Goal: Contribute content: Contribute content

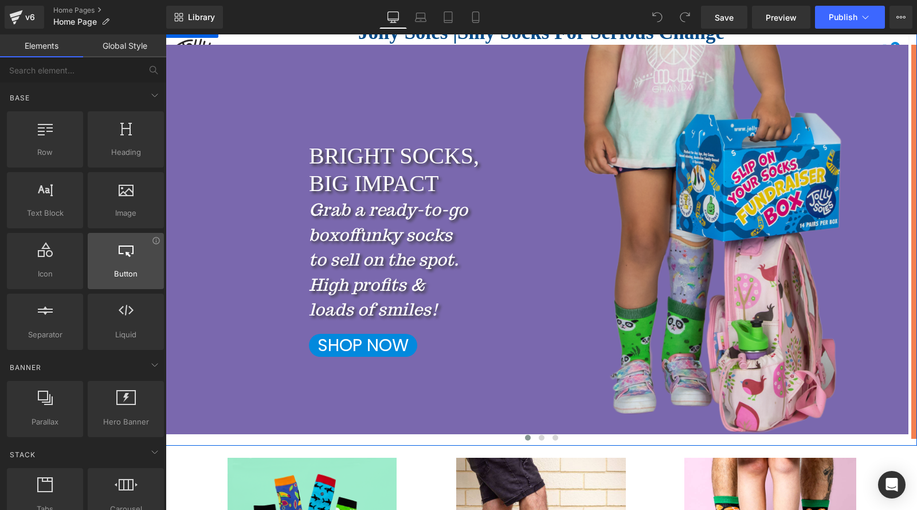
scroll to position [115, 0]
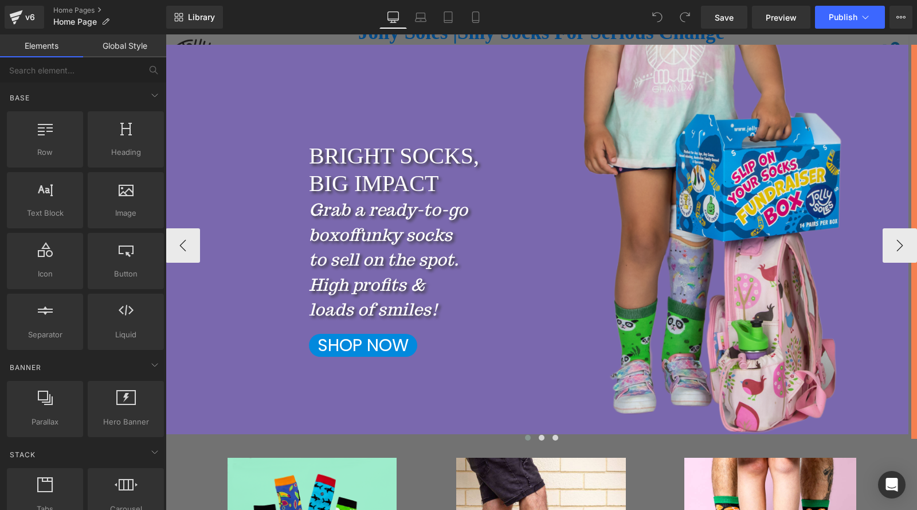
click at [254, 231] on span "BRIGHT SOCKS, BIG IMPACT Heading Grab a ready-to-go box of funky socks to sell …" at bounding box center [537, 249] width 743 height 214
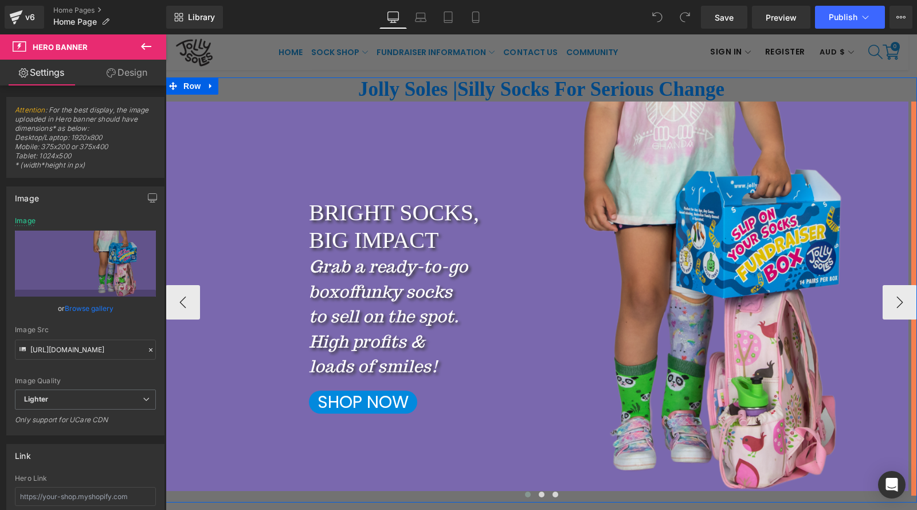
scroll to position [57, 0]
click at [532, 112] on span "Carousel" at bounding box center [541, 110] width 41 height 17
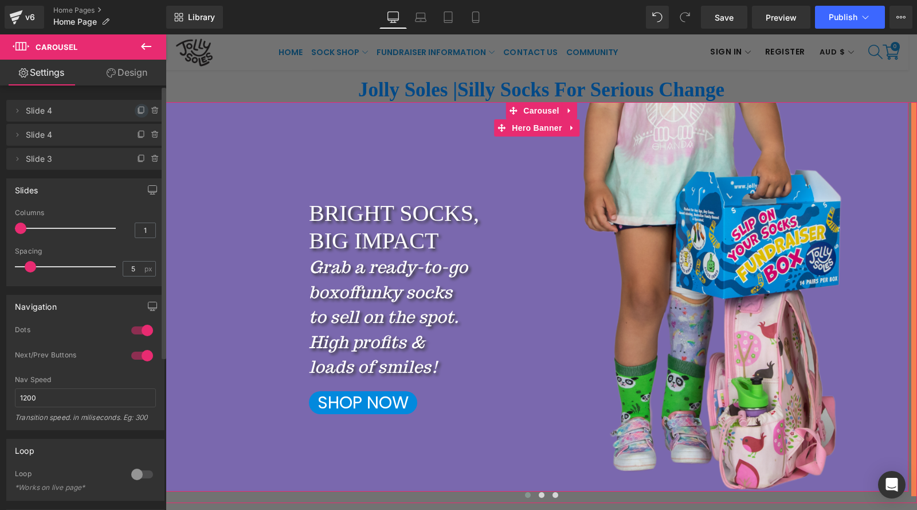
click at [137, 110] on icon at bounding box center [141, 110] width 9 height 9
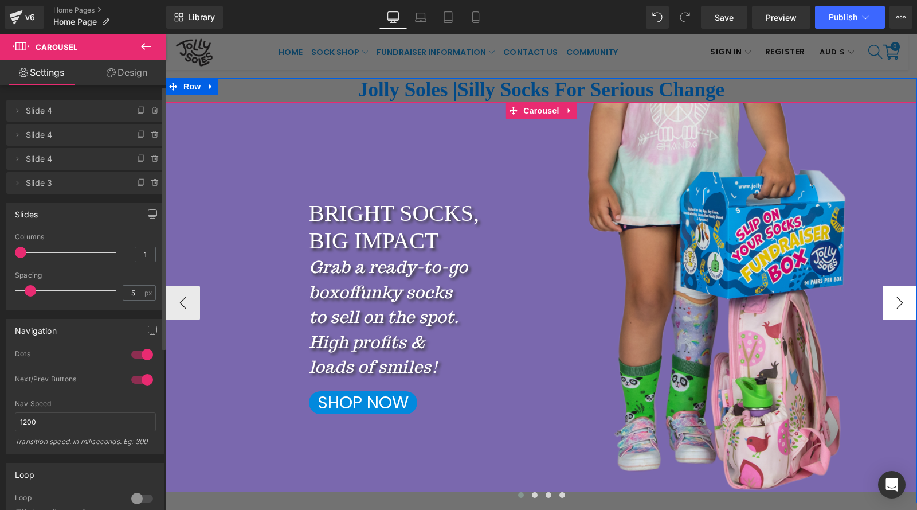
click at [904, 305] on button "›" at bounding box center [900, 303] width 34 height 34
click at [181, 298] on button "‹" at bounding box center [183, 303] width 34 height 34
click at [252, 163] on div at bounding box center [542, 296] width 752 height 389
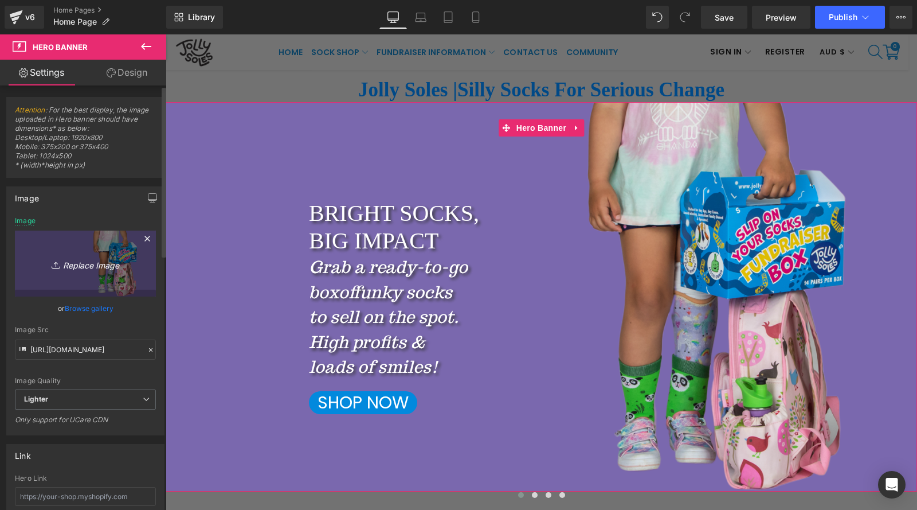
click at [99, 262] on icon "Replace Image" at bounding box center [86, 263] width 92 height 14
type input "C:\fakepath\FamilyXmas_BonBons resize.jpg"
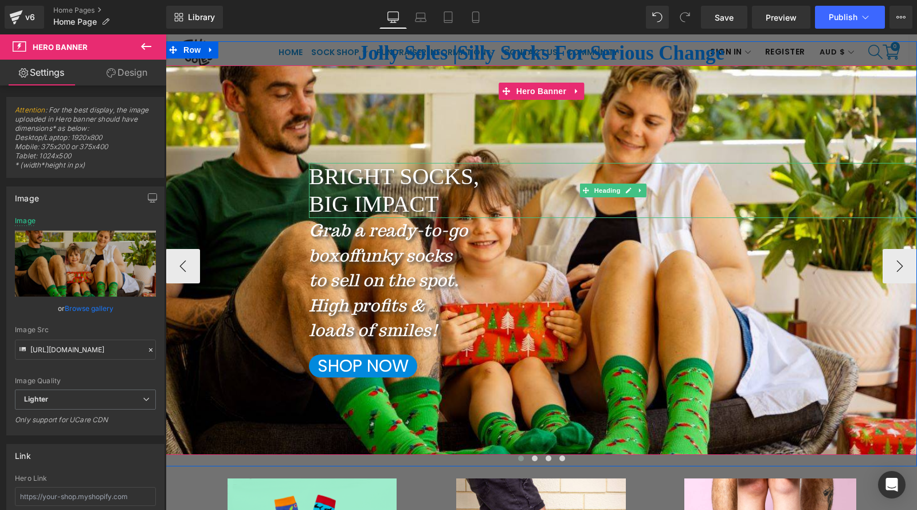
scroll to position [115, 0]
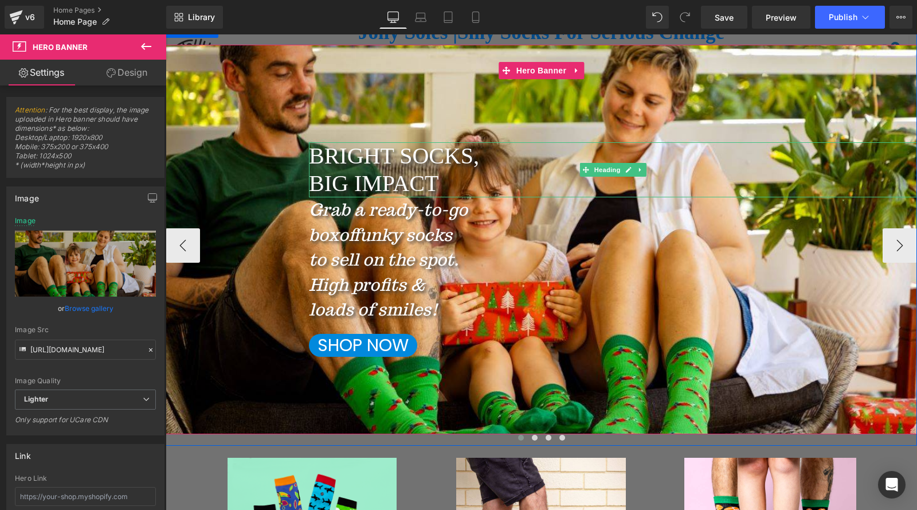
click at [433, 185] on h2 "BIG IMPACT" at bounding box center [613, 184] width 608 height 28
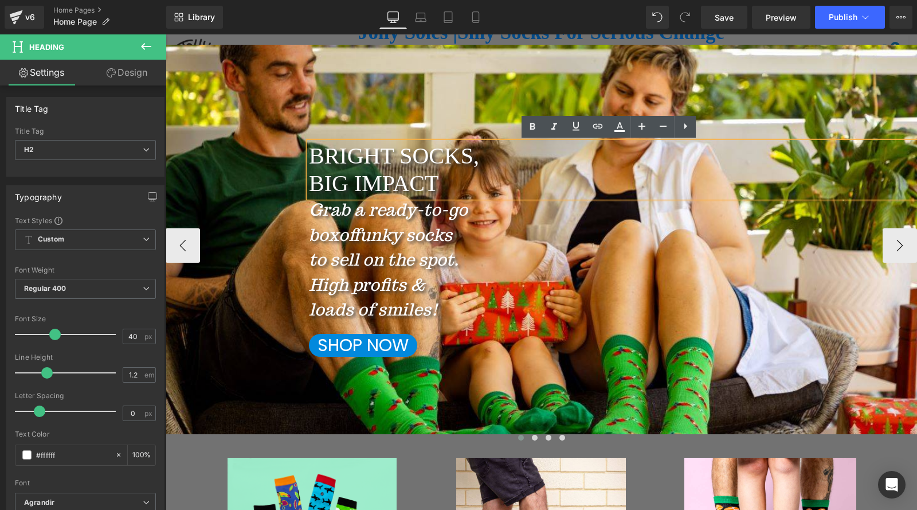
click at [440, 187] on h2 "BIG IMPACT" at bounding box center [613, 184] width 608 height 28
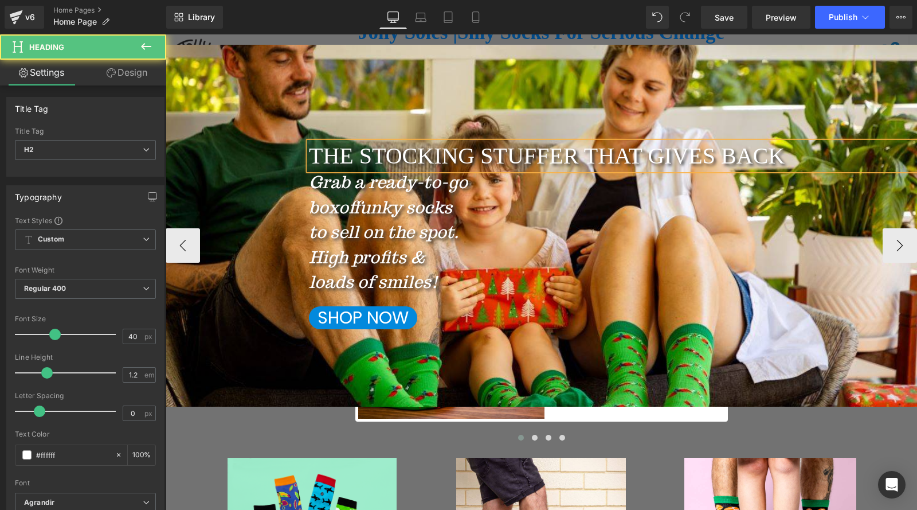
click at [585, 160] on h2 "THE STOCKING STUFFER THAT GIVES BACK" at bounding box center [613, 156] width 608 height 28
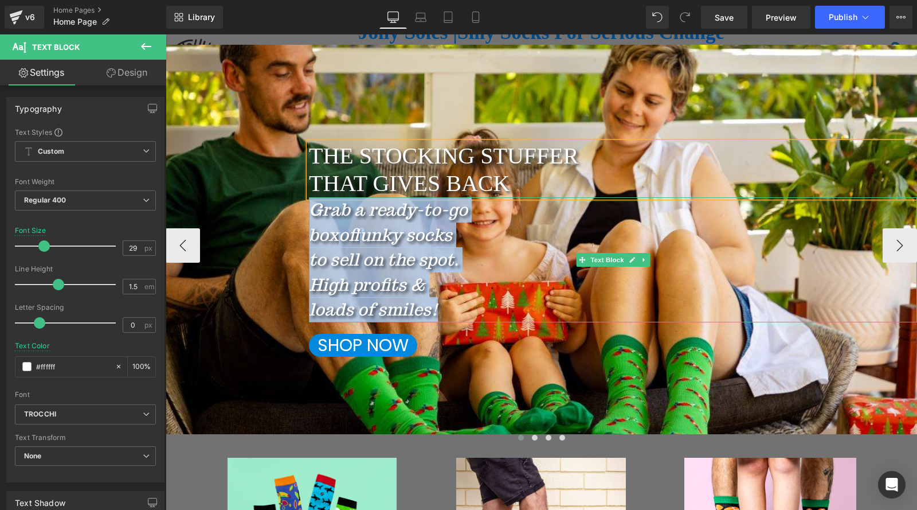
drag, startPoint x: 440, startPoint y: 304, endPoint x: 310, endPoint y: 217, distance: 157.1
click at [310, 217] on div "Grab a ready-to-go box of funky socks to sell on the spot. High profits & loads…" at bounding box center [613, 259] width 608 height 125
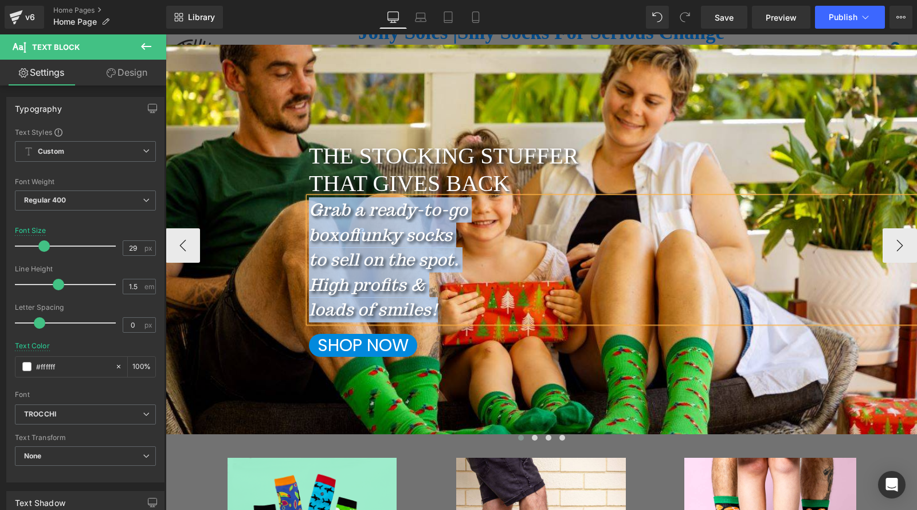
click at [386, 263] on icon "to sell on the spot." at bounding box center [384, 259] width 150 height 22
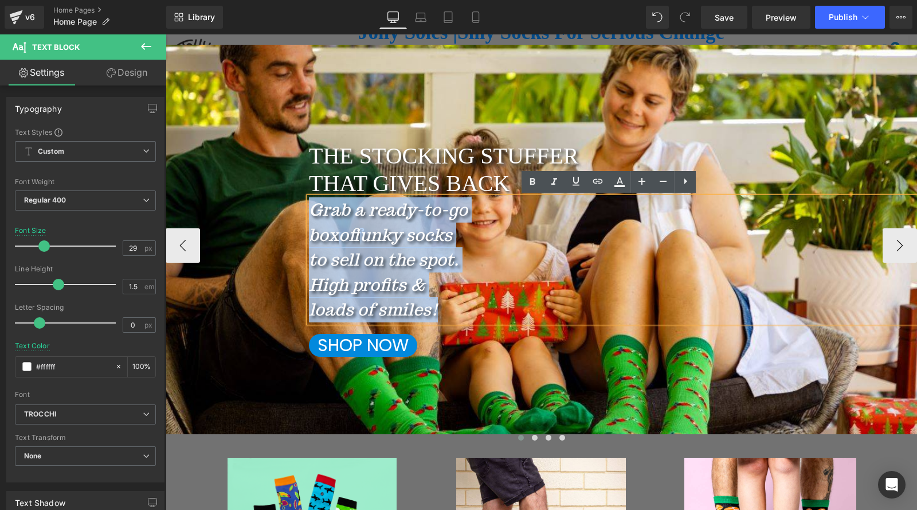
drag, startPoint x: 443, startPoint y: 311, endPoint x: 308, endPoint y: 216, distance: 165.3
click at [309, 216] on div "Grab a ready-to-go box of funky socks to sell on the spot. High profits & loads…" at bounding box center [613, 259] width 608 height 125
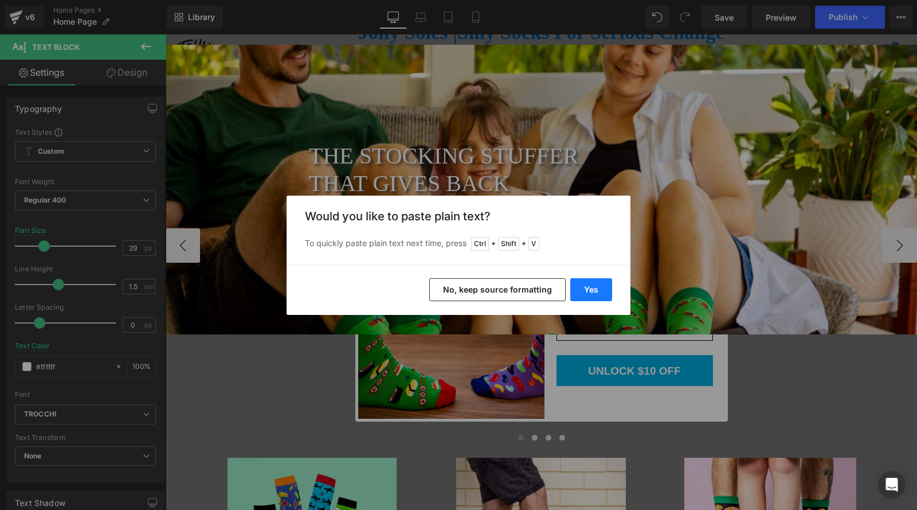
click at [598, 296] on button "Yes" at bounding box center [592, 289] width 42 height 23
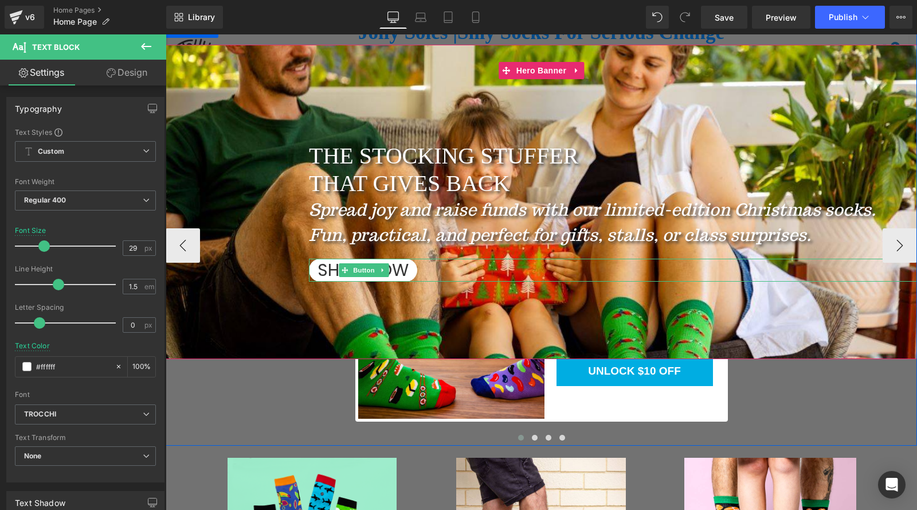
click at [357, 278] on span "SHOP NOW" at bounding box center [363, 270] width 91 height 22
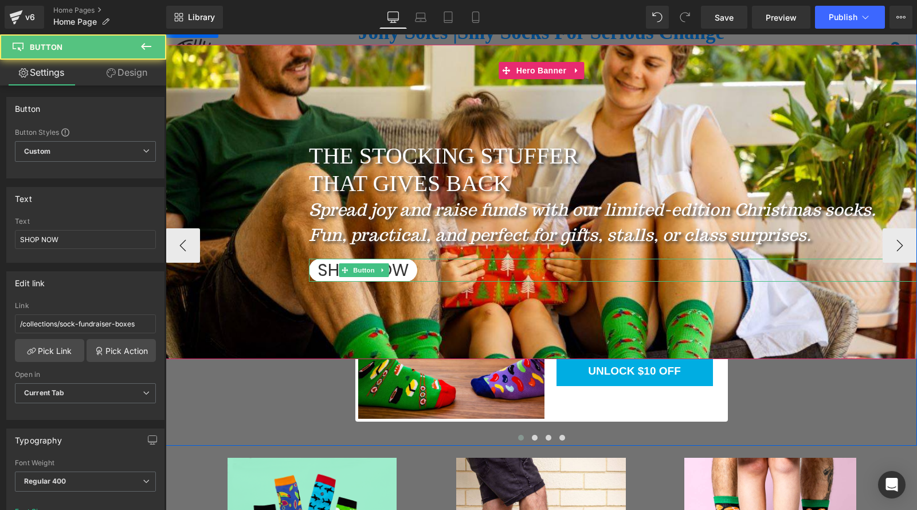
click at [312, 274] on link "SHOP NOW" at bounding box center [363, 270] width 108 height 23
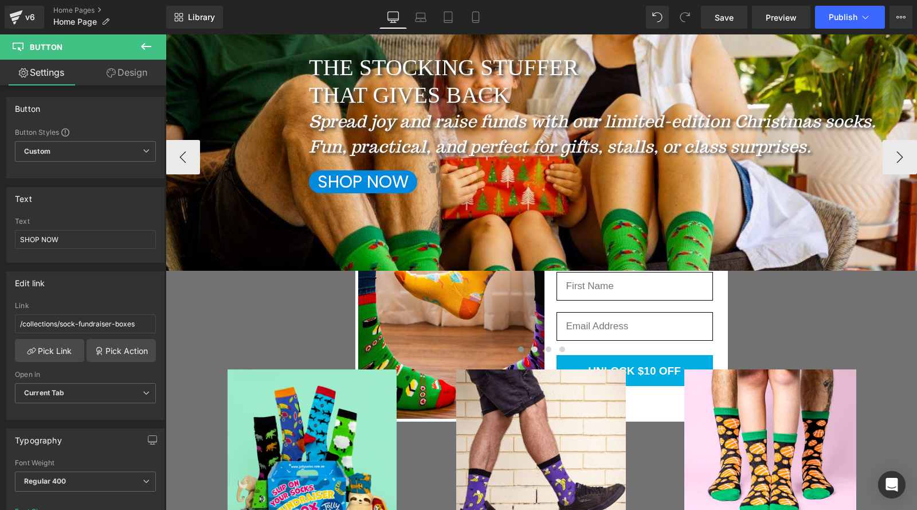
scroll to position [172, 0]
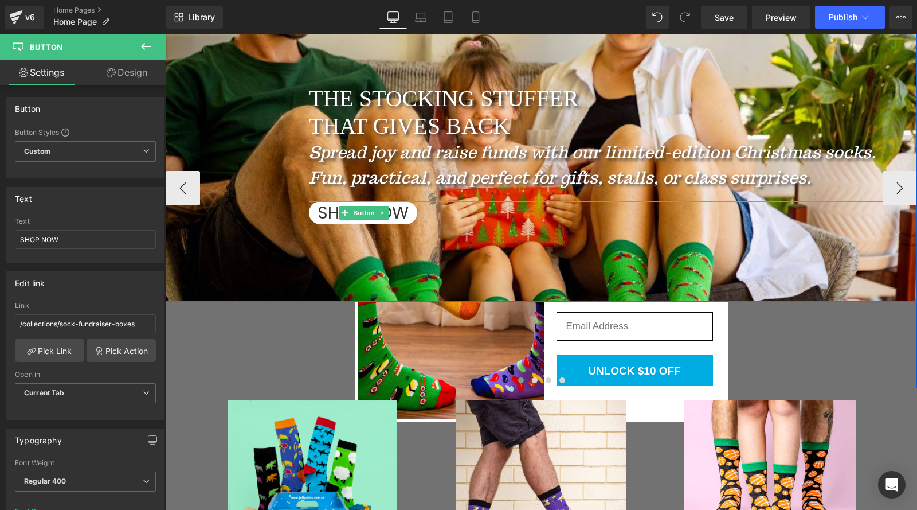
click at [318, 219] on span "SHOP NOW" at bounding box center [363, 213] width 91 height 22
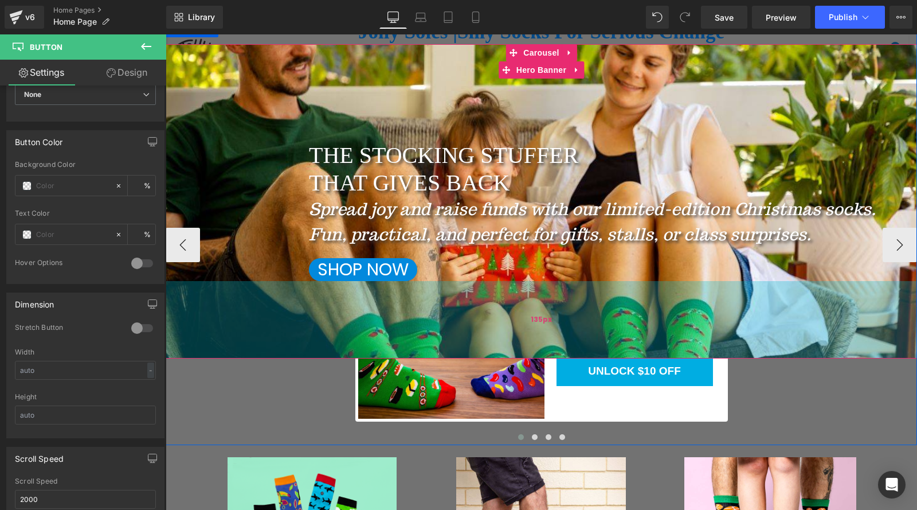
scroll to position [115, 0]
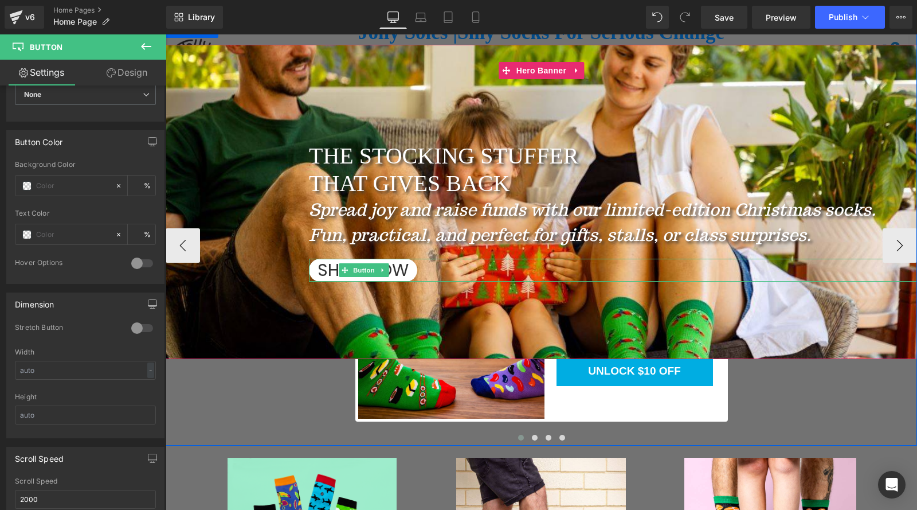
click at [337, 277] on span "SHOP NOW" at bounding box center [363, 270] width 91 height 22
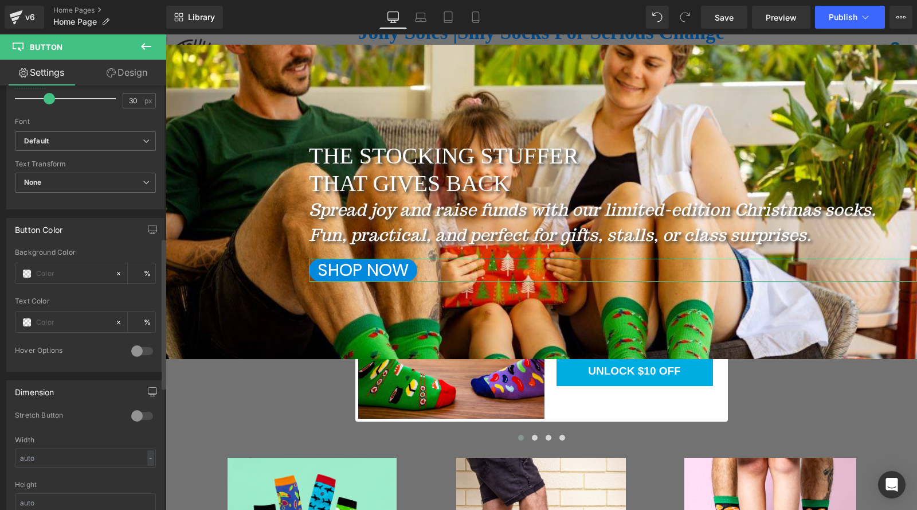
scroll to position [429, 0]
click at [87, 275] on input "text" at bounding box center [72, 273] width 73 height 13
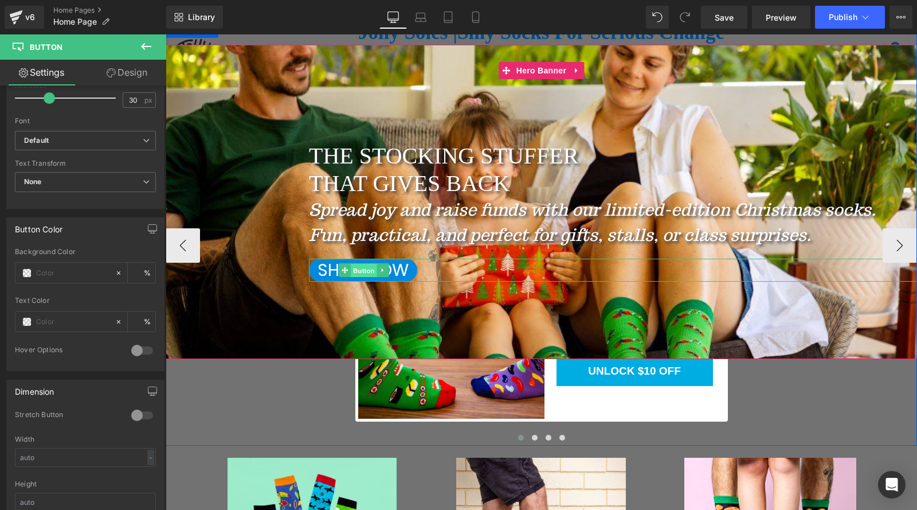
click at [352, 271] on span "Button" at bounding box center [364, 271] width 26 height 14
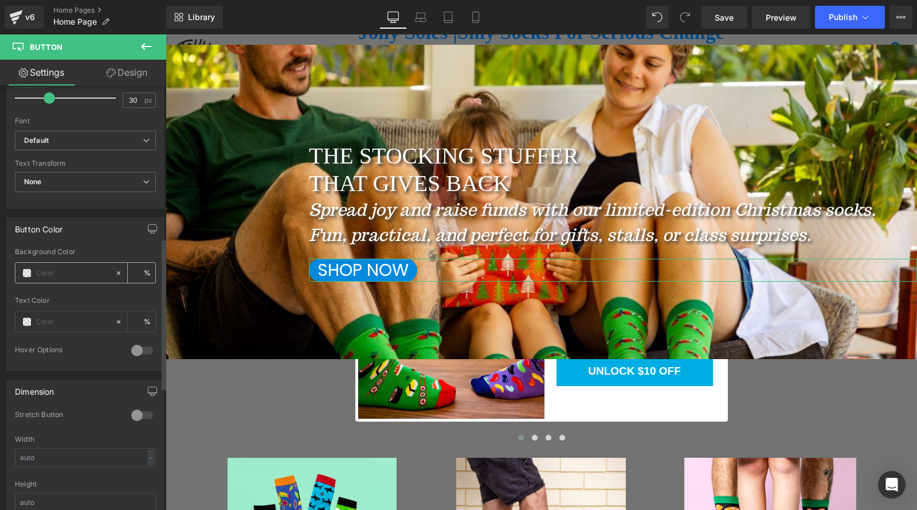
click at [28, 271] on span at bounding box center [26, 272] width 9 height 9
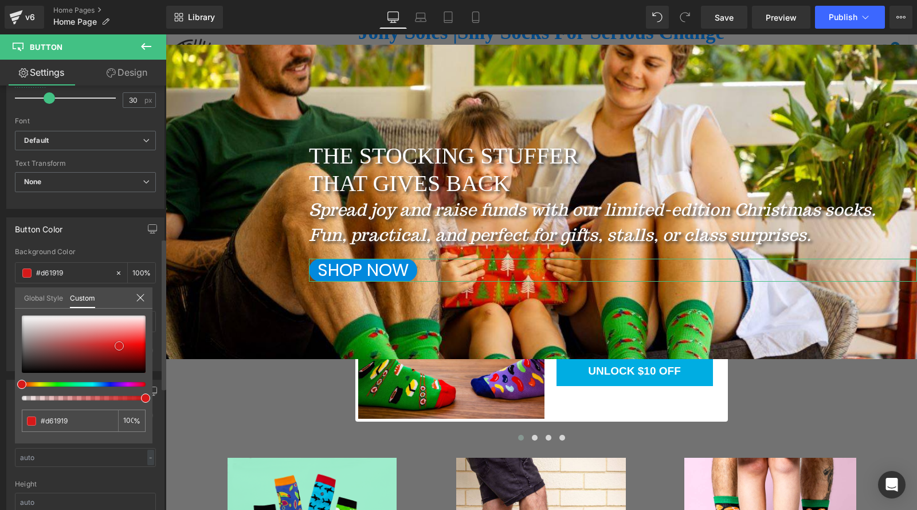
click at [119, 346] on div at bounding box center [84, 343] width 124 height 57
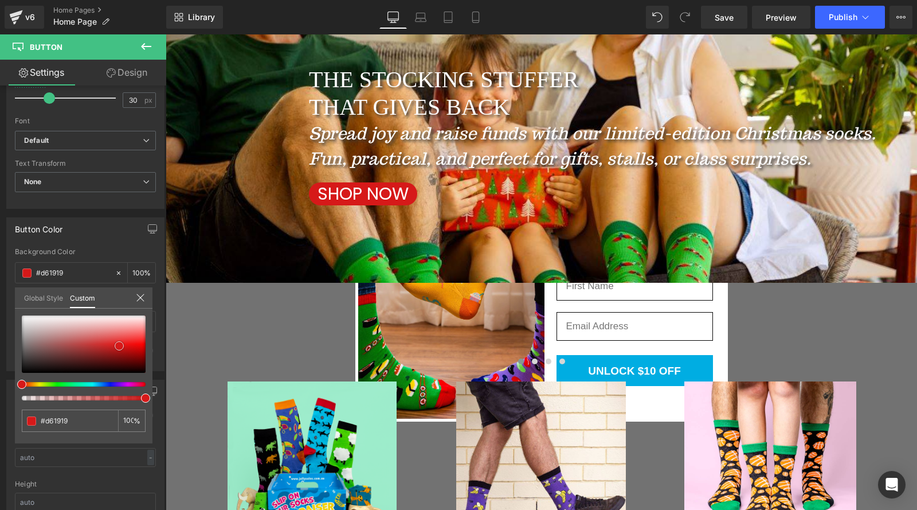
scroll to position [115, 0]
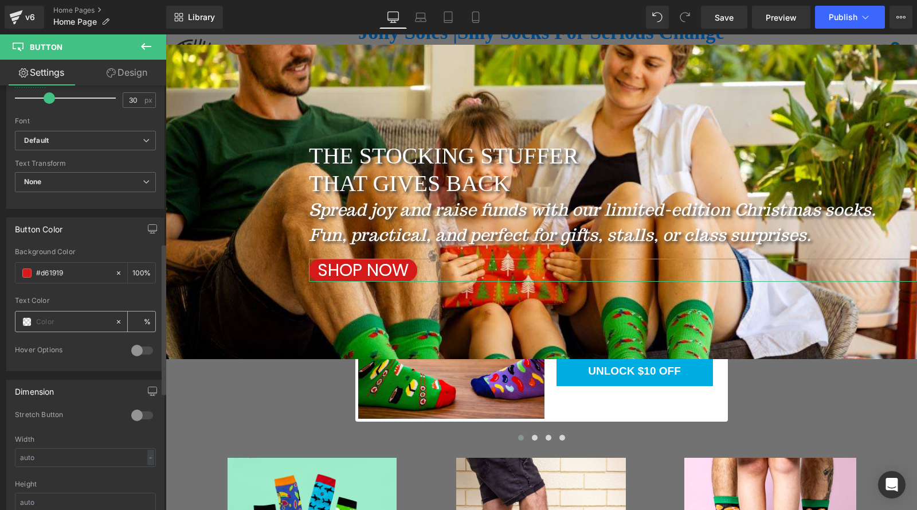
scroll to position [486, 0]
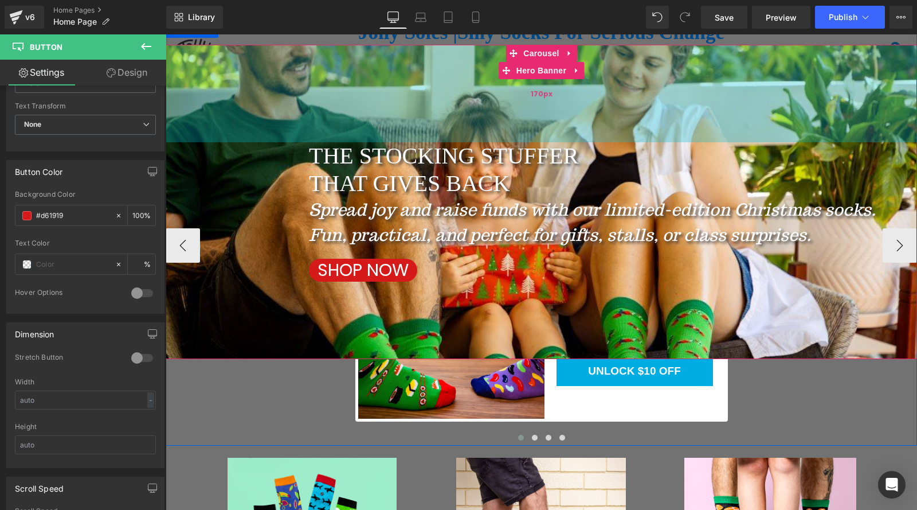
click at [262, 115] on div "170px" at bounding box center [542, 93] width 752 height 97
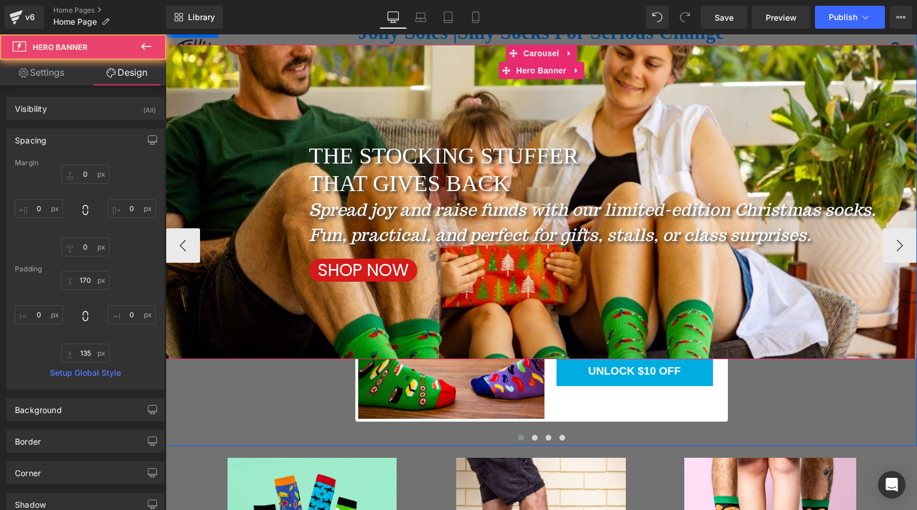
click at [252, 163] on span "THE STOCKING STUFFER THAT GIVES BACK Heading Spread joy and raise funds with ou…" at bounding box center [542, 211] width 752 height 139
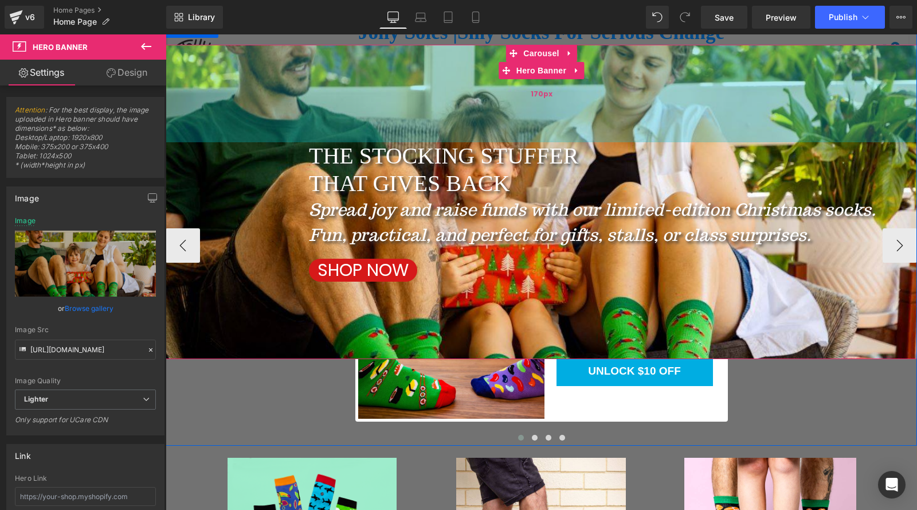
click at [351, 130] on div "170px" at bounding box center [542, 93] width 752 height 97
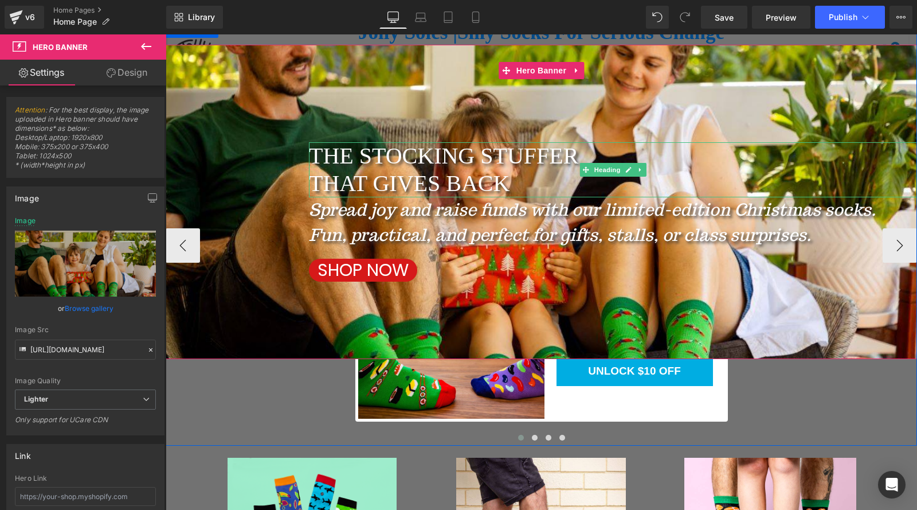
click at [310, 183] on h2 "THAT GIVES BACK" at bounding box center [613, 184] width 608 height 28
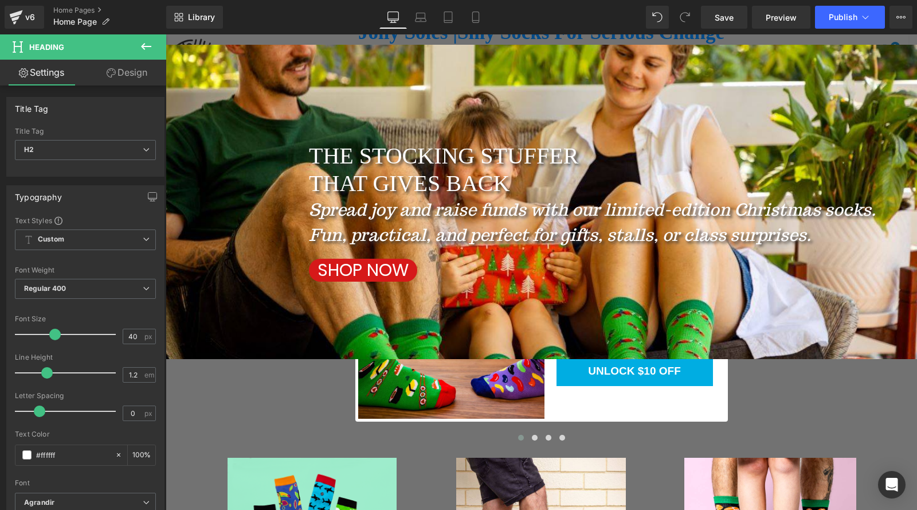
click at [132, 73] on link "Design" at bounding box center [126, 73] width 83 height 26
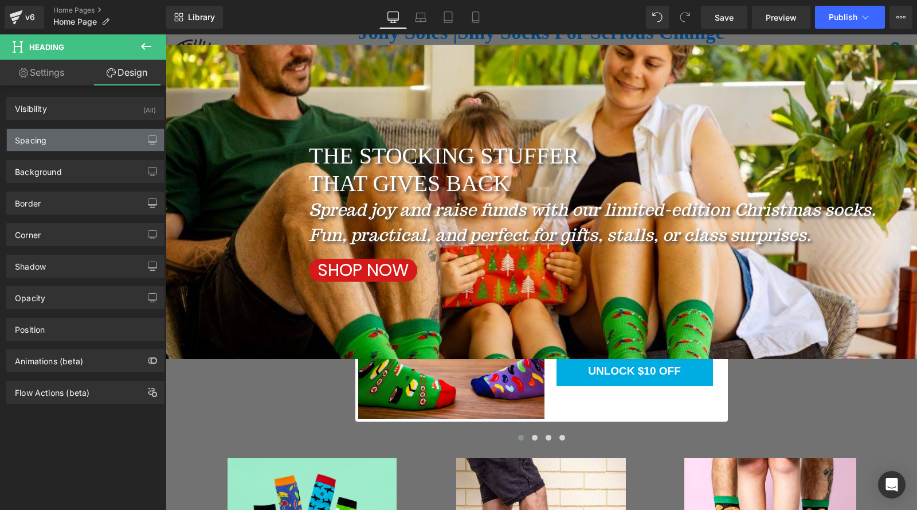
click at [41, 140] on div "Spacing" at bounding box center [31, 137] width 32 height 16
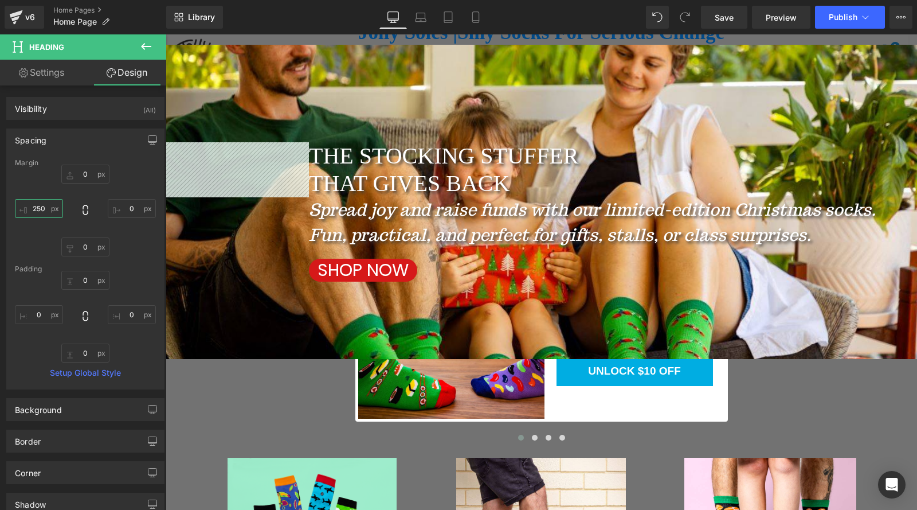
click at [48, 212] on input "250" at bounding box center [39, 208] width 48 height 19
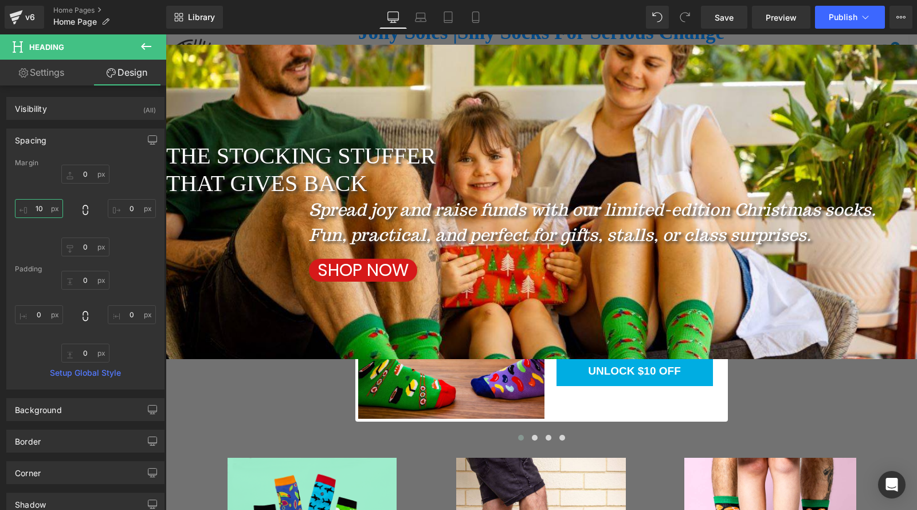
type input "100"
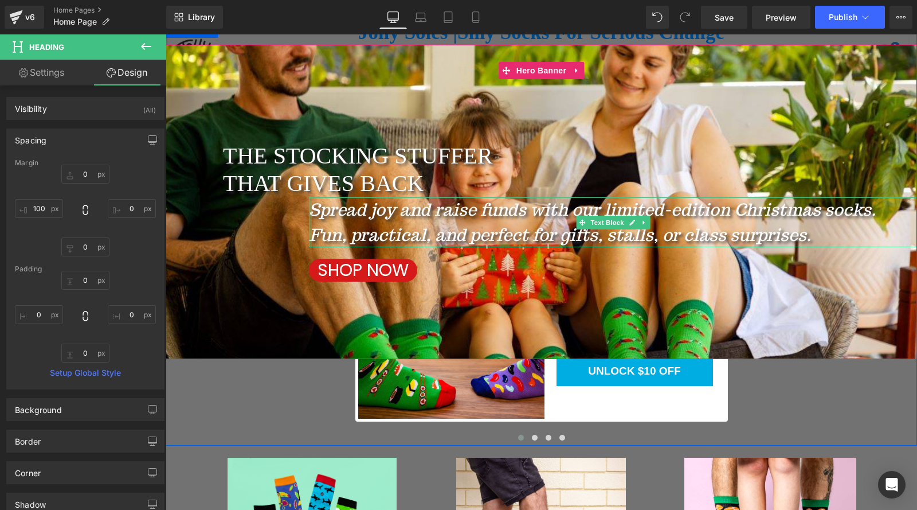
click at [309, 213] on div at bounding box center [310, 222] width 3 height 50
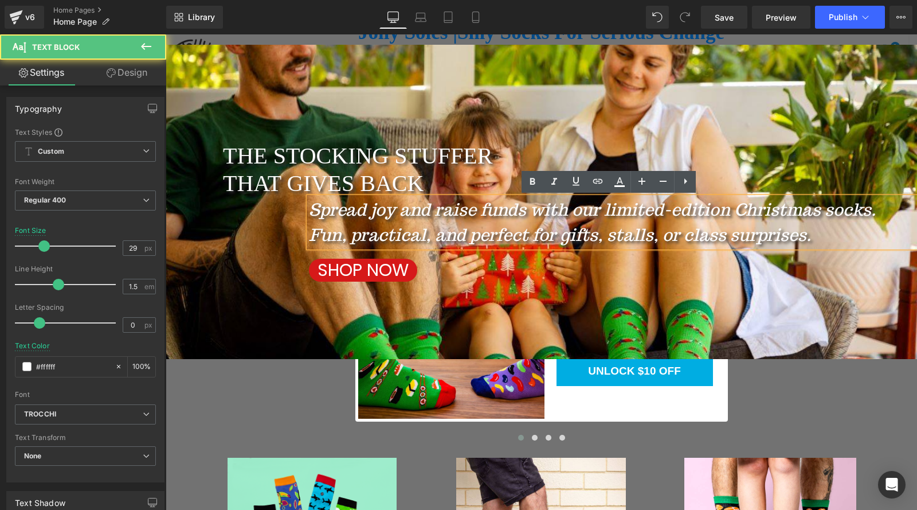
click at [309, 212] on div "Spread joy and raise funds with our limited-edition Christmas socks. Fun, pract…" at bounding box center [613, 222] width 608 height 50
click at [309, 212] on icon "Spread joy and raise funds with our limited-edition Christmas socks. Fun, pract…" at bounding box center [592, 221] width 567 height 47
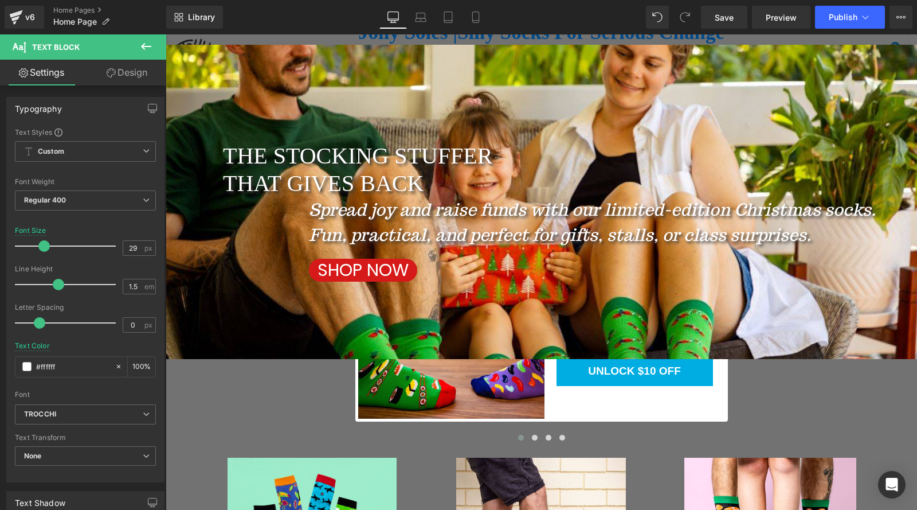
click at [129, 75] on link "Design" at bounding box center [126, 73] width 83 height 26
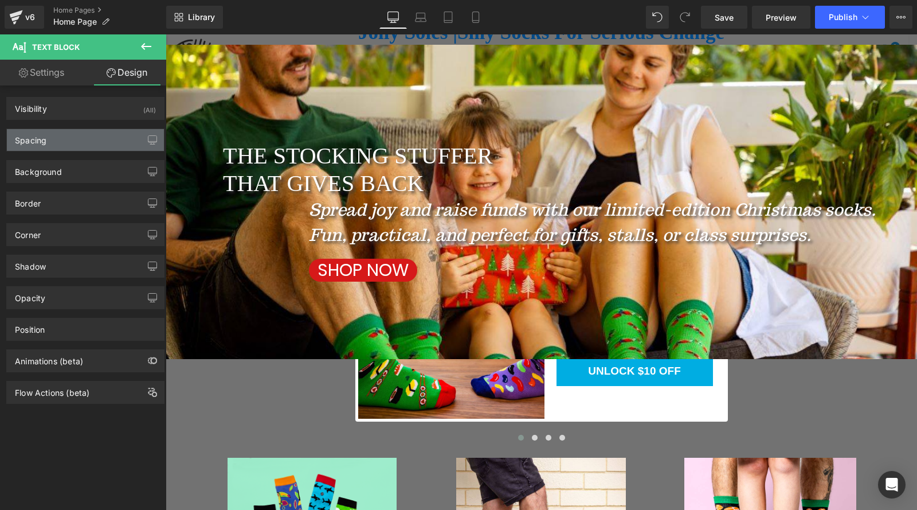
click at [48, 144] on div "Spacing" at bounding box center [85, 140] width 157 height 22
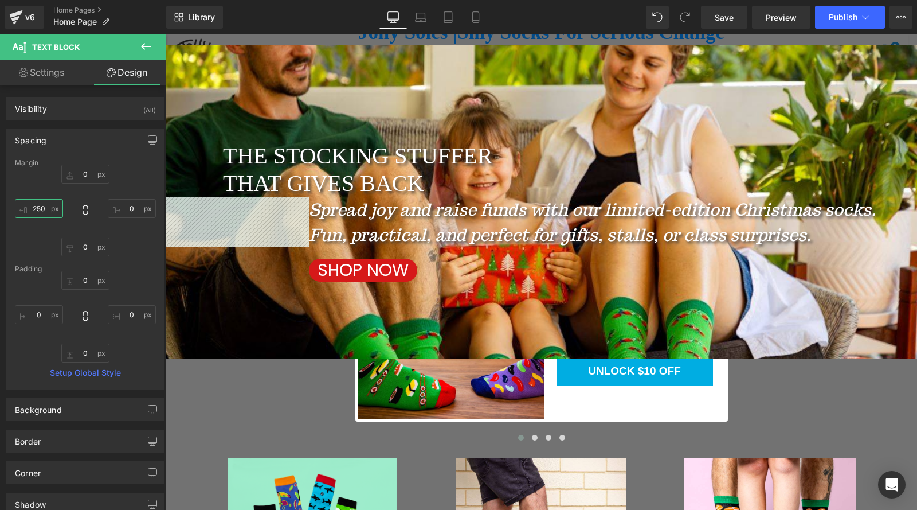
click at [44, 207] on input "250" at bounding box center [39, 208] width 48 height 19
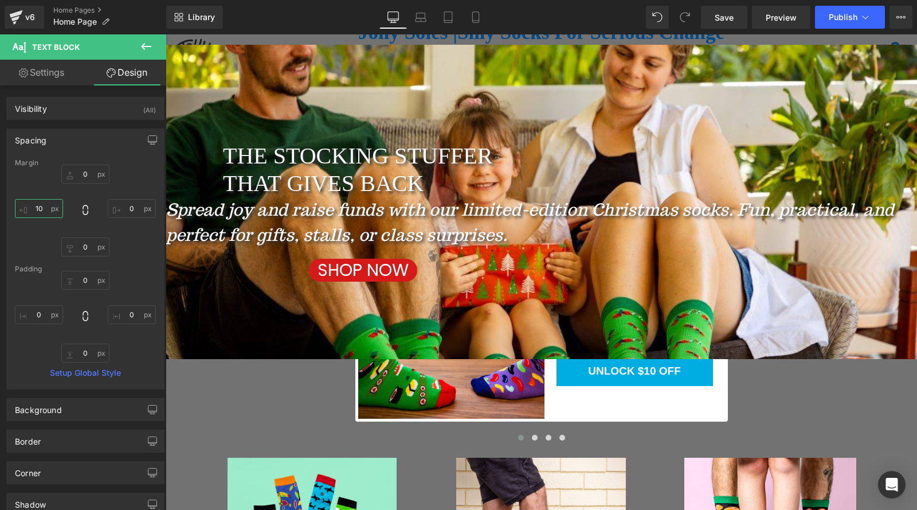
type input "100"
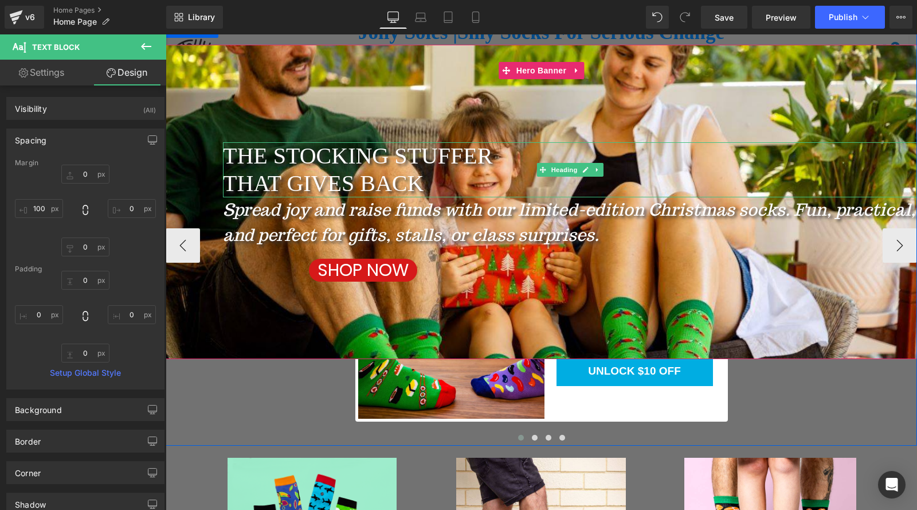
click at [396, 158] on h2 "THE STOCKING STUFFER" at bounding box center [570, 156] width 694 height 28
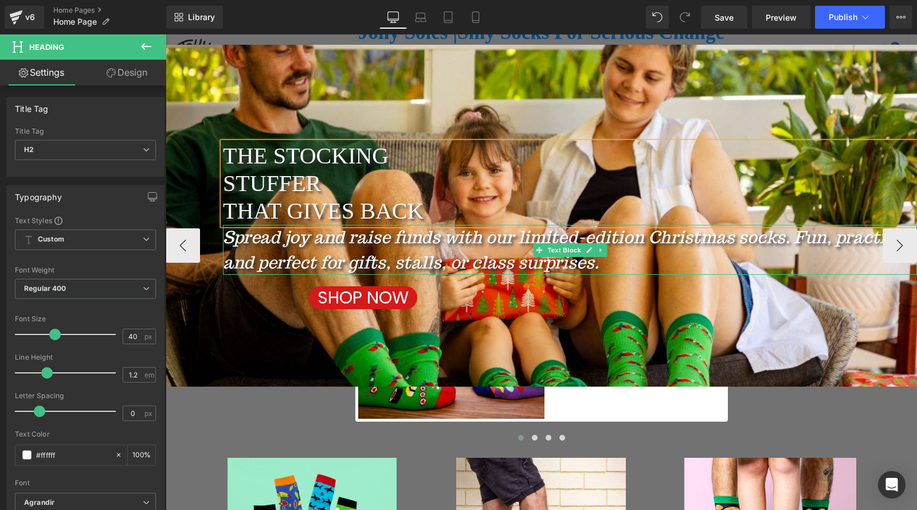
click at [786, 239] on icon "Spread joy and raise funds with our limited-edition Christmas socks. Fun, pract…" at bounding box center [569, 249] width 693 height 47
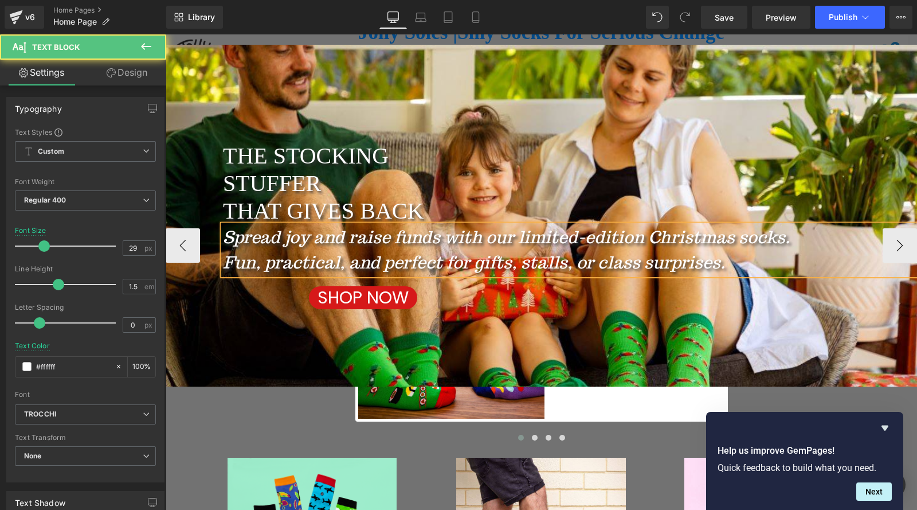
click at [632, 267] on icon "Fun, practical, and perfect for gifts, stalls, or class surprises." at bounding box center [474, 262] width 502 height 22
click at [713, 269] on icon "Fun, practical, and perfect for gifts, stalls, or class surprises." at bounding box center [474, 262] width 502 height 22
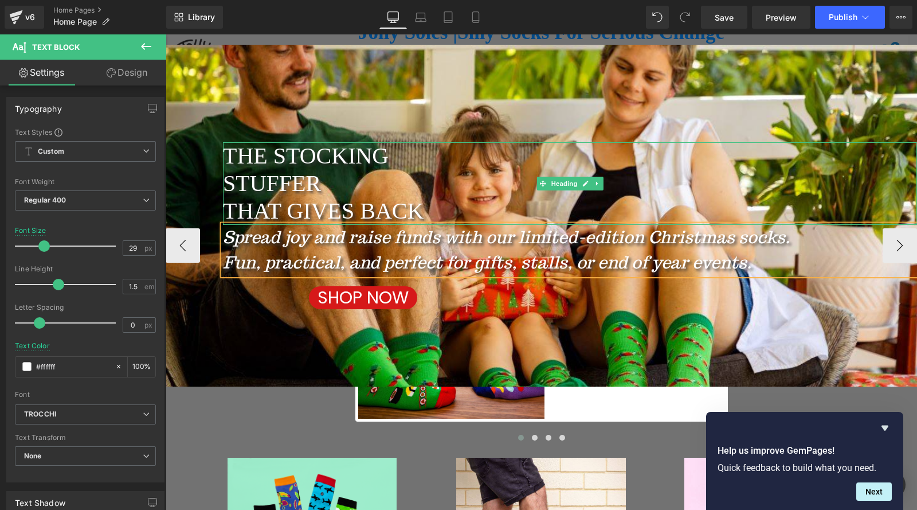
click at [422, 214] on h2 "THAT GIVES BACK" at bounding box center [570, 211] width 694 height 28
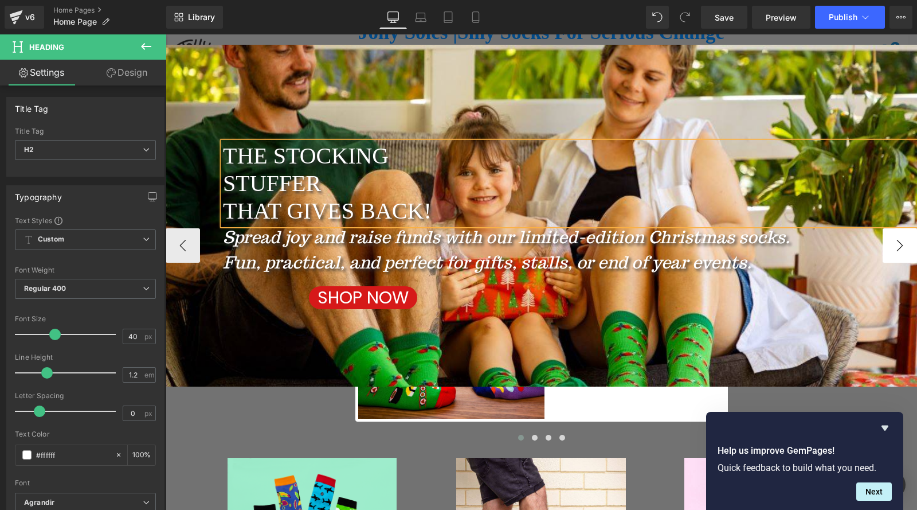
click at [895, 244] on button "›" at bounding box center [900, 245] width 34 height 34
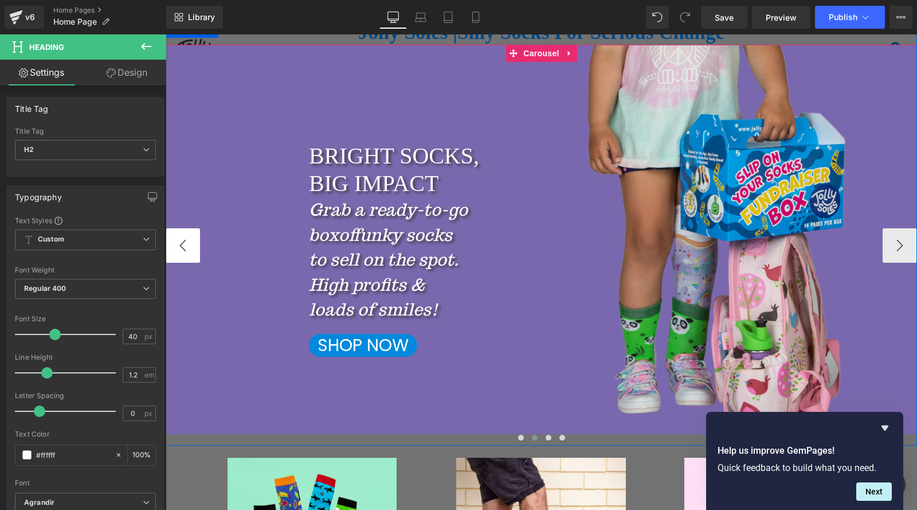
click at [181, 253] on button "‹" at bounding box center [183, 245] width 34 height 34
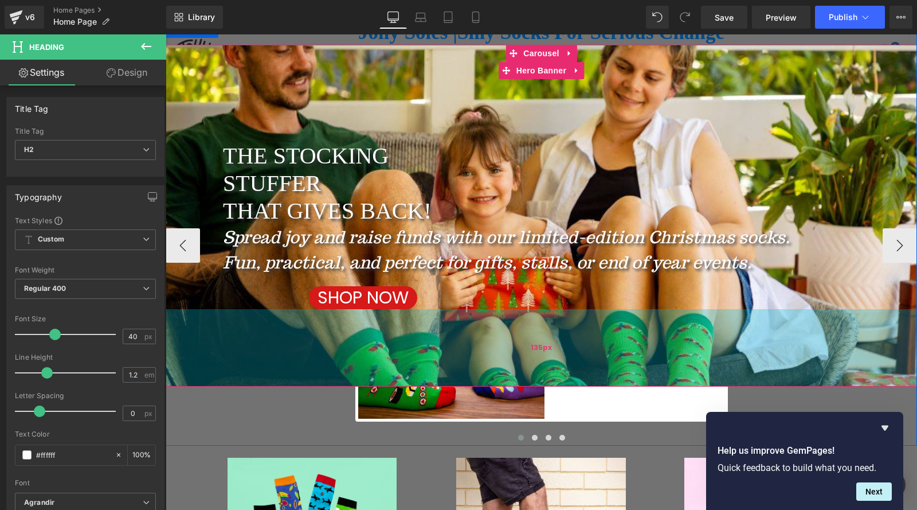
click at [205, 361] on div "135px" at bounding box center [542, 347] width 752 height 77
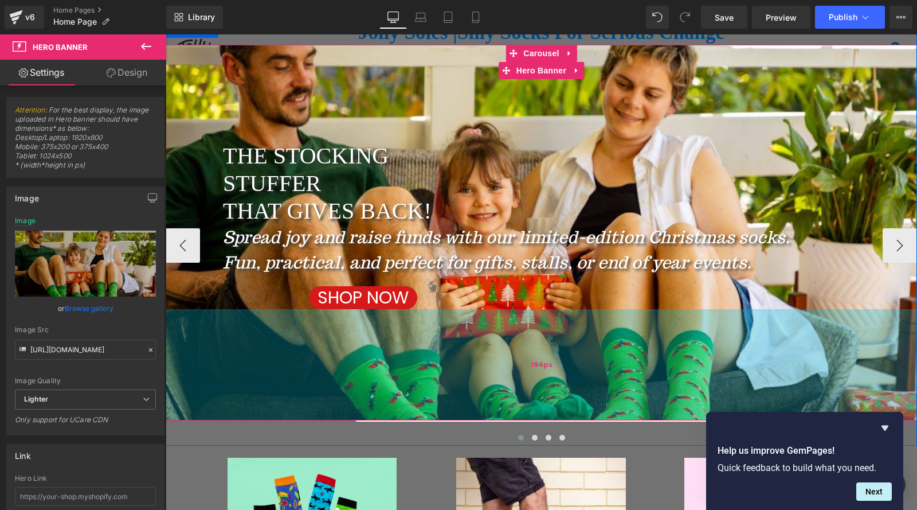
drag, startPoint x: 505, startPoint y: 384, endPoint x: 503, endPoint y: 418, distance: 33.8
click at [503, 418] on div "194px" at bounding box center [542, 364] width 752 height 111
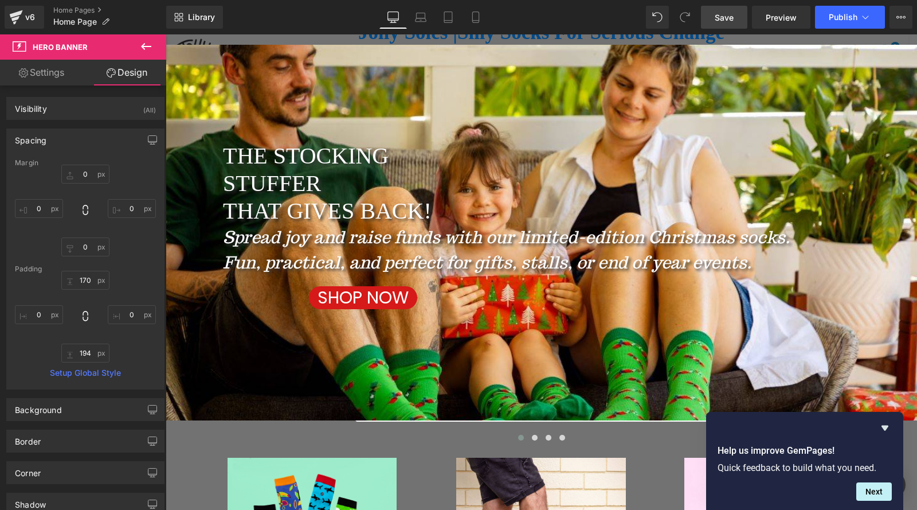
click at [729, 22] on span "Save" at bounding box center [724, 17] width 19 height 12
click at [420, 17] on icon at bounding box center [420, 16] width 11 height 11
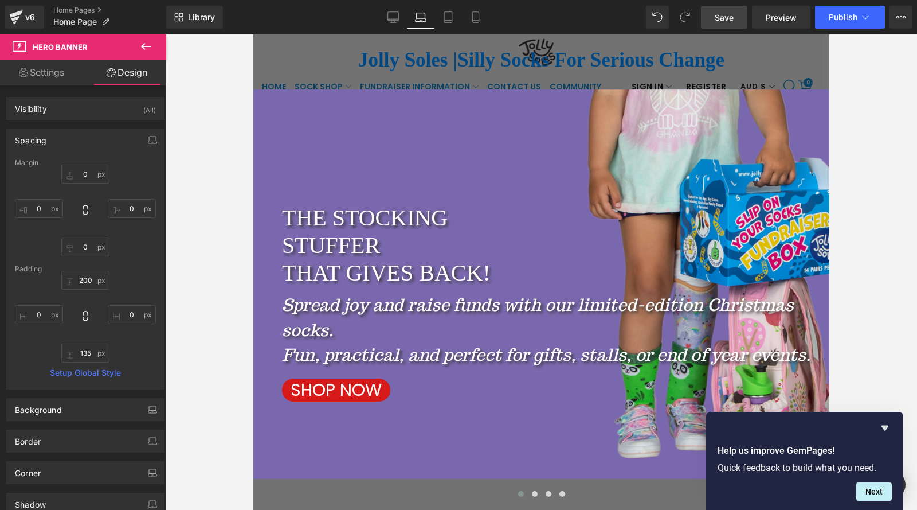
scroll to position [229, 0]
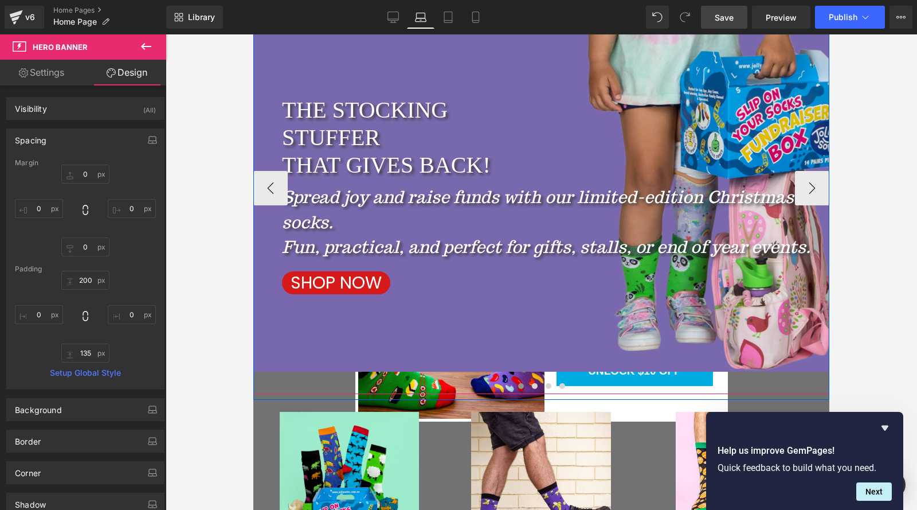
click at [262, 193] on button "‹" at bounding box center [270, 188] width 34 height 34
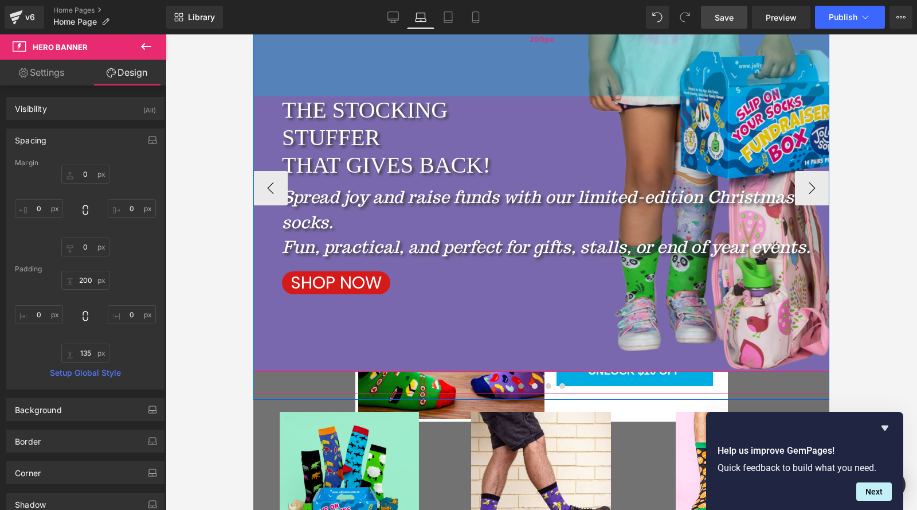
click at [327, 61] on div "200px" at bounding box center [541, 39] width 576 height 115
click at [315, 80] on div "200px" at bounding box center [541, 39] width 576 height 115
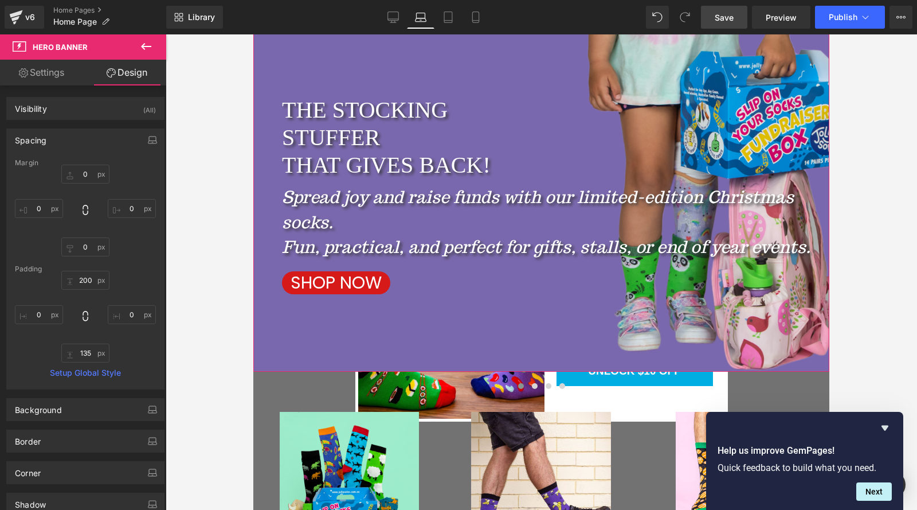
click at [65, 80] on link "Settings" at bounding box center [41, 73] width 83 height 26
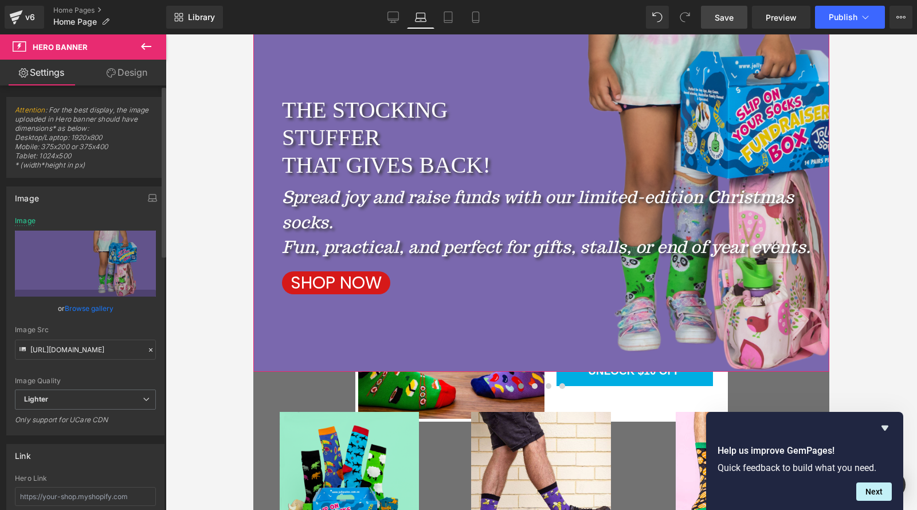
click at [74, 308] on link "Browse gallery" at bounding box center [89, 308] width 49 height 20
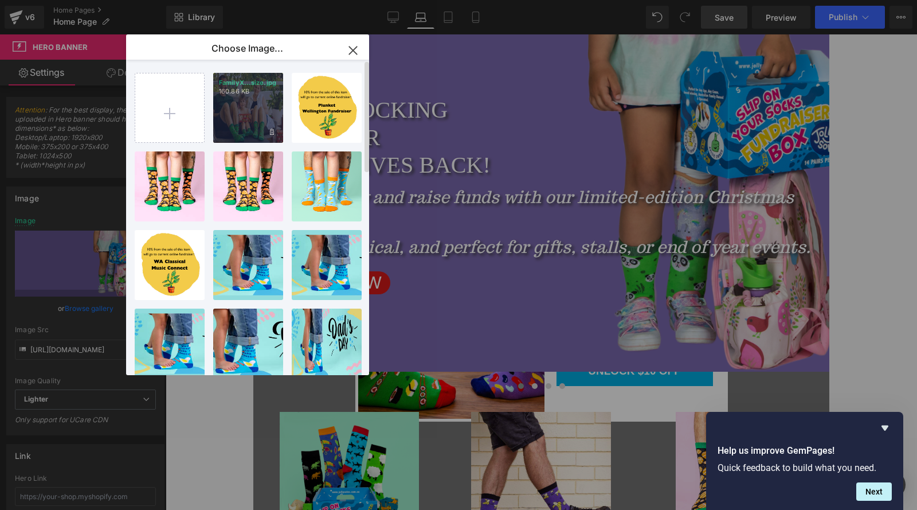
click at [228, 114] on div "FamilyX...size.jpg 160.86 KB" at bounding box center [248, 108] width 70 height 70
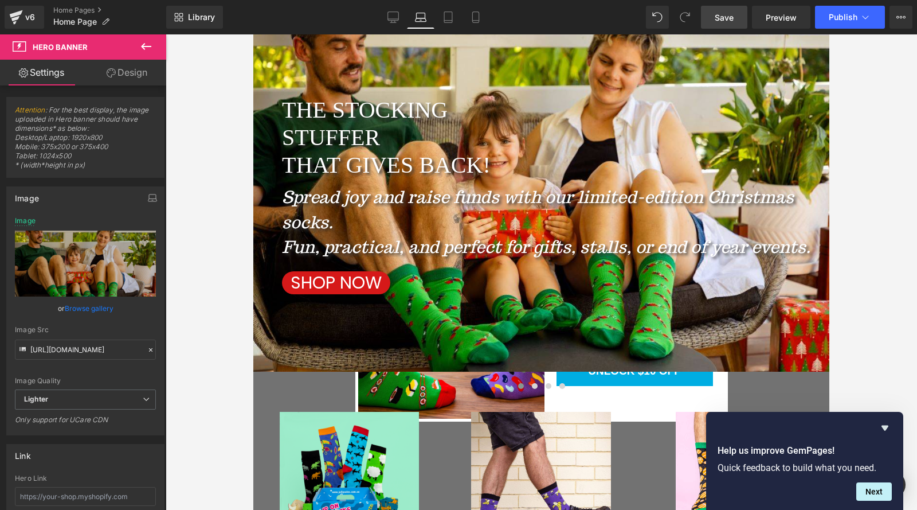
click at [722, 22] on span "Save" at bounding box center [724, 17] width 19 height 12
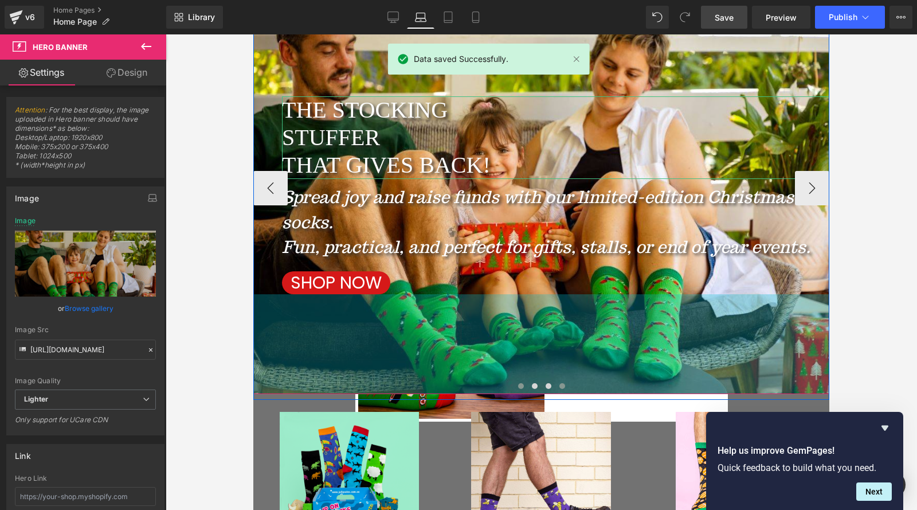
drag, startPoint x: 556, startPoint y: 366, endPoint x: 557, endPoint y: 389, distance: 22.4
click at [557, 389] on div "THE STOCKING STUFFER THAT GIVES BACK! Heading Spread joy and raise funds with o…" at bounding box center [541, 188] width 576 height 412
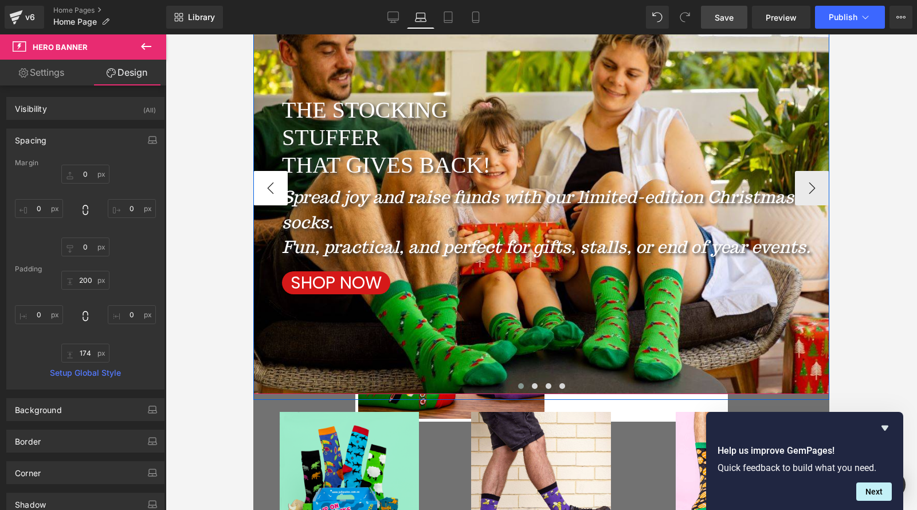
click at [267, 194] on button "‹" at bounding box center [270, 188] width 34 height 34
click at [806, 194] on button "›" at bounding box center [812, 188] width 34 height 34
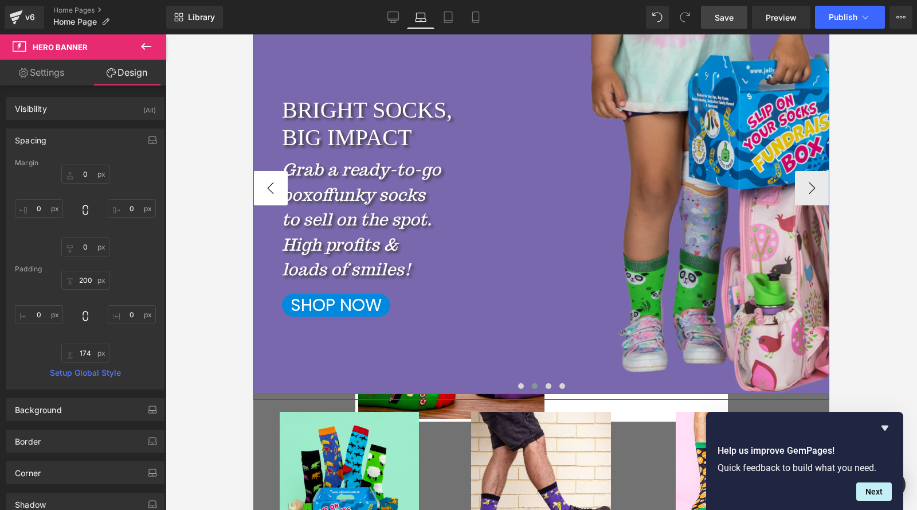
click at [257, 187] on button "‹" at bounding box center [270, 188] width 34 height 34
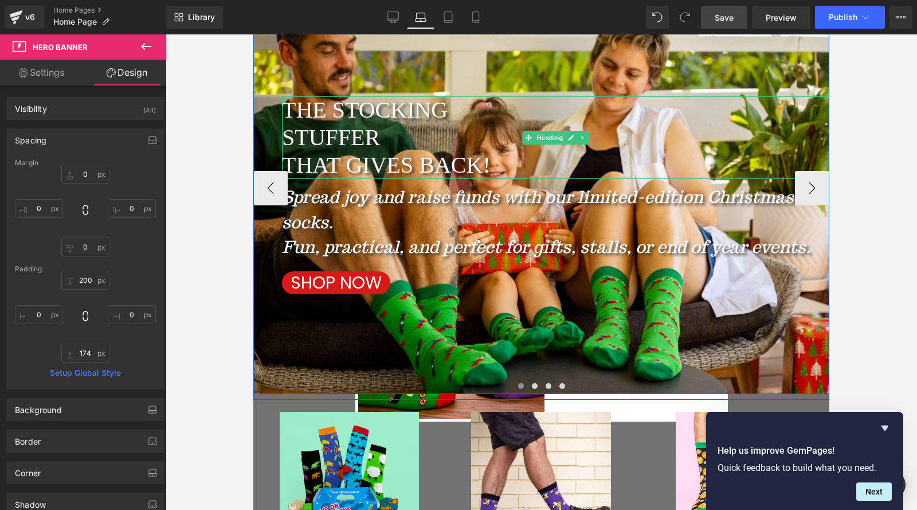
click at [418, 171] on h2 "THAT GIVES BACK!" at bounding box center [556, 165] width 548 height 28
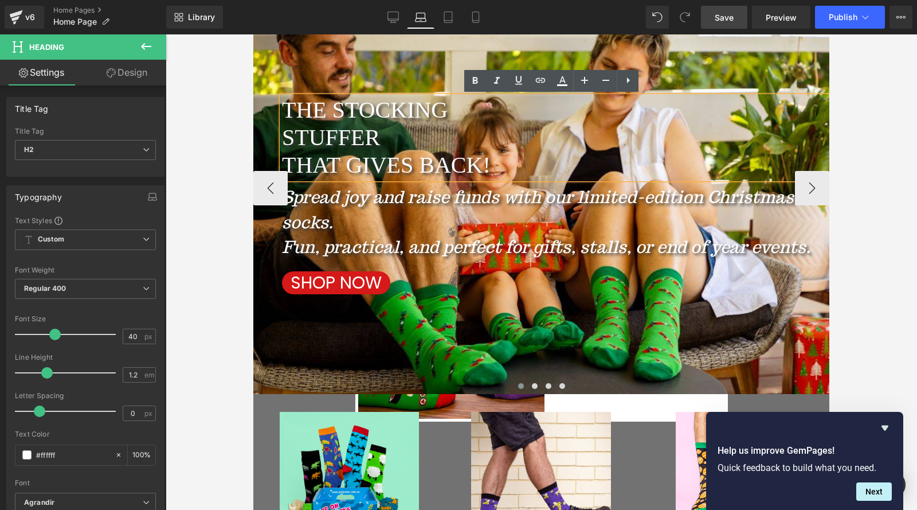
click at [413, 162] on h2 "THAT GIVES BACK!" at bounding box center [556, 165] width 548 height 28
click at [722, 22] on span "Save" at bounding box center [724, 17] width 19 height 12
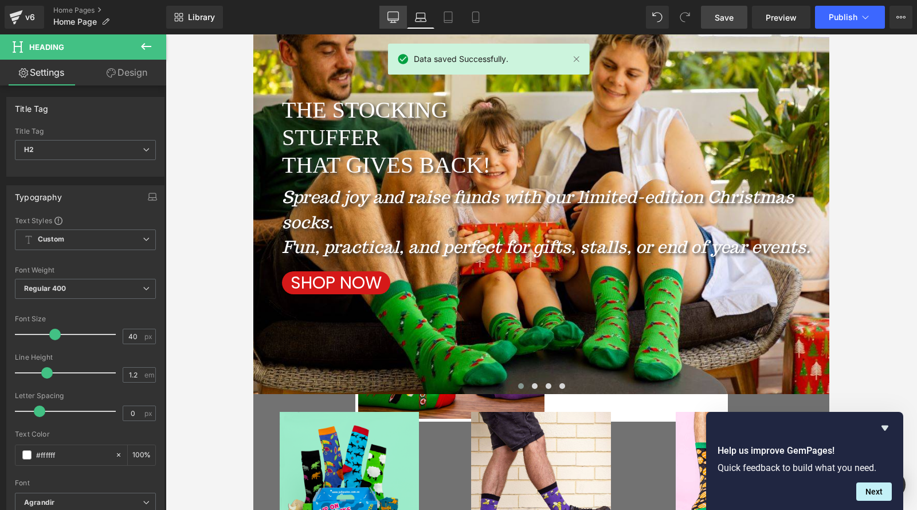
click at [384, 21] on link "Desktop" at bounding box center [394, 17] width 28 height 23
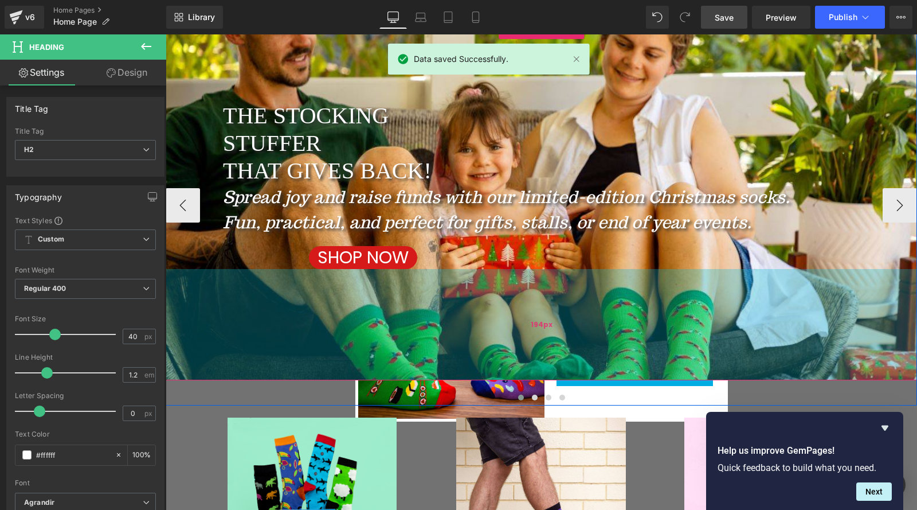
scroll to position [155, 0]
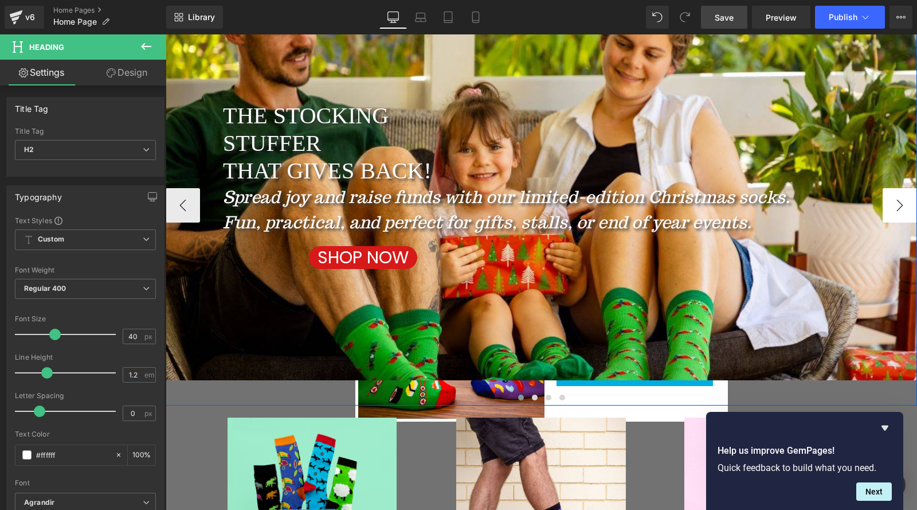
click at [901, 212] on button "›" at bounding box center [900, 205] width 34 height 34
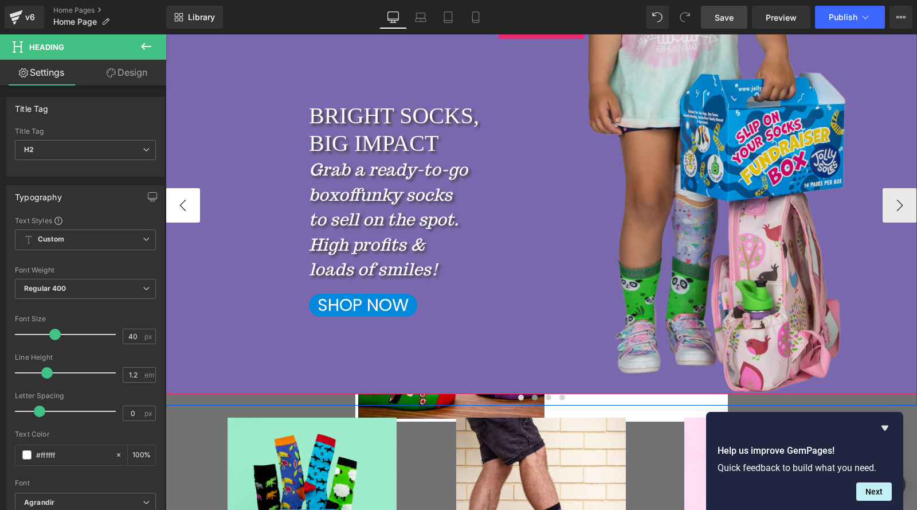
click at [191, 209] on button "‹" at bounding box center [183, 205] width 34 height 34
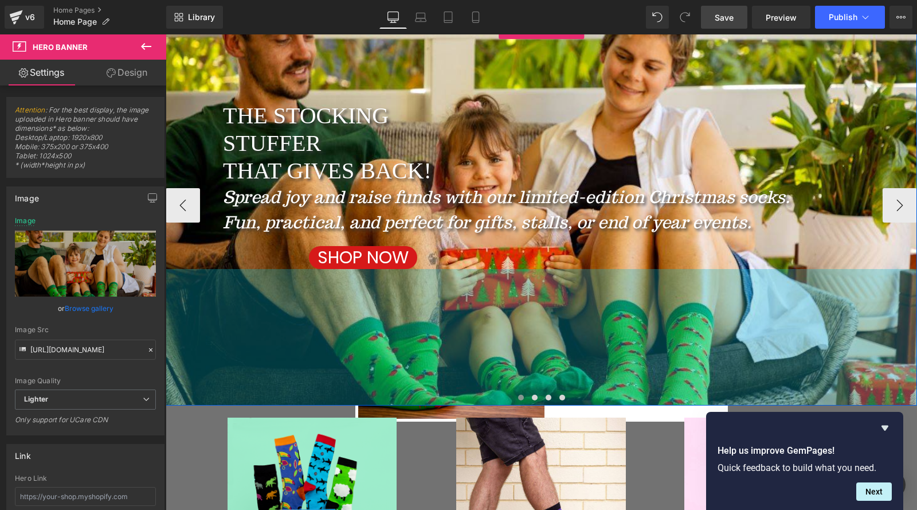
drag, startPoint x: 379, startPoint y: 377, endPoint x: 378, endPoint y: 402, distance: 25.3
click at [378, 402] on div "THE STOCKING STUFFER THAT GIVES BACK! Heading Spread joy and raise funds with o…" at bounding box center [542, 205] width 752 height 401
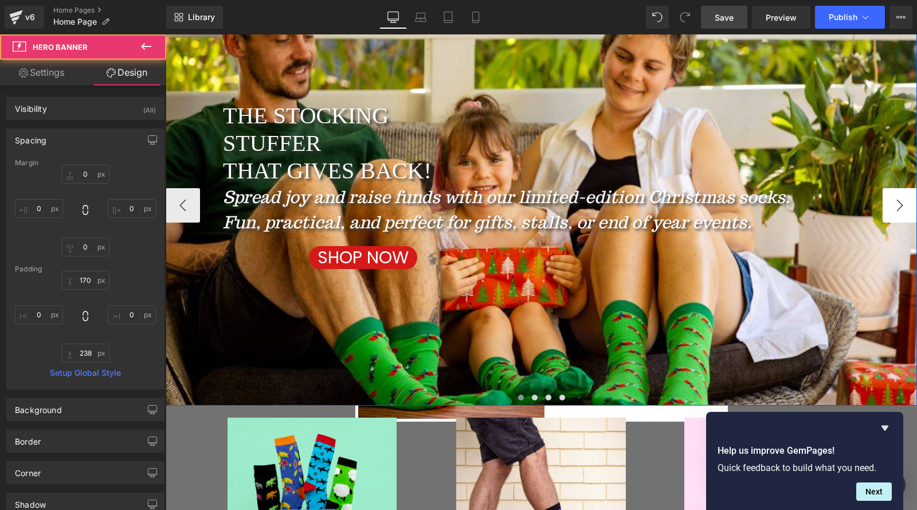
click at [898, 212] on button "›" at bounding box center [900, 205] width 34 height 34
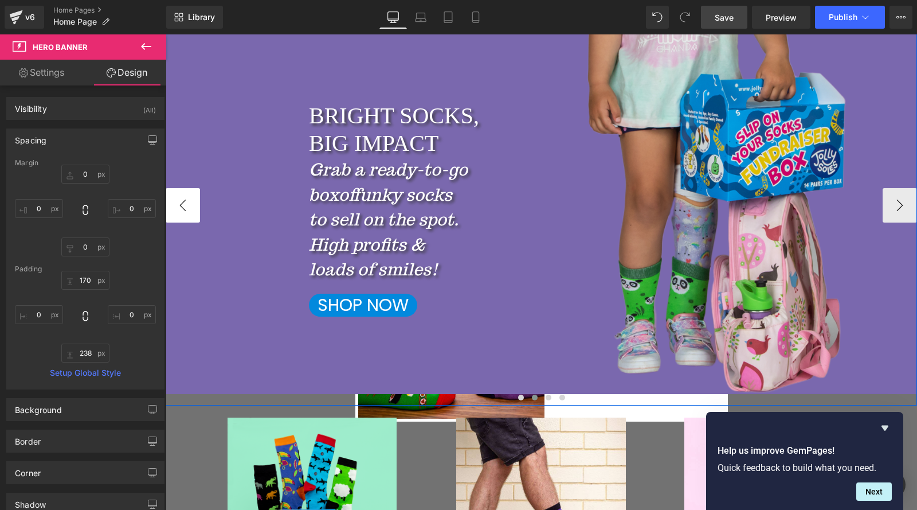
click at [182, 205] on button "‹" at bounding box center [183, 205] width 34 height 34
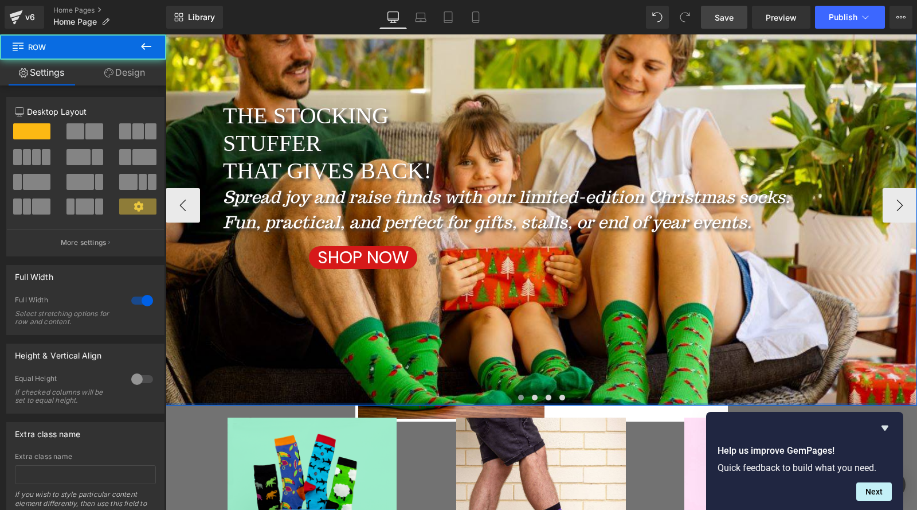
drag, startPoint x: 257, startPoint y: 403, endPoint x: 268, endPoint y: 396, distance: 12.4
click at [260, 393] on div "Jolly Soles | Silly Socks For Serious Change Heading THE STOCKING STUFFER THAT …" at bounding box center [542, 193] width 752 height 425
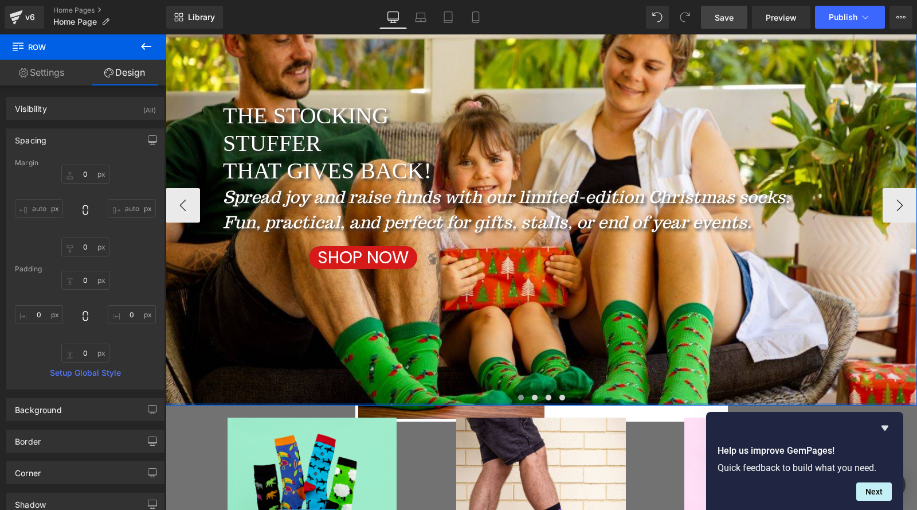
drag, startPoint x: 314, startPoint y: 403, endPoint x: 315, endPoint y: 392, distance: 11.0
click at [315, 392] on div "Jolly Soles | Silly Socks For Serious Change Heading THE STOCKING STUFFER THAT …" at bounding box center [542, 193] width 752 height 425
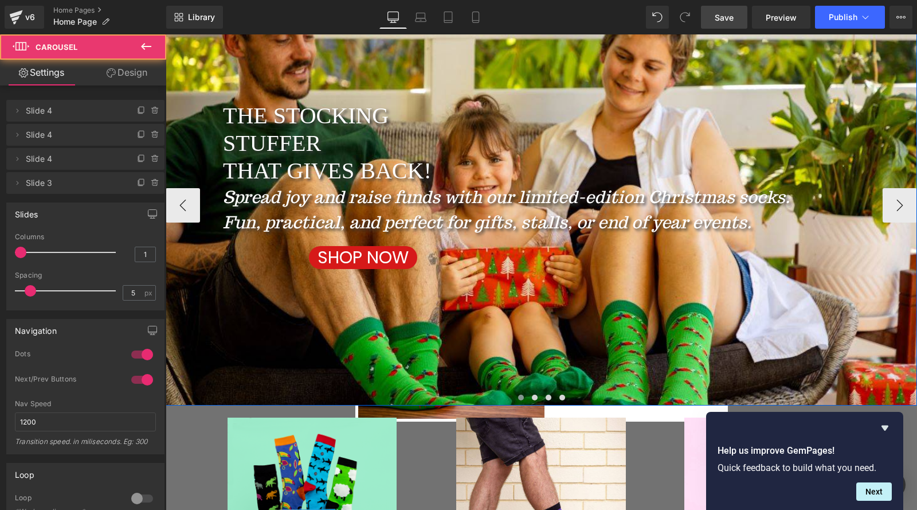
drag, startPoint x: 495, startPoint y: 400, endPoint x: 493, endPoint y: 391, distance: 9.5
click at [493, 391] on div "THE STOCKING STUFFER THAT GIVES BACK! Heading Spread joy and raise funds with o…" at bounding box center [542, 205] width 752 height 401
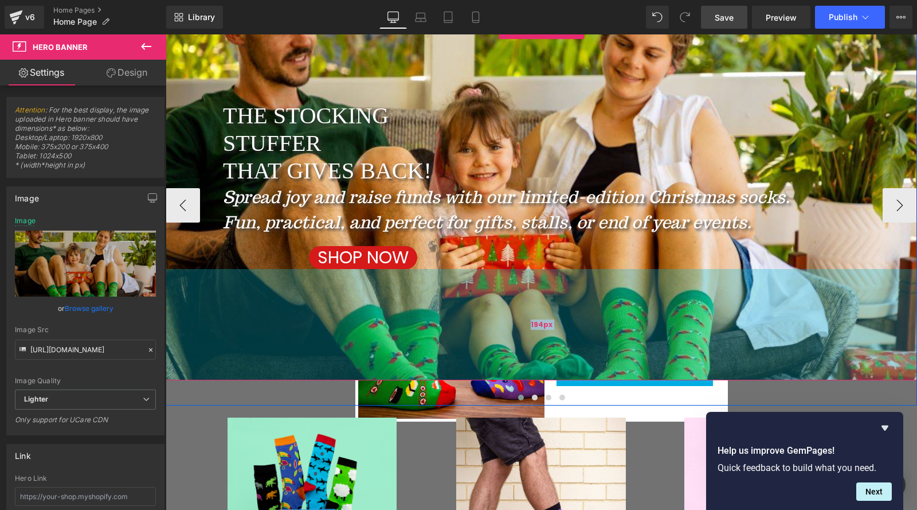
drag, startPoint x: 491, startPoint y: 388, endPoint x: 486, endPoint y: 363, distance: 25.9
click at [486, 363] on div "194px" at bounding box center [542, 324] width 752 height 111
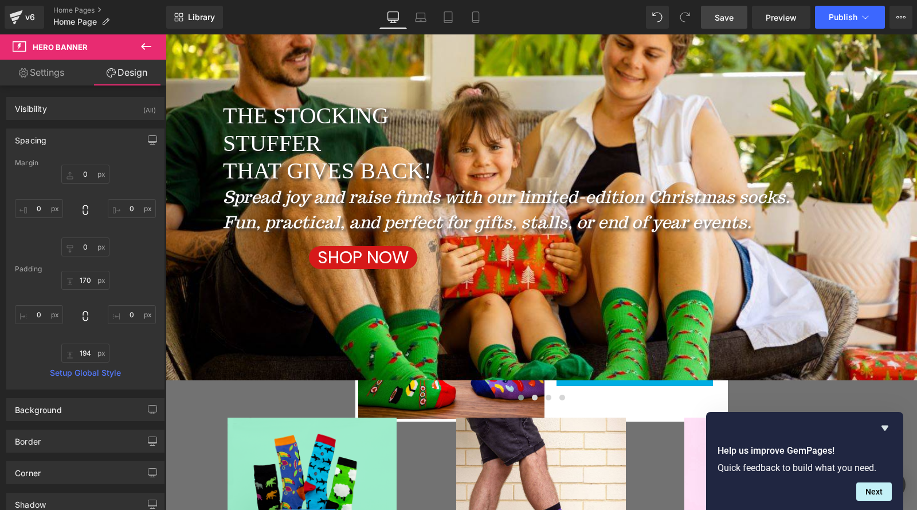
click at [710, 14] on link "Save" at bounding box center [724, 17] width 46 height 23
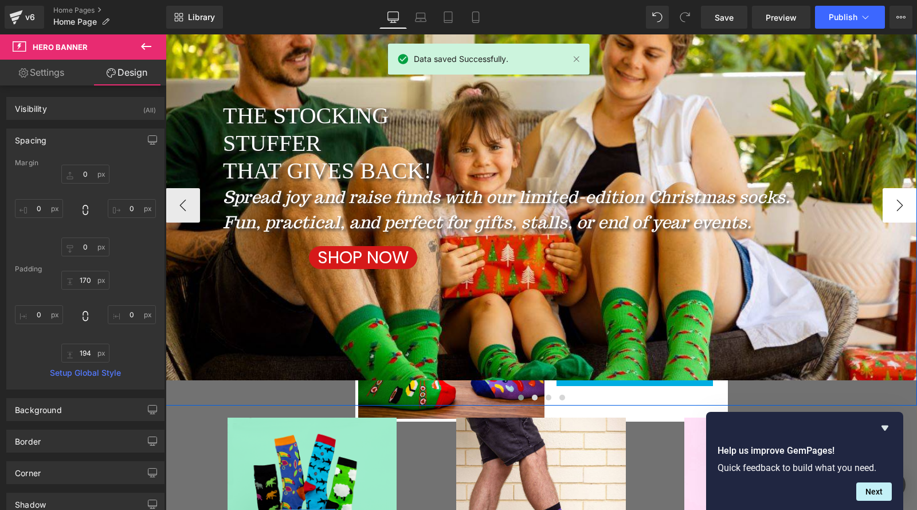
click at [888, 215] on button "›" at bounding box center [900, 205] width 34 height 34
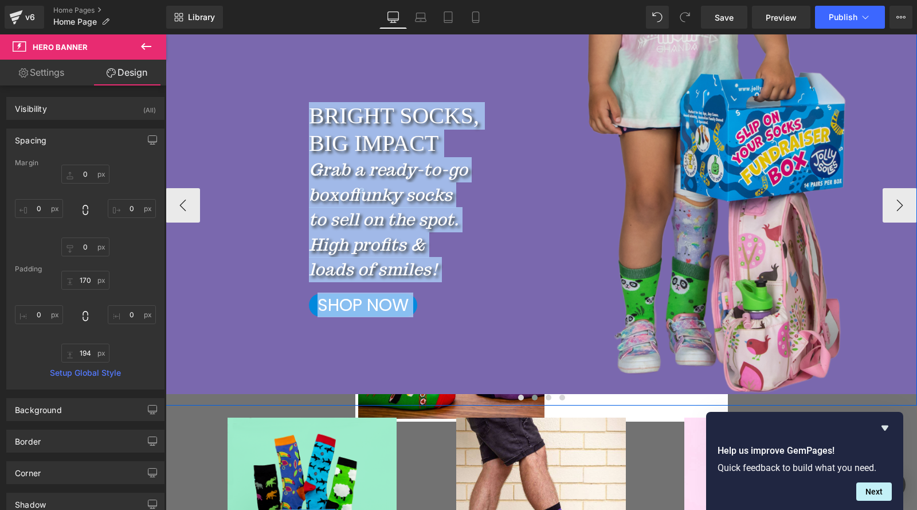
click at [175, 222] on button "‹" at bounding box center [183, 205] width 34 height 34
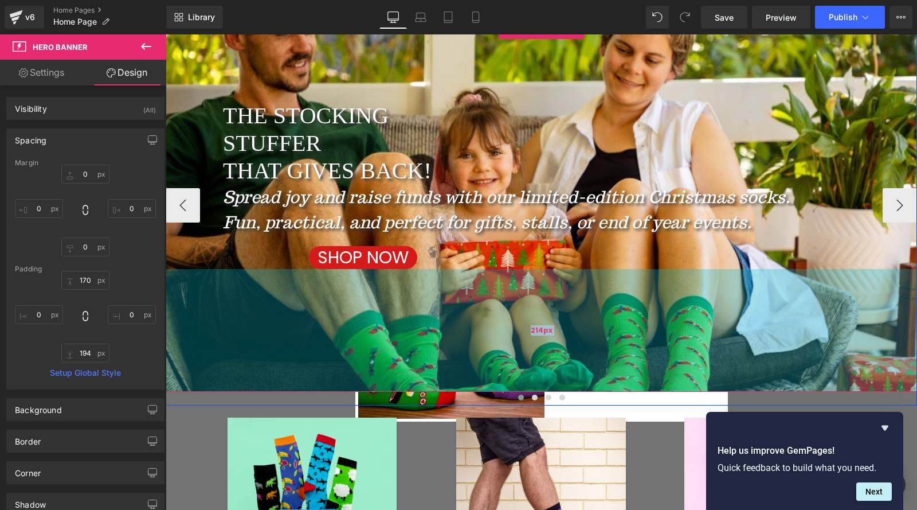
drag, startPoint x: 725, startPoint y: 378, endPoint x: 724, endPoint y: 390, distance: 11.5
click at [724, 390] on div "214px" at bounding box center [542, 330] width 752 height 123
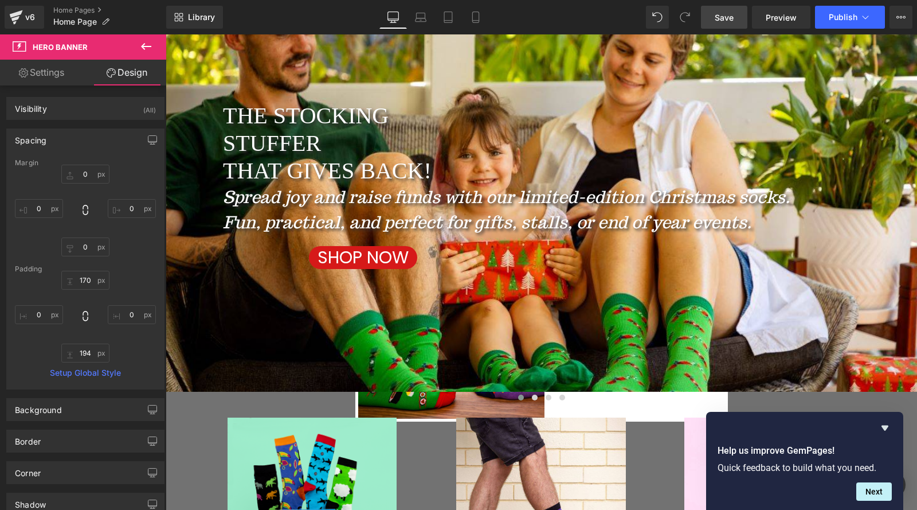
click at [726, 17] on span "Save" at bounding box center [724, 17] width 19 height 12
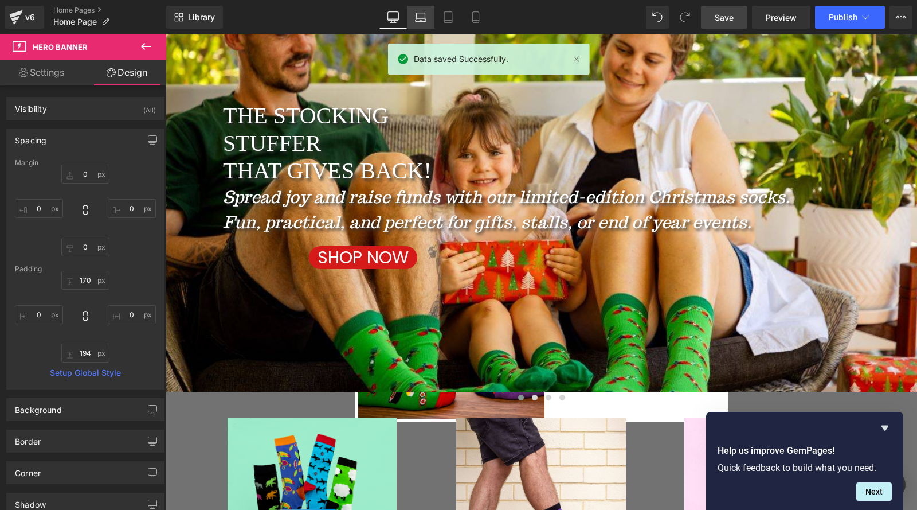
click at [419, 18] on icon at bounding box center [421, 19] width 11 height 3
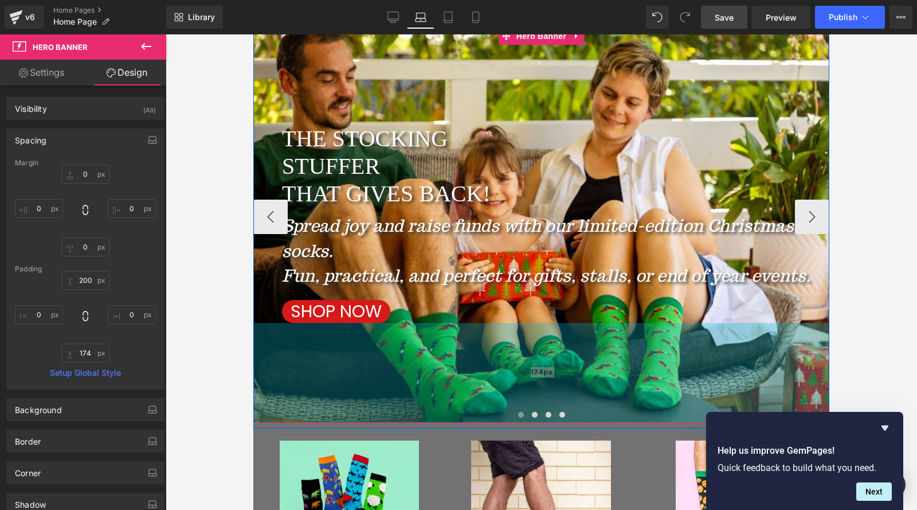
scroll to position [172, 0]
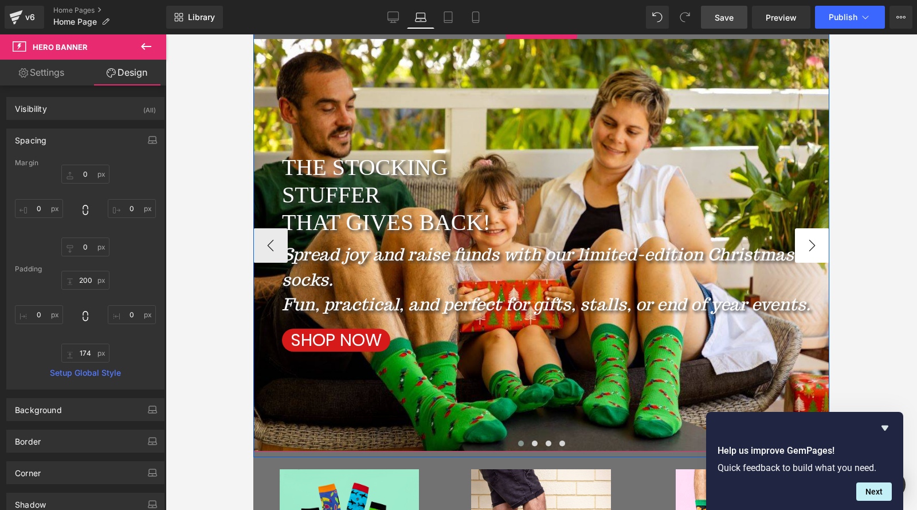
click at [800, 250] on button "›" at bounding box center [812, 245] width 34 height 34
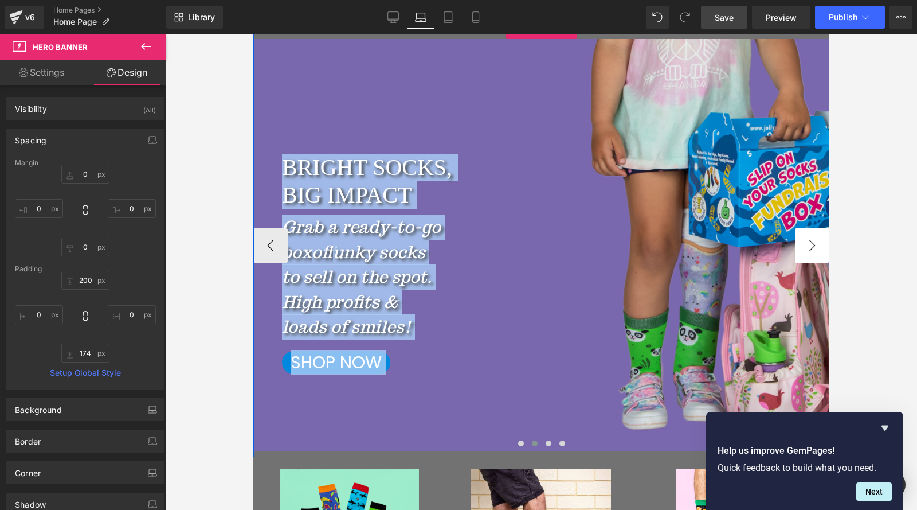
click at [812, 255] on button "›" at bounding box center [812, 245] width 34 height 34
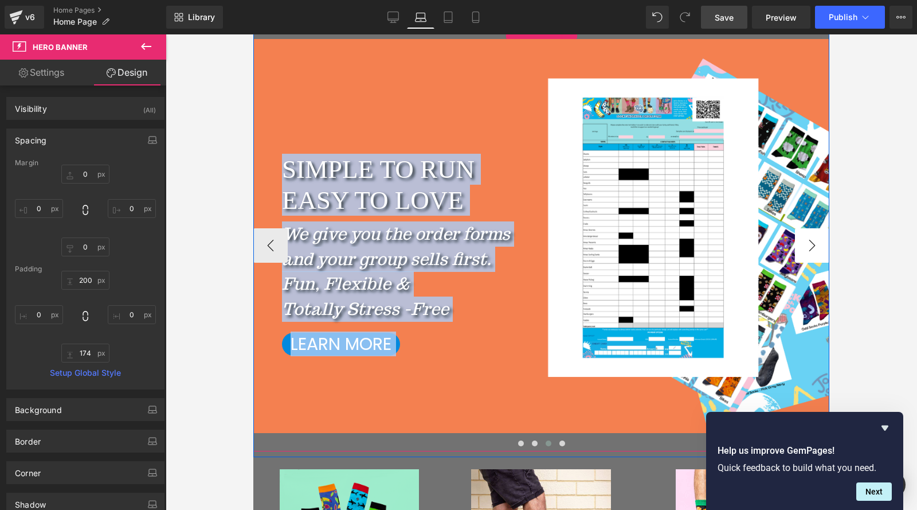
click at [812, 255] on button "›" at bounding box center [812, 245] width 34 height 34
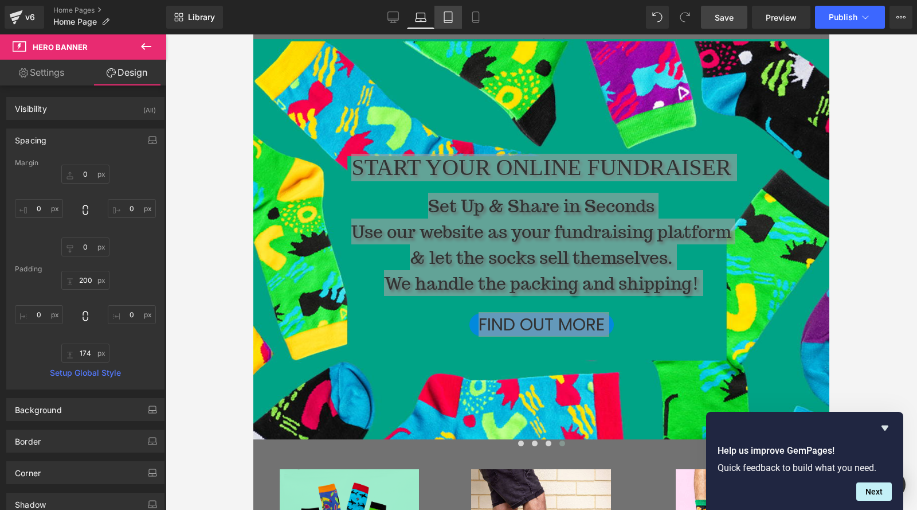
click at [455, 26] on link "Tablet" at bounding box center [449, 17] width 28 height 23
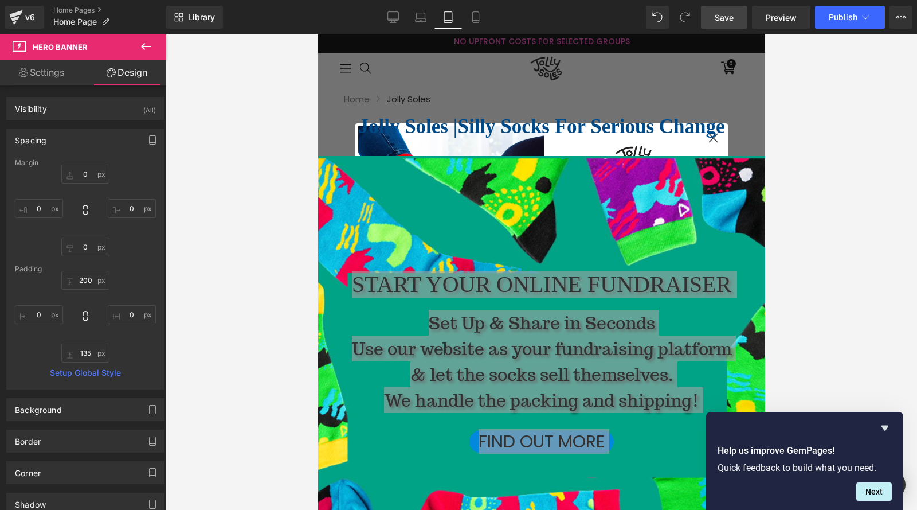
scroll to position [0, 0]
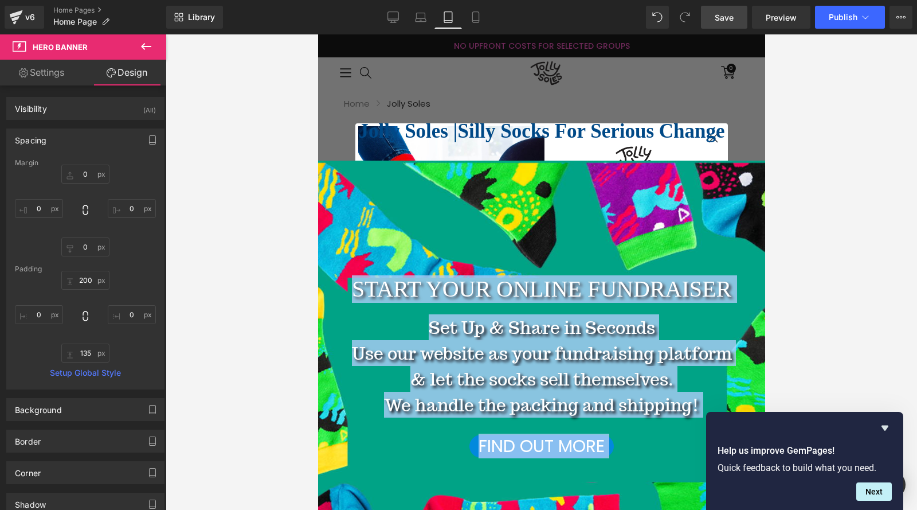
click at [506, 198] on div "START YOUR ONLINE FUNDRAISER Heading Set Up & Share in Seconds Use our website …" at bounding box center [541, 361] width 447 height 400
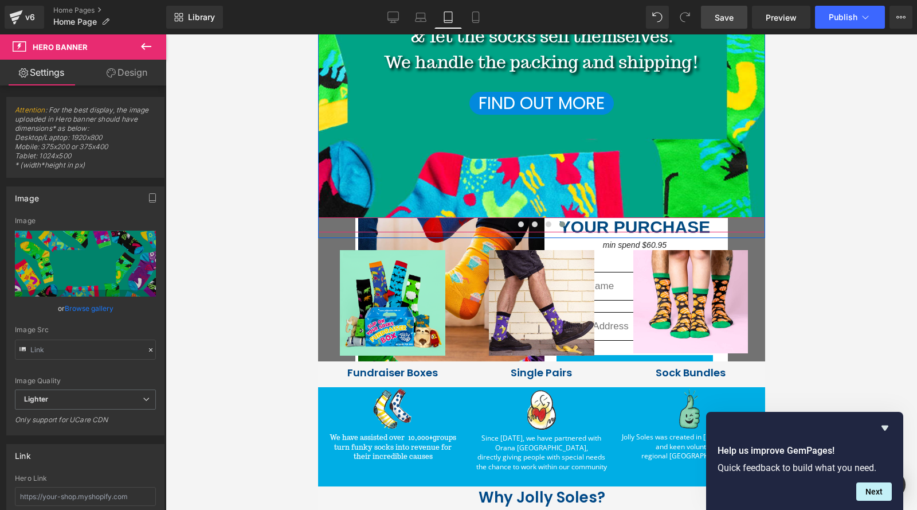
scroll to position [344, 0]
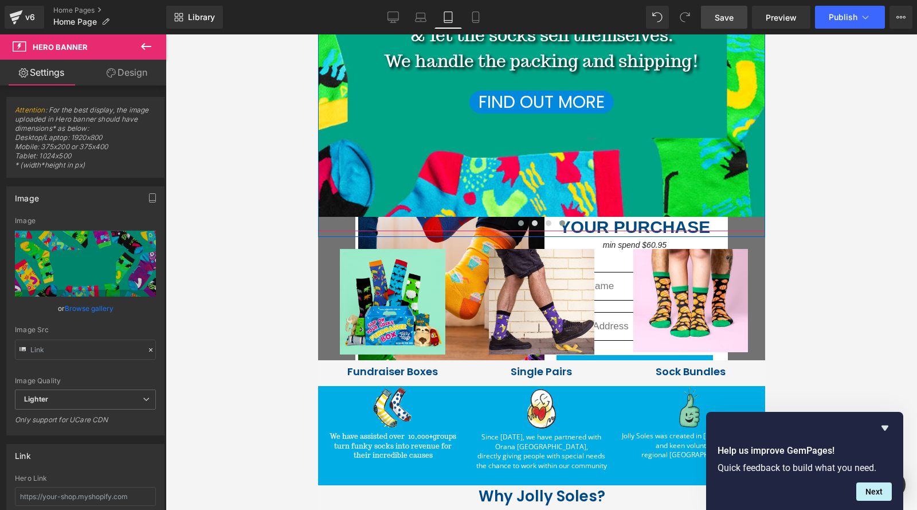
click at [518, 223] on span at bounding box center [521, 223] width 6 height 6
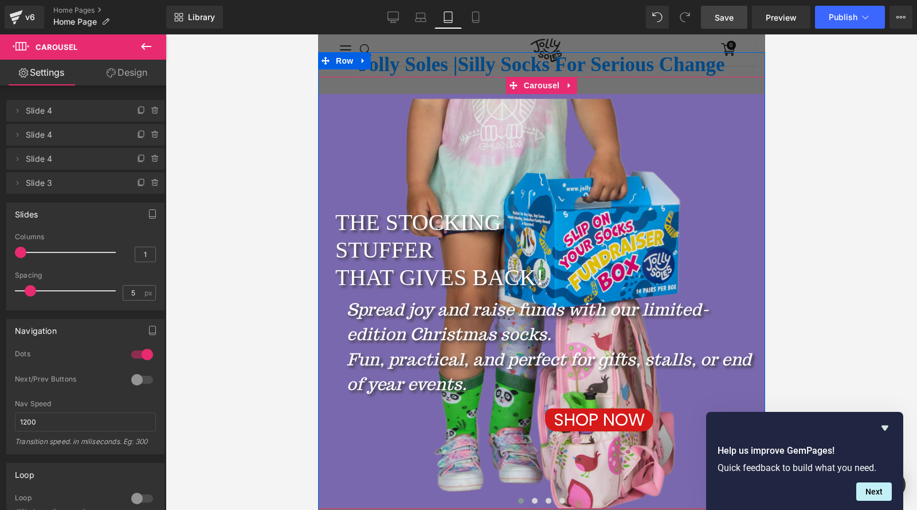
scroll to position [57, 0]
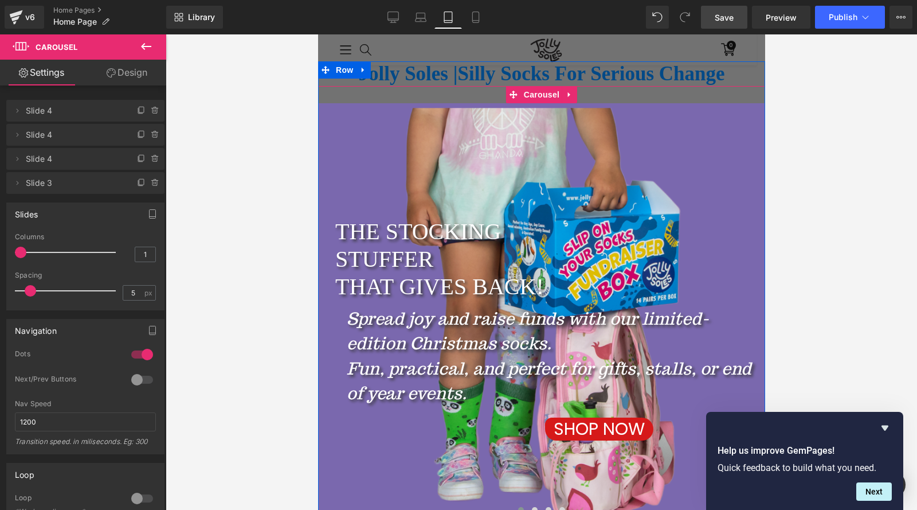
click at [381, 150] on div "THE STOCKING STUFFER THAT GIVES BACK! Heading Spread joy and raise funds with o…" at bounding box center [541, 310] width 447 height 415
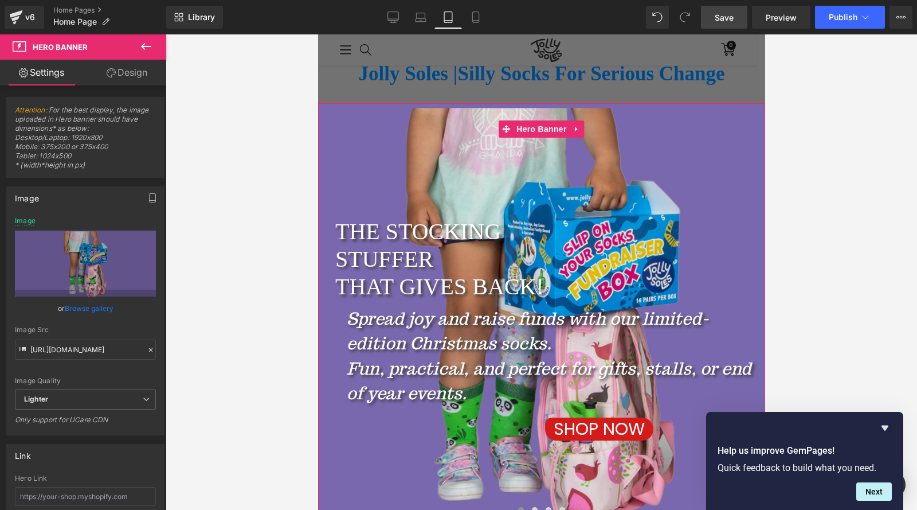
click at [69, 308] on link "Browse gallery" at bounding box center [89, 308] width 49 height 20
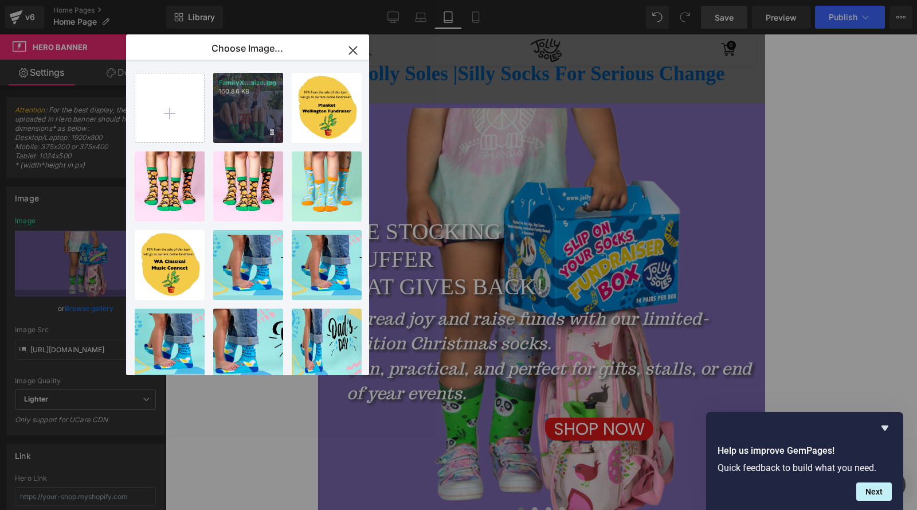
click at [236, 103] on div "FamilyX...size.jpg 160.86 KB" at bounding box center [248, 108] width 70 height 70
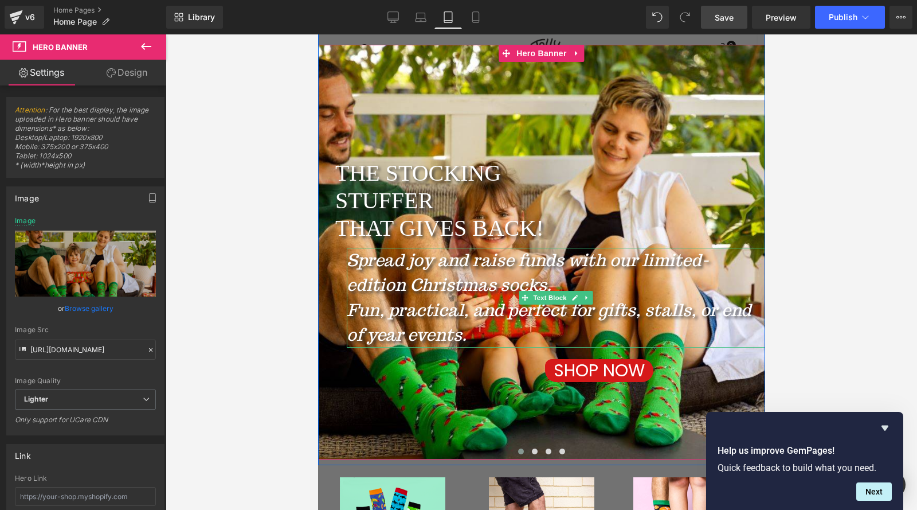
scroll to position [115, 0]
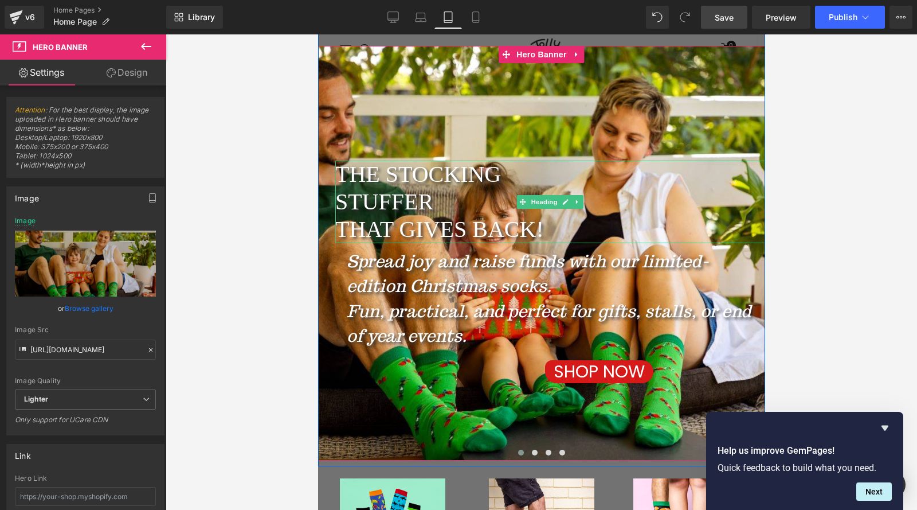
click at [335, 179] on h2 "THE STOCKING" at bounding box center [550, 175] width 430 height 28
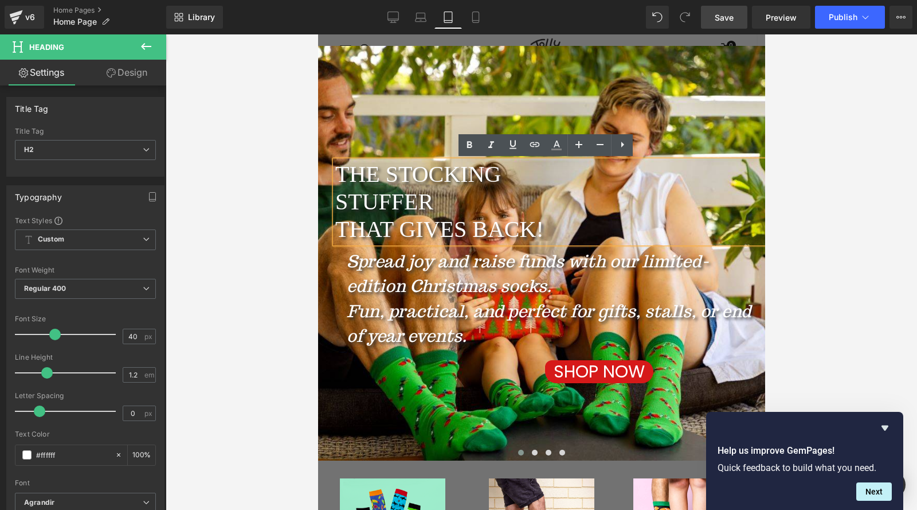
click at [335, 175] on h2 "THE STOCKING" at bounding box center [550, 175] width 430 height 28
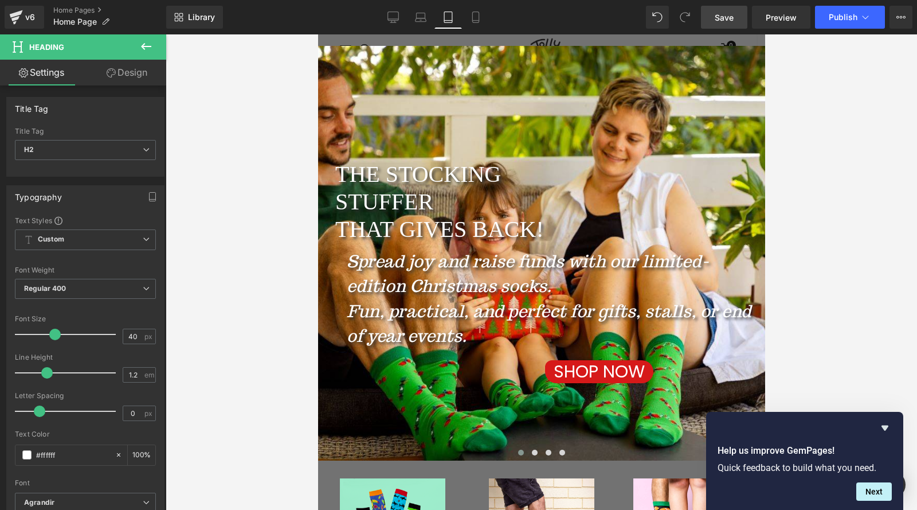
click at [124, 72] on link "Design" at bounding box center [126, 73] width 83 height 26
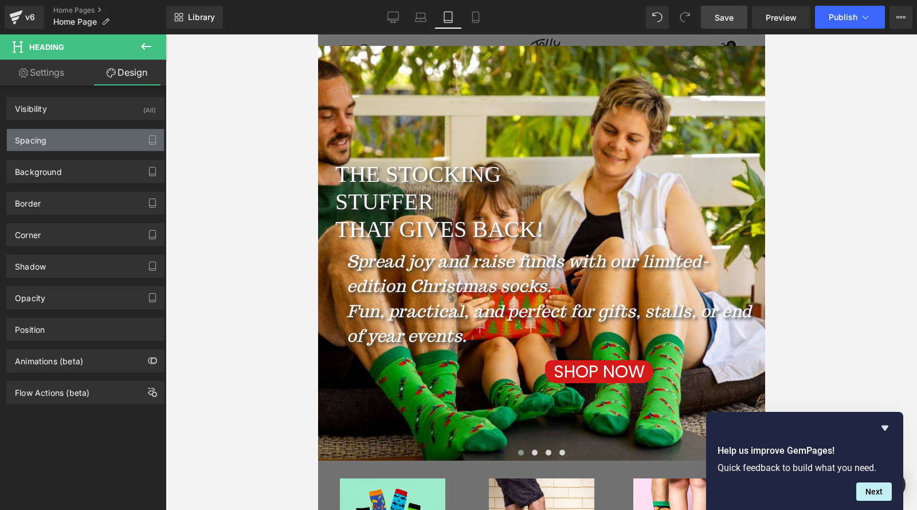
click at [53, 148] on div "Spacing" at bounding box center [85, 140] width 157 height 22
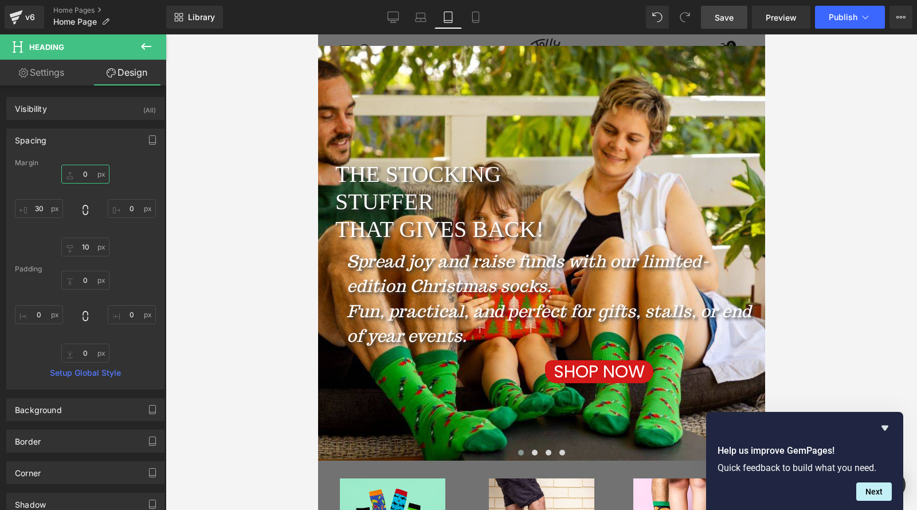
click at [79, 179] on input "0" at bounding box center [85, 174] width 48 height 19
click at [87, 249] on input "10" at bounding box center [85, 246] width 48 height 19
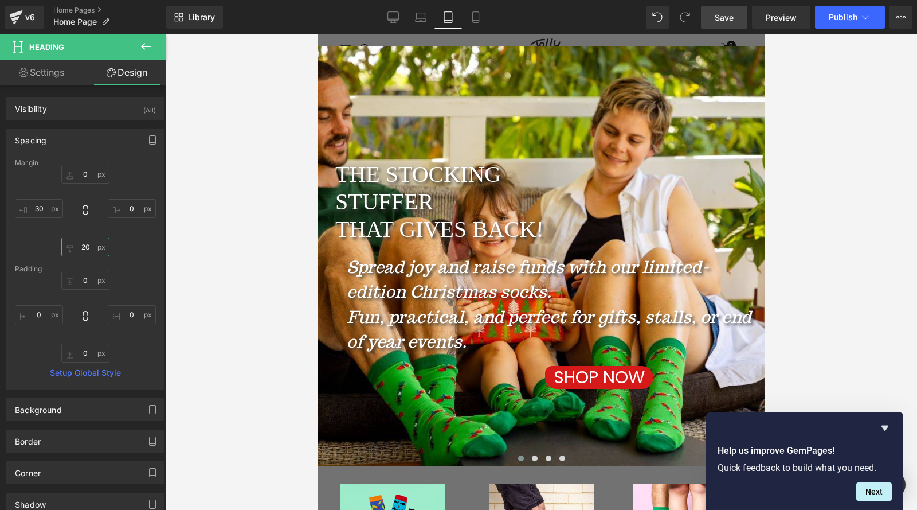
type input "2"
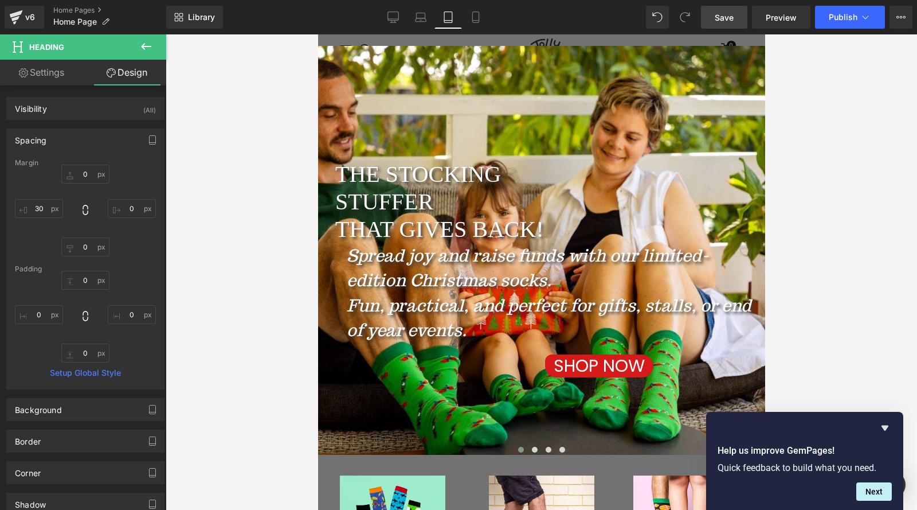
click at [369, 213] on h2 "STUFFER" at bounding box center [550, 202] width 430 height 28
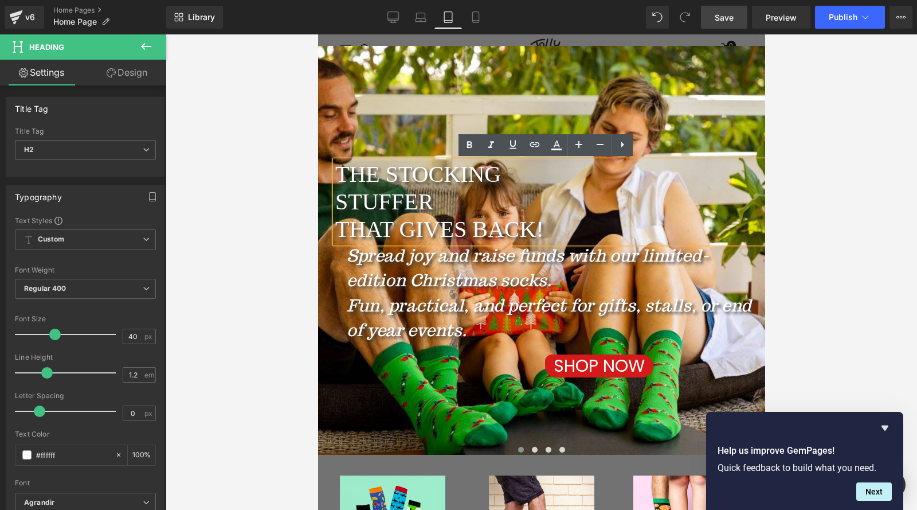
click at [377, 142] on div at bounding box center [541, 250] width 447 height 409
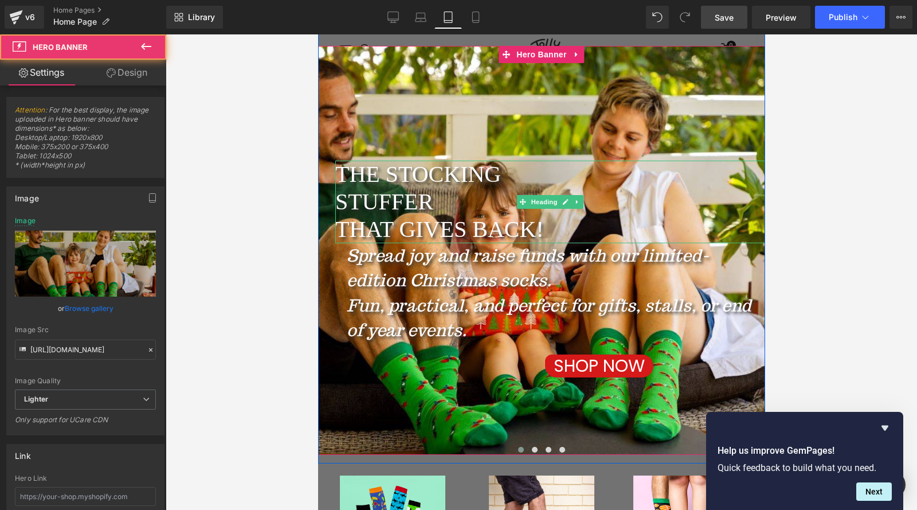
click at [378, 168] on h2 "THE STOCKING" at bounding box center [550, 175] width 430 height 28
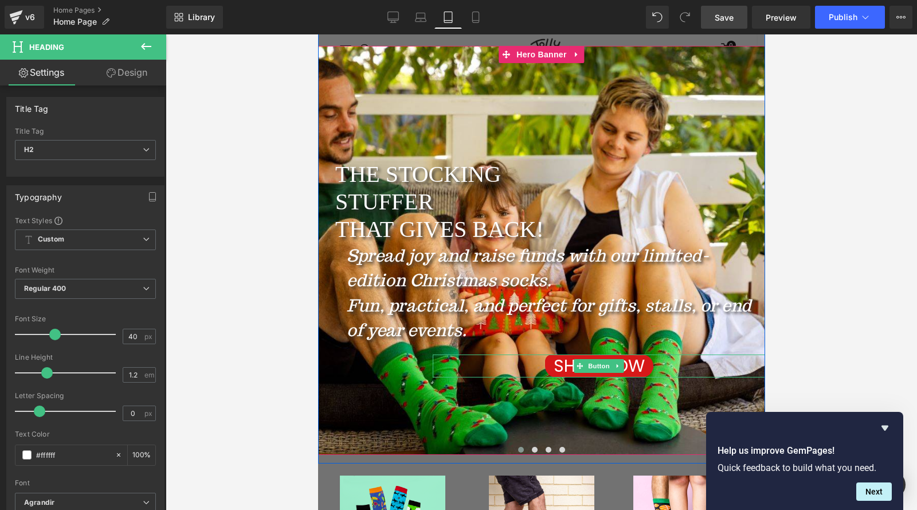
click at [511, 366] on div "SHOP NOW" at bounding box center [598, 365] width 333 height 23
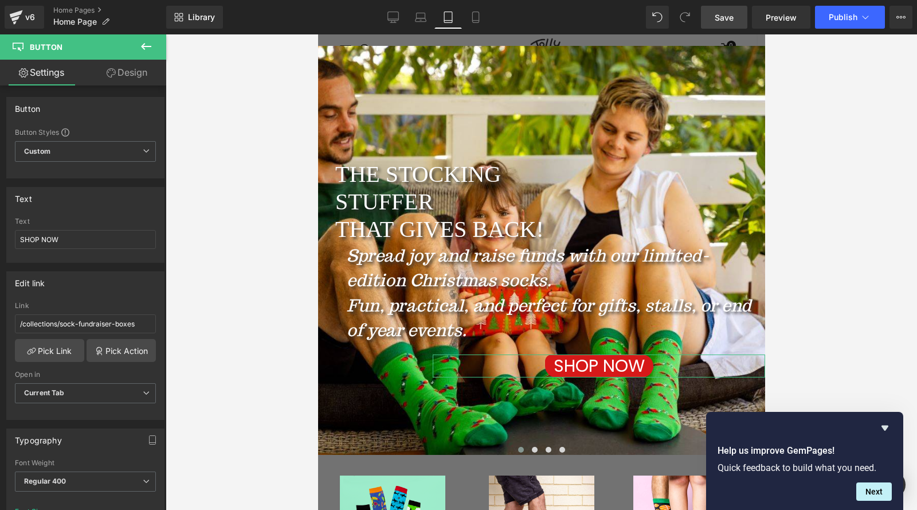
click at [133, 76] on link "Design" at bounding box center [126, 73] width 83 height 26
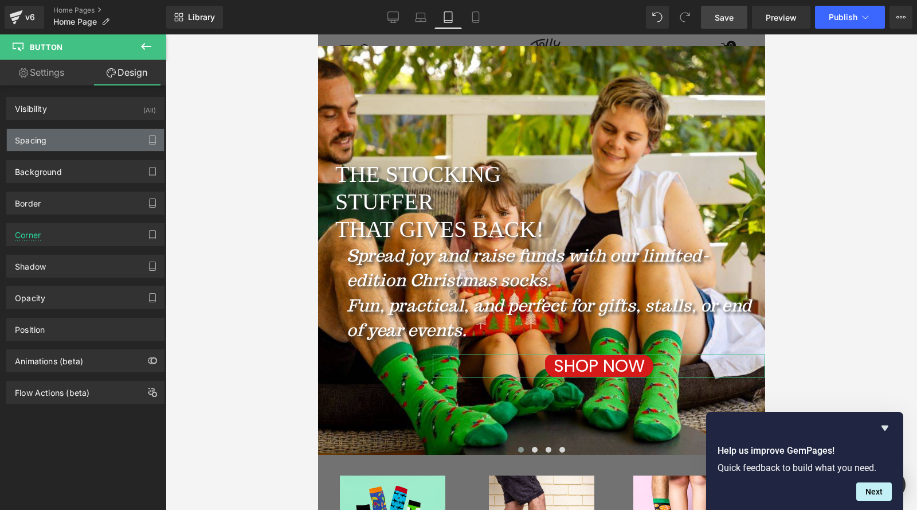
click at [26, 138] on div "Spacing" at bounding box center [31, 137] width 32 height 16
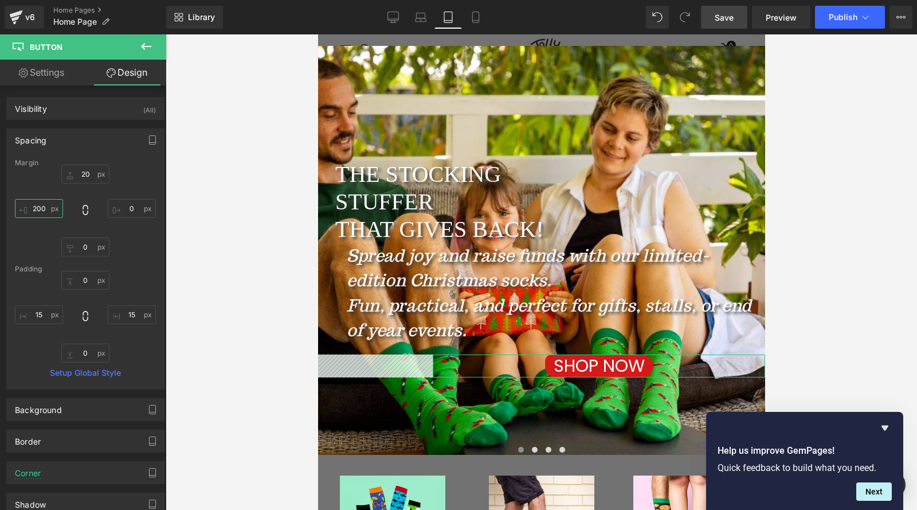
click at [46, 208] on input "200" at bounding box center [39, 208] width 48 height 19
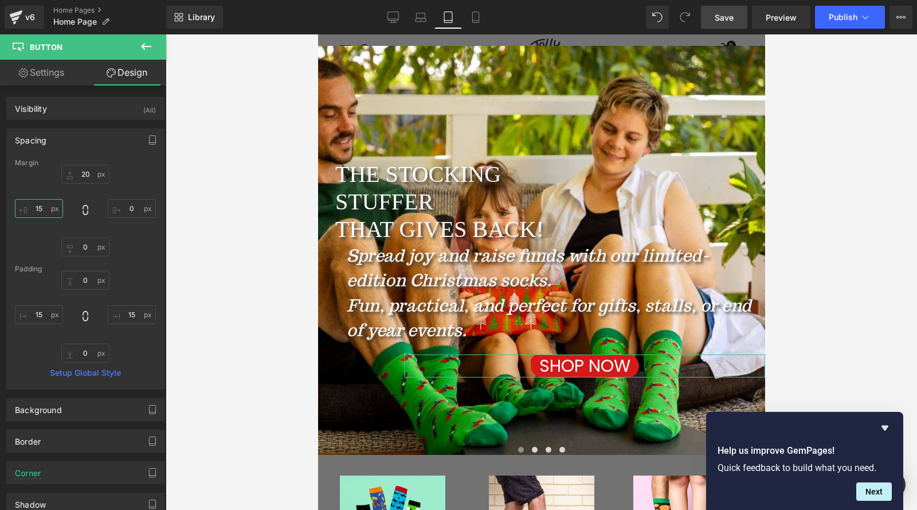
type input "1"
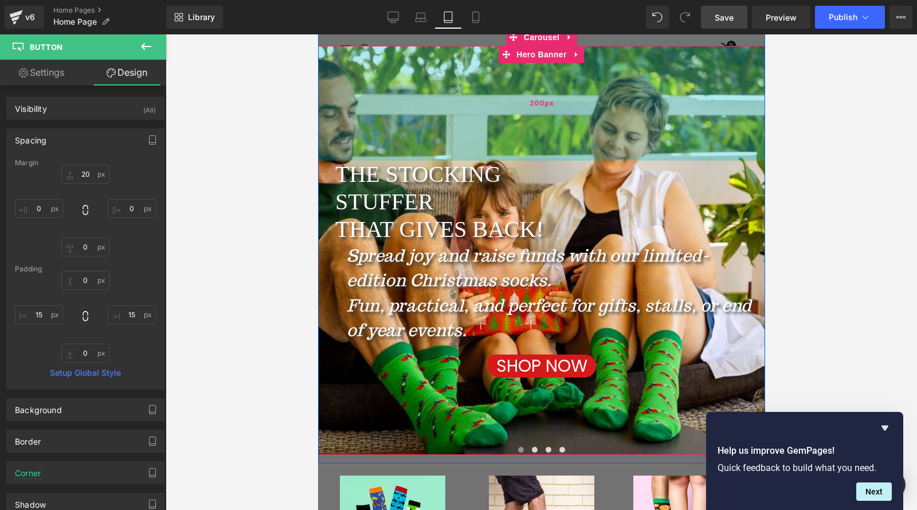
click at [486, 147] on div "200px" at bounding box center [541, 103] width 447 height 115
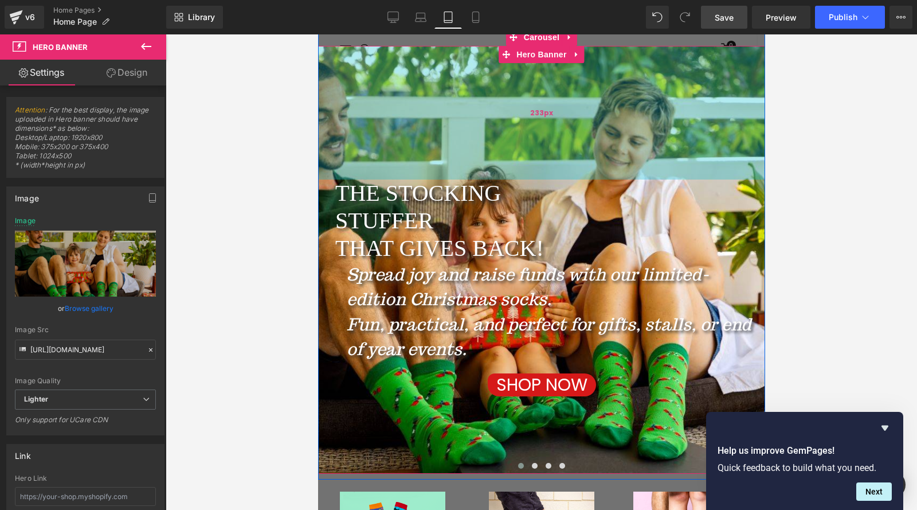
drag, startPoint x: 489, startPoint y: 155, endPoint x: 484, endPoint y: 174, distance: 19.6
click at [484, 174] on div "233px" at bounding box center [541, 113] width 447 height 134
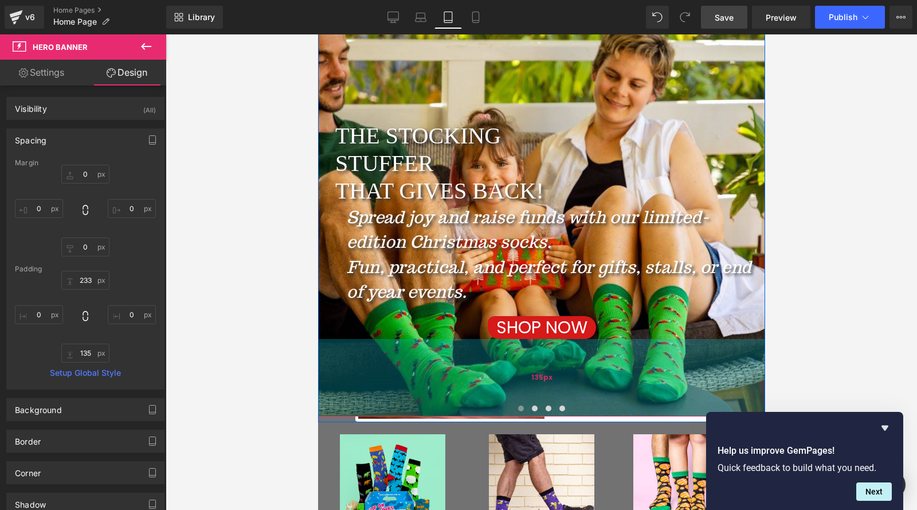
scroll to position [172, 0]
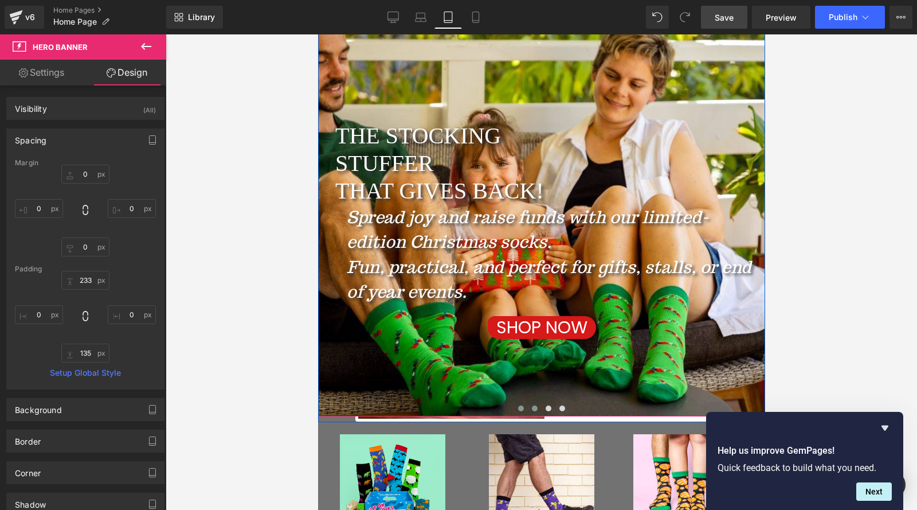
click at [528, 411] on button at bounding box center [535, 408] width 14 height 11
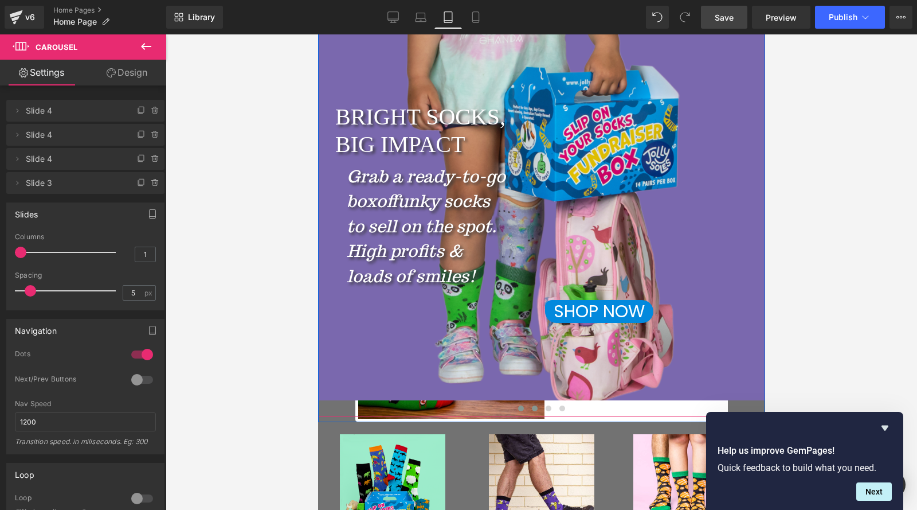
click at [518, 409] on span at bounding box center [521, 408] width 6 height 6
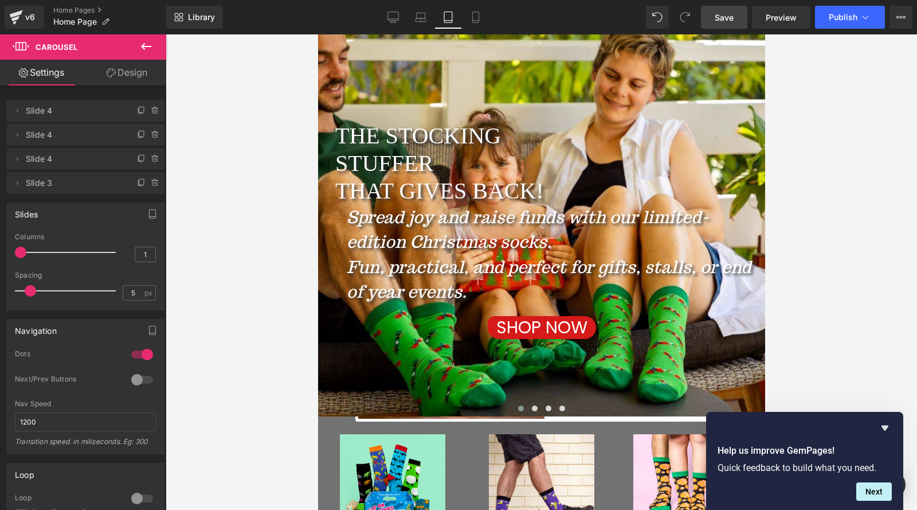
click at [725, 22] on span "Save" at bounding box center [724, 17] width 19 height 12
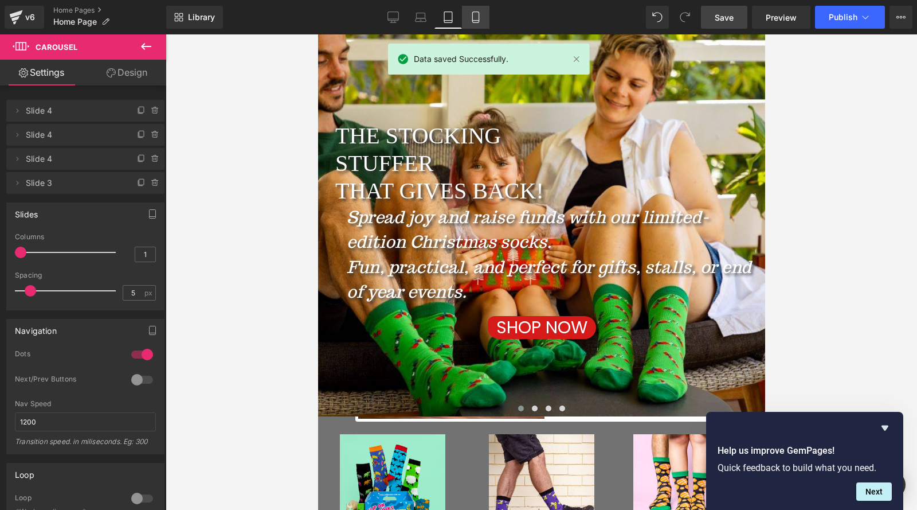
click at [480, 24] on link "Mobile" at bounding box center [476, 17] width 28 height 23
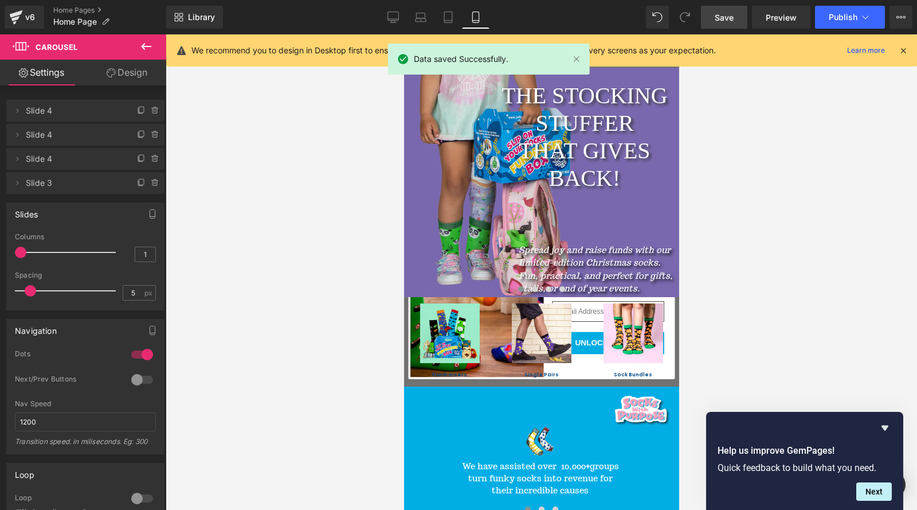
scroll to position [0, 0]
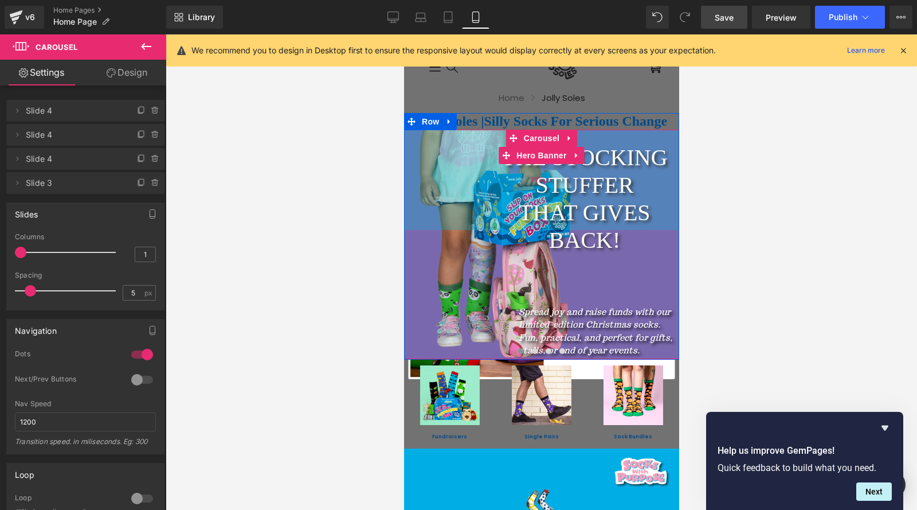
click at [445, 211] on div "175px" at bounding box center [541, 180] width 275 height 100
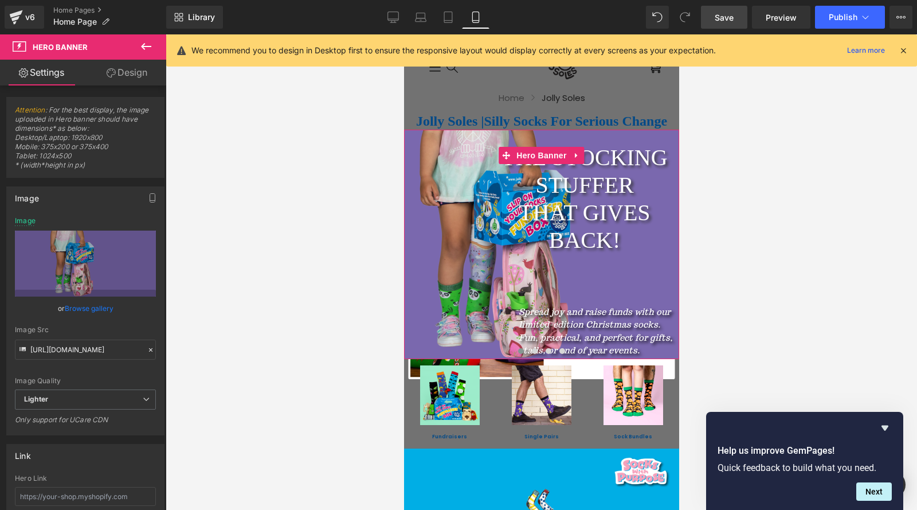
click at [79, 306] on link "Browse gallery" at bounding box center [89, 308] width 49 height 20
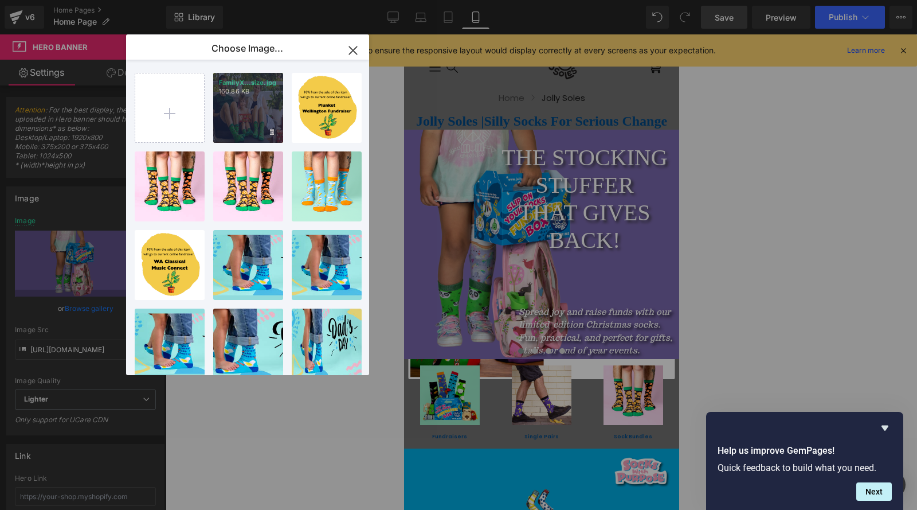
click at [235, 111] on div "FamilyX...size.jpg 160.86 KB" at bounding box center [248, 108] width 70 height 70
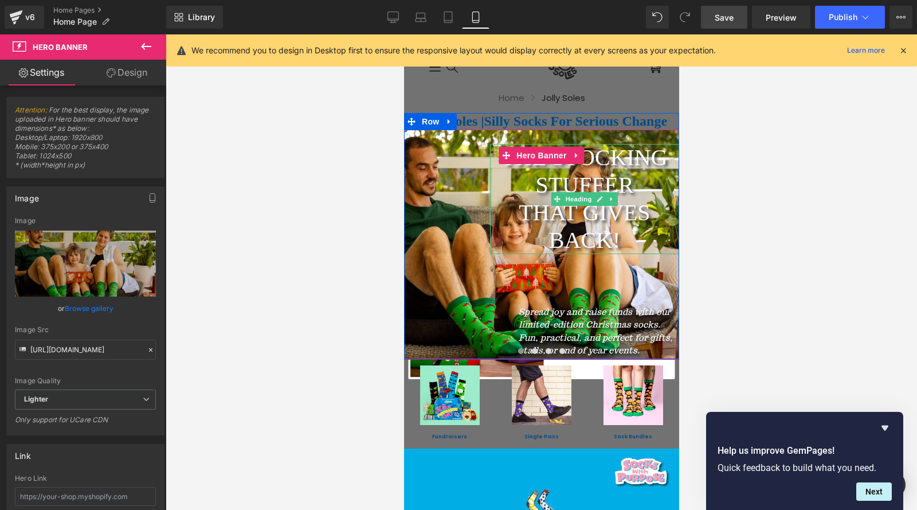
click at [573, 240] on h2 "THAT GIVES BACK!" at bounding box center [584, 226] width 189 height 55
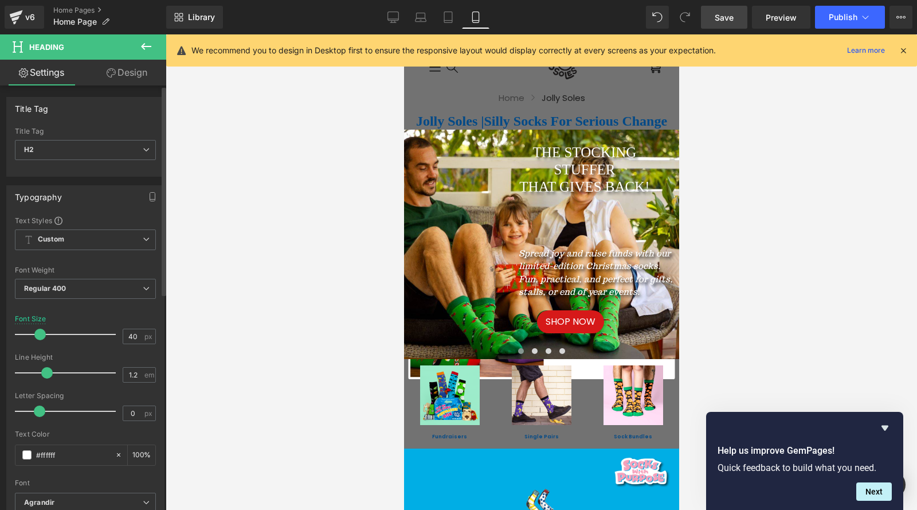
drag, startPoint x: 54, startPoint y: 332, endPoint x: 40, endPoint y: 323, distance: 17.5
click at [40, 323] on div at bounding box center [68, 334] width 95 height 23
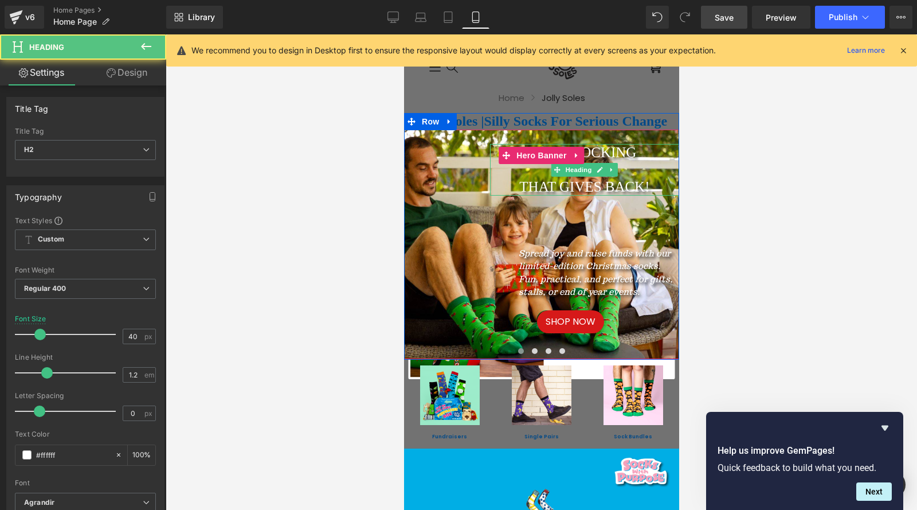
click at [515, 179] on h2 "THAT GIVES BACK!" at bounding box center [584, 186] width 189 height 17
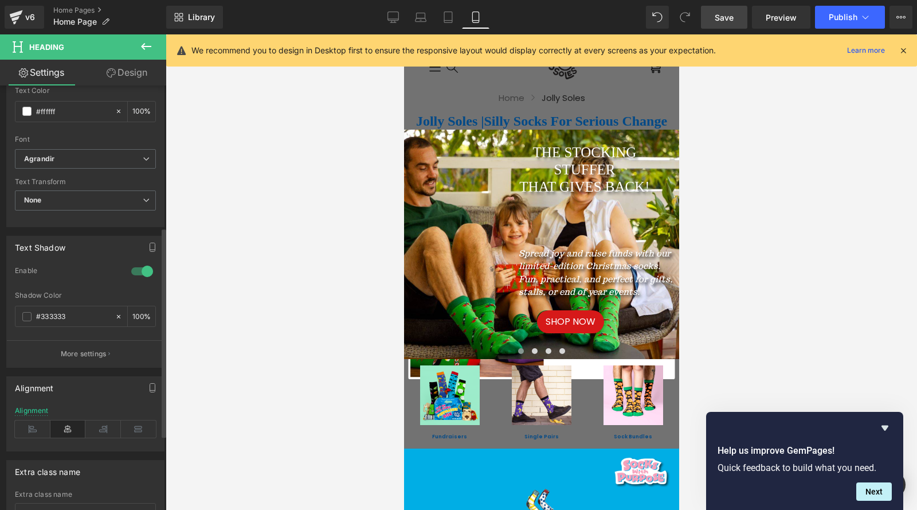
scroll to position [344, 0]
click at [34, 427] on icon at bounding box center [33, 428] width 36 height 17
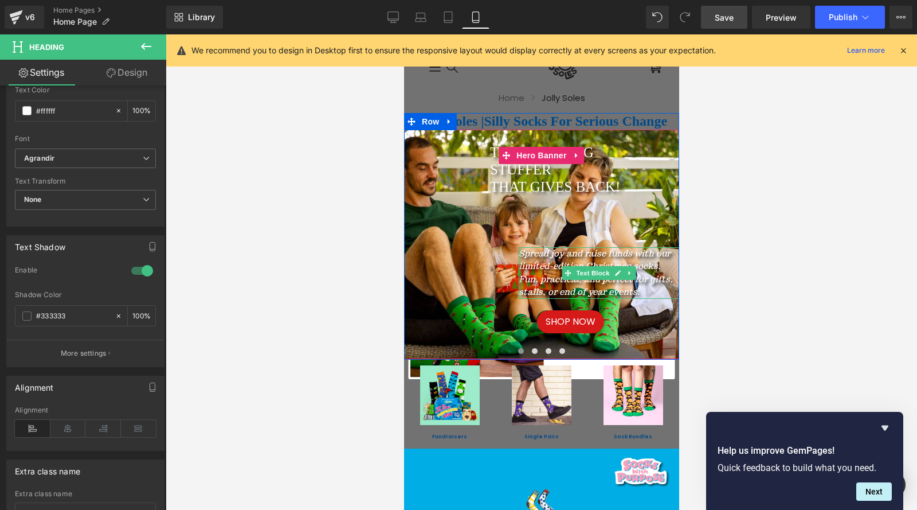
click at [518, 280] on div "Spread joy and raise funds with our limited-edition Christmas socks. Fun, pract…" at bounding box center [598, 273] width 161 height 52
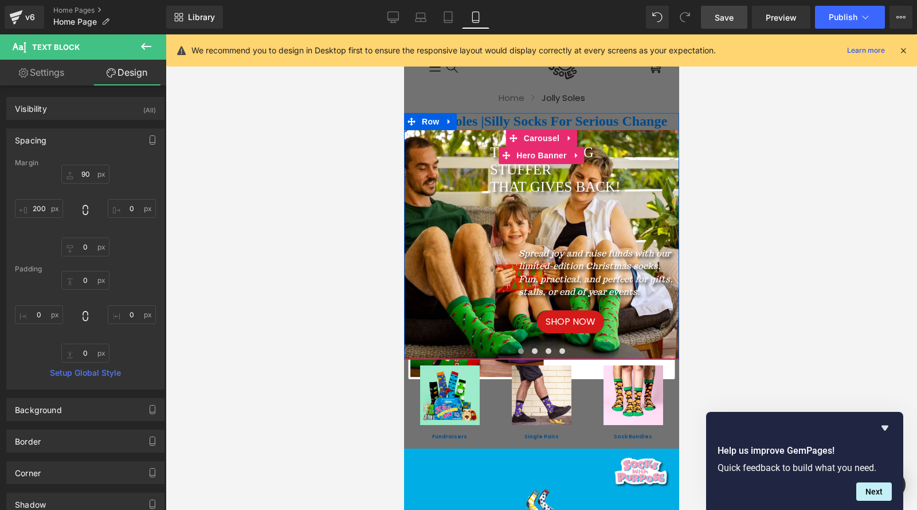
click at [546, 268] on icon "Spread joy and raise funds with our limited-edition Christmas socks." at bounding box center [594, 260] width 152 height 24
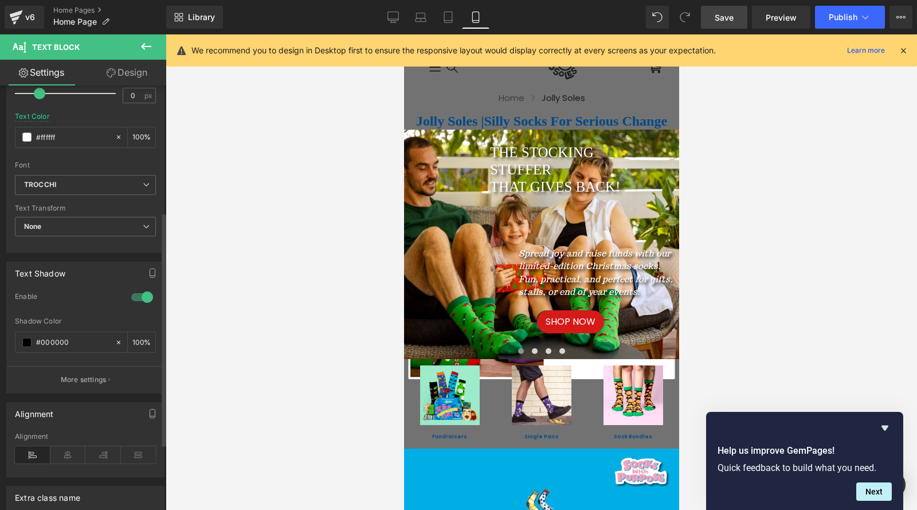
scroll to position [287, 0]
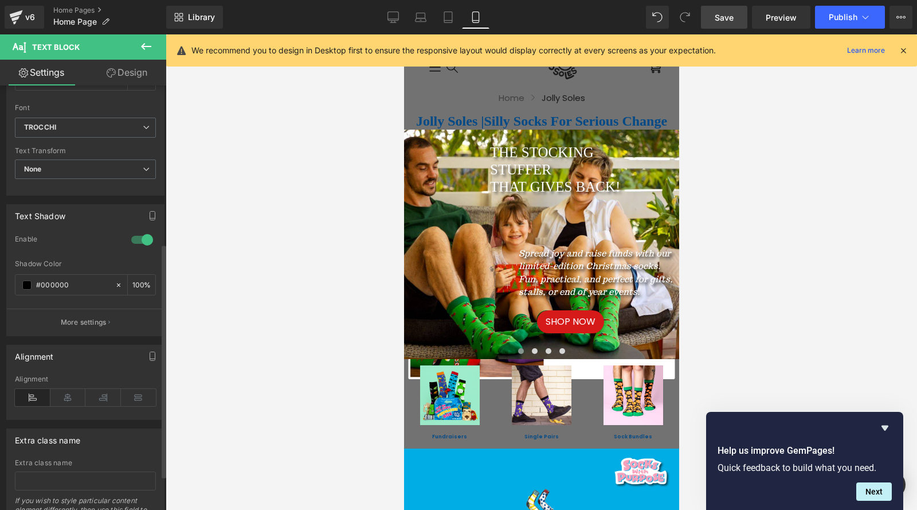
click at [38, 403] on icon at bounding box center [33, 397] width 36 height 17
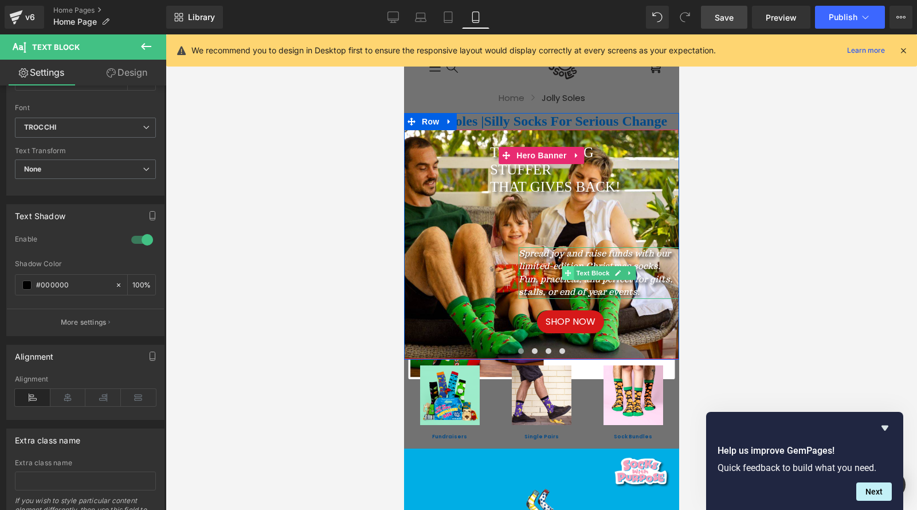
click at [564, 269] on icon at bounding box center [567, 272] width 6 height 7
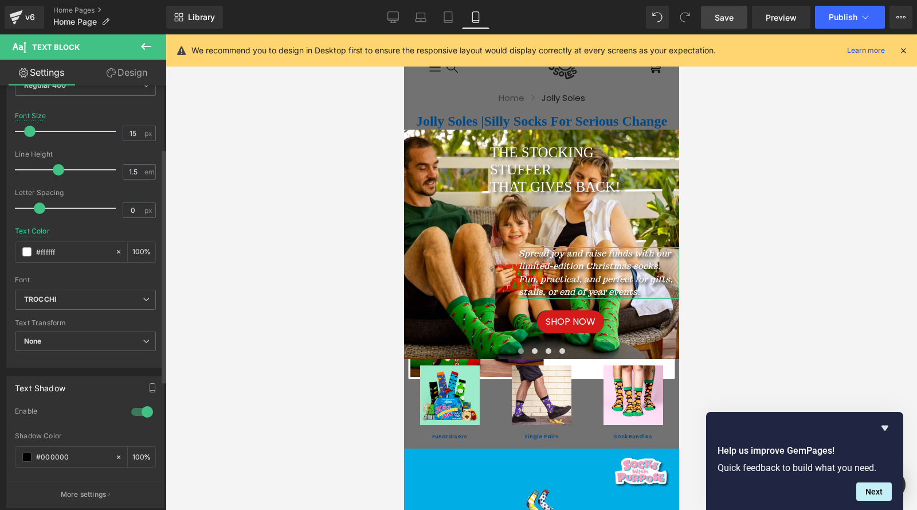
scroll to position [57, 0]
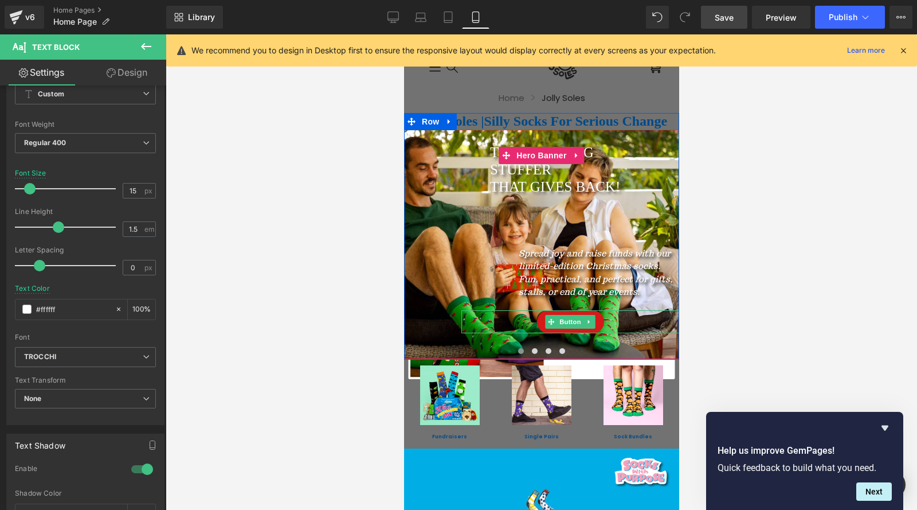
click at [523, 320] on div "SHOP NOW" at bounding box center [570, 321] width 218 height 23
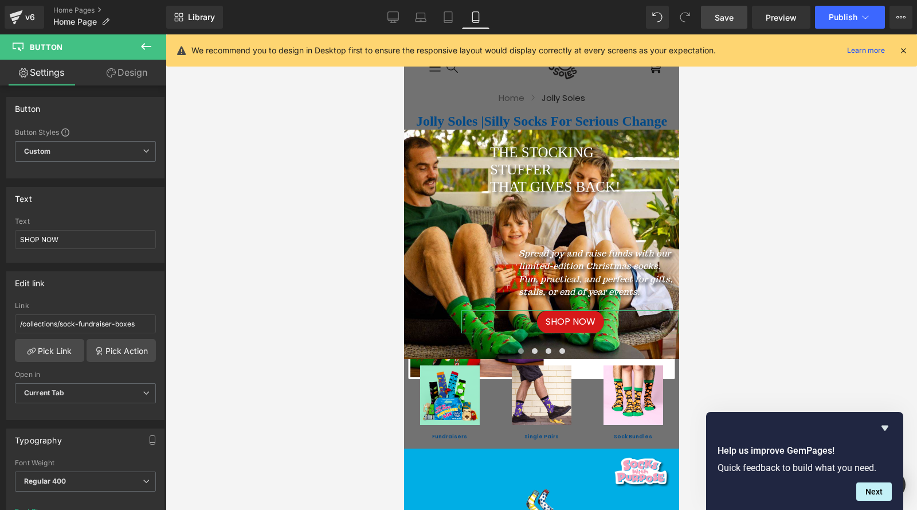
click at [122, 72] on link "Design" at bounding box center [126, 73] width 83 height 26
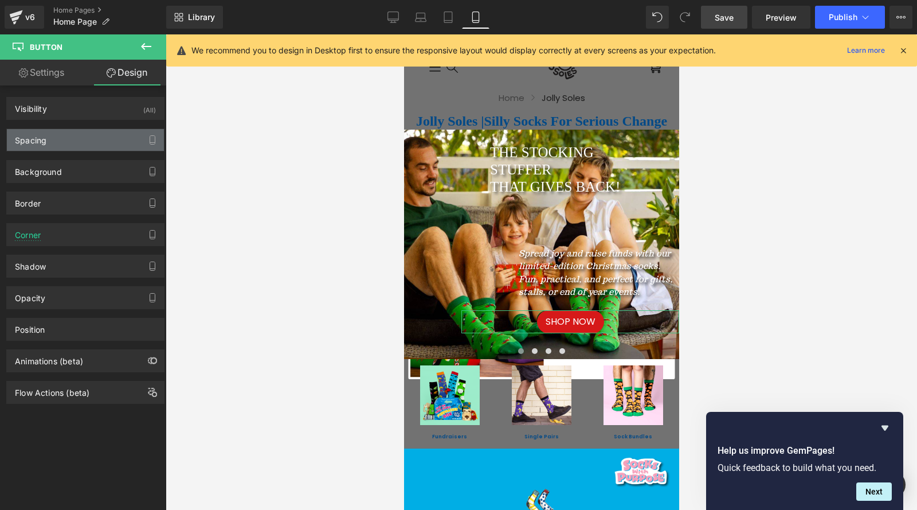
click at [32, 132] on div "Spacing" at bounding box center [31, 137] width 32 height 16
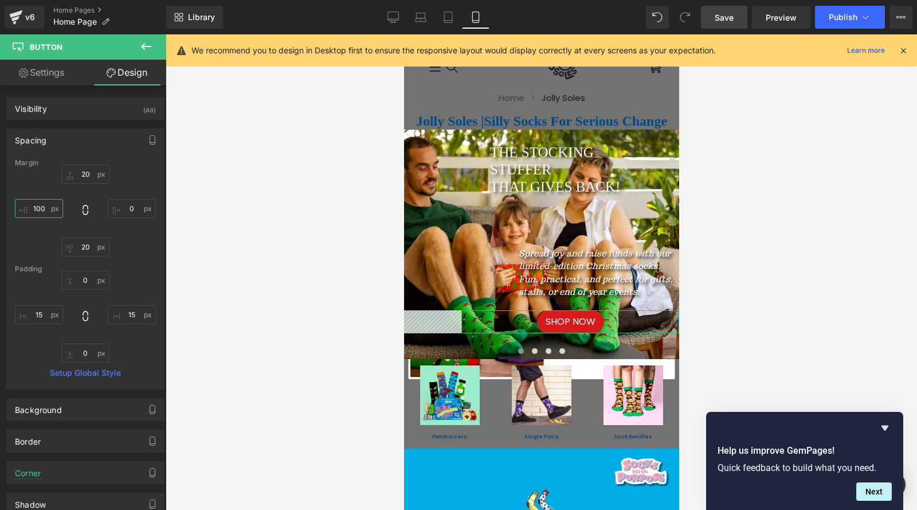
click at [46, 207] on input "100" at bounding box center [39, 208] width 48 height 19
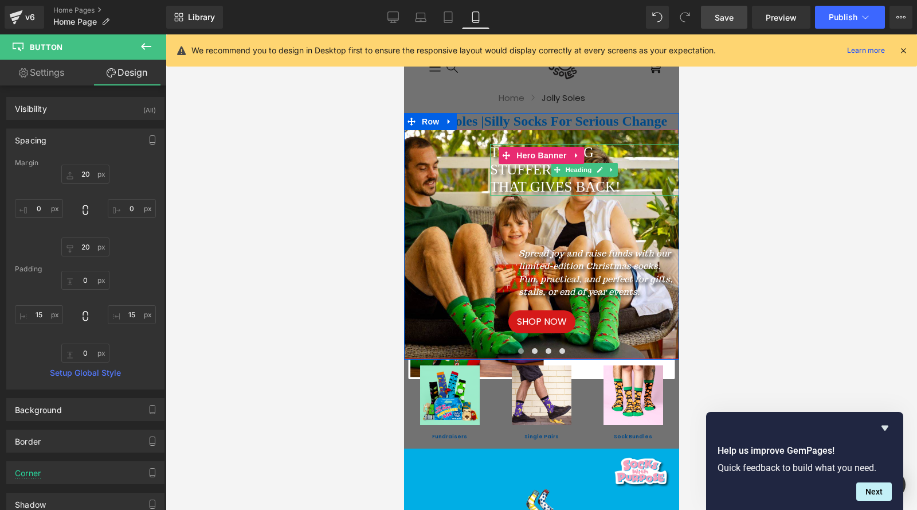
click at [511, 190] on h2 "THAT GIVES BACK!" at bounding box center [584, 186] width 189 height 17
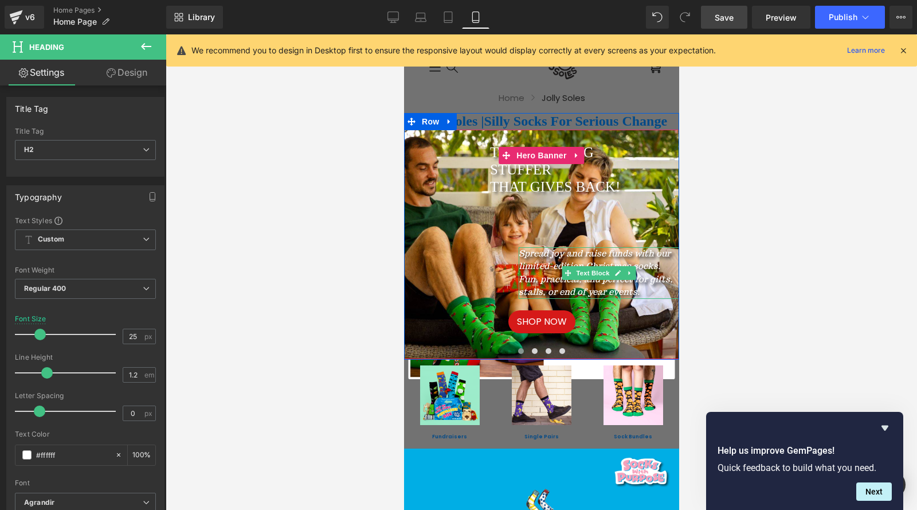
click at [542, 260] on div "Spread joy and raise funds with our limited-edition Christmas socks. Fun, pract…" at bounding box center [598, 273] width 161 height 52
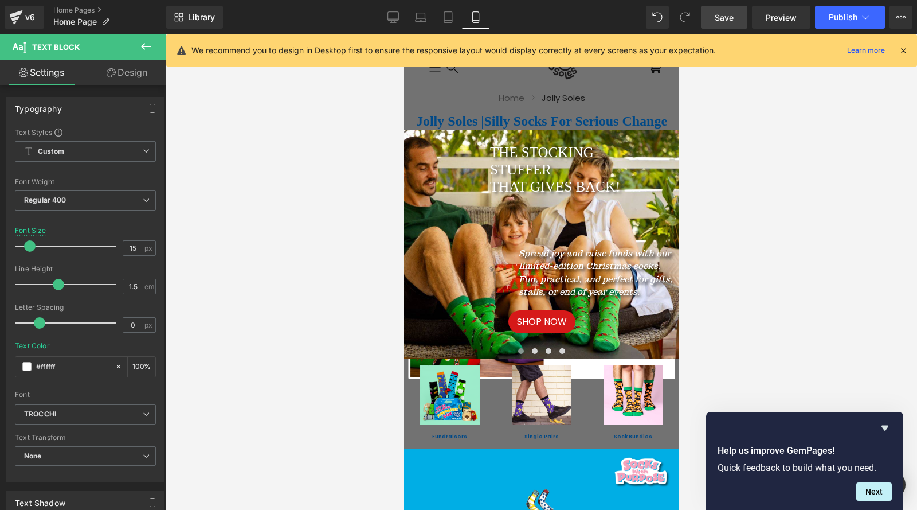
click at [127, 76] on link "Design" at bounding box center [126, 73] width 83 height 26
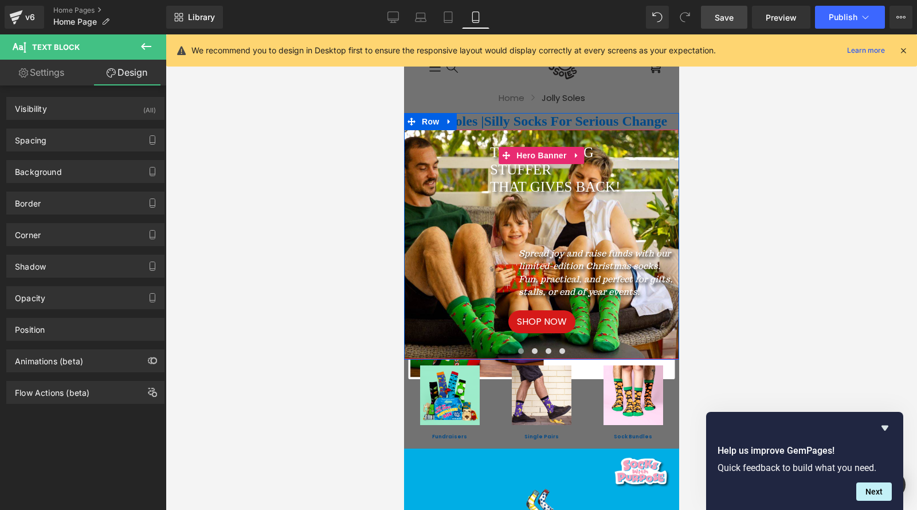
click at [530, 275] on icon "Fun, practical, and perfect for gifts, stalls, or end of year events." at bounding box center [595, 285] width 154 height 24
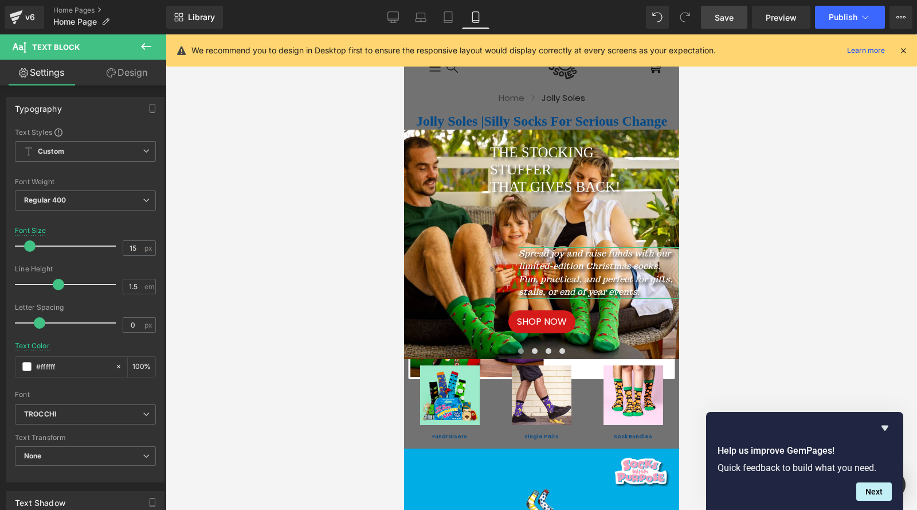
click at [131, 76] on link "Design" at bounding box center [126, 73] width 83 height 26
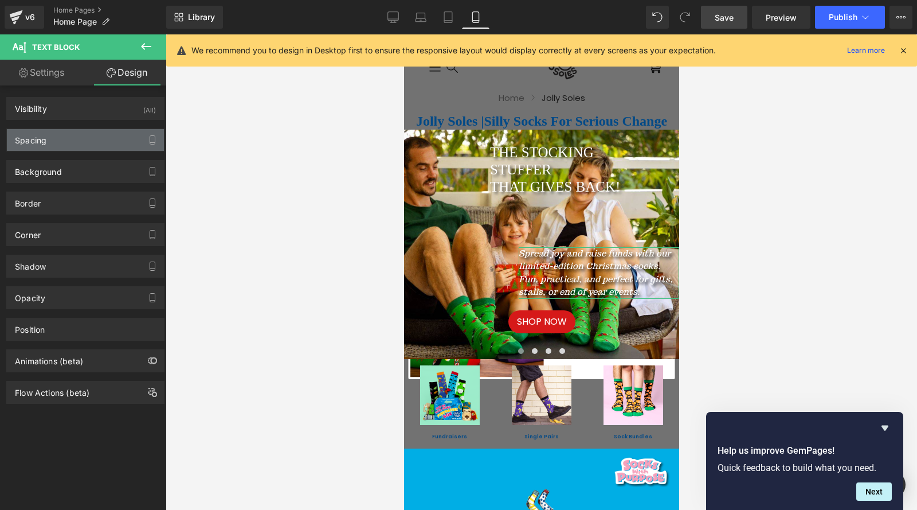
click at [38, 140] on div "Spacing" at bounding box center [31, 137] width 32 height 16
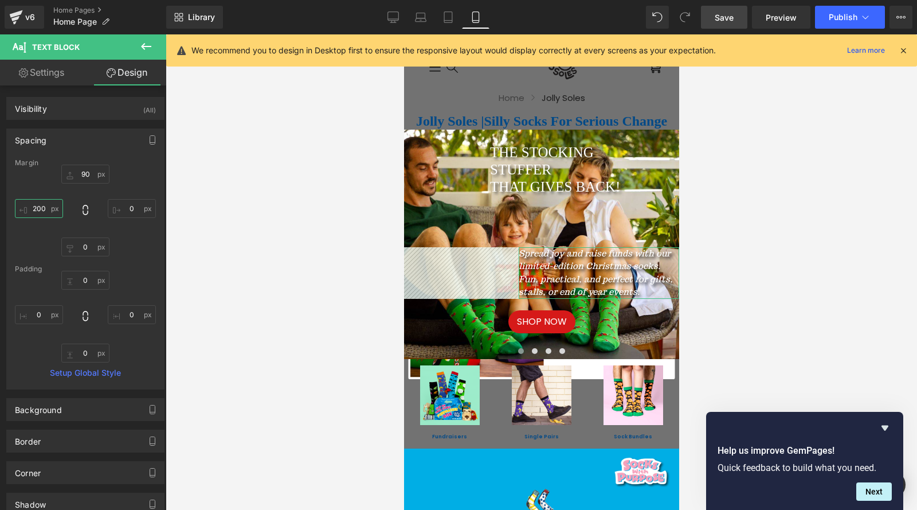
click at [49, 212] on input "200" at bounding box center [39, 208] width 48 height 19
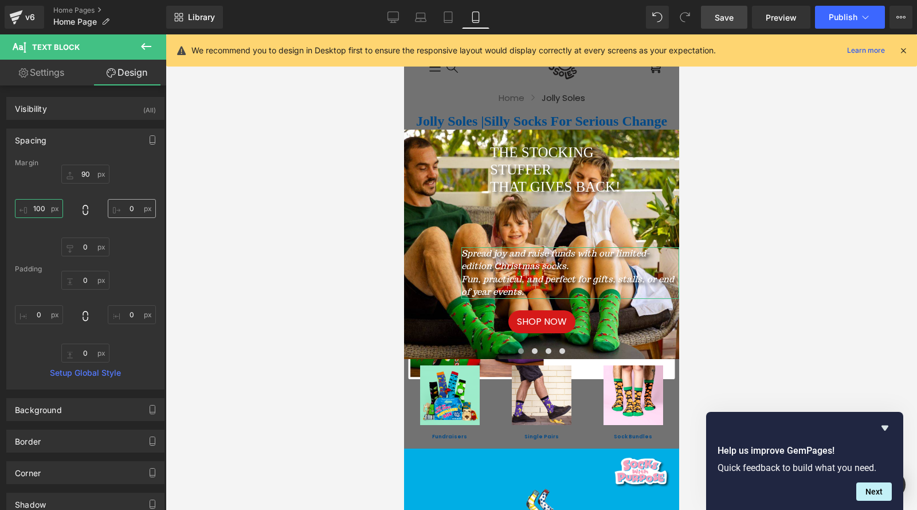
type input "100"
click at [127, 210] on input "0" at bounding box center [132, 208] width 48 height 19
type input "1"
type input "80"
click at [48, 210] on input "100" at bounding box center [39, 208] width 48 height 19
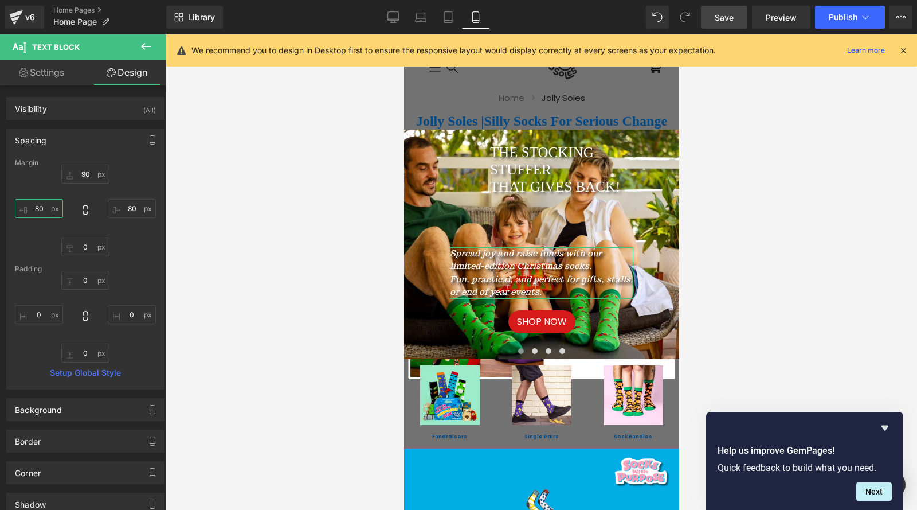
type input "80"
click at [47, 78] on link "Settings" at bounding box center [41, 73] width 83 height 26
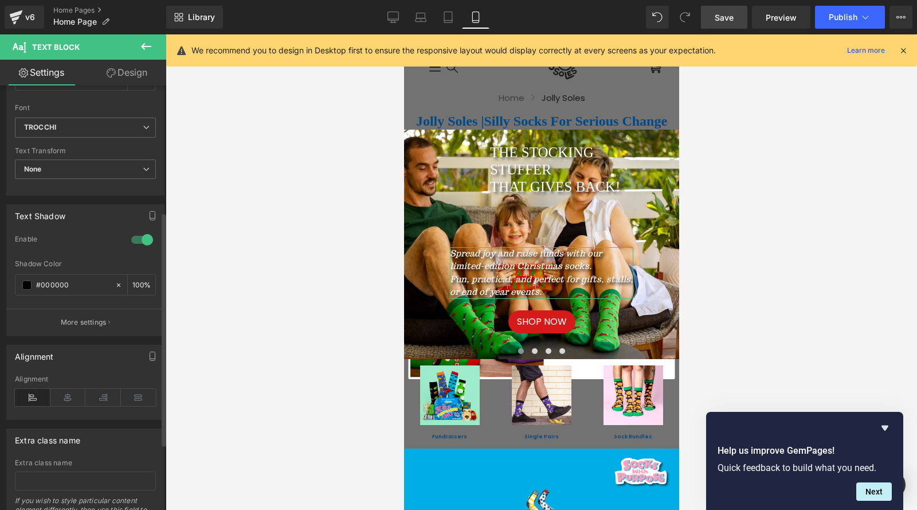
scroll to position [344, 0]
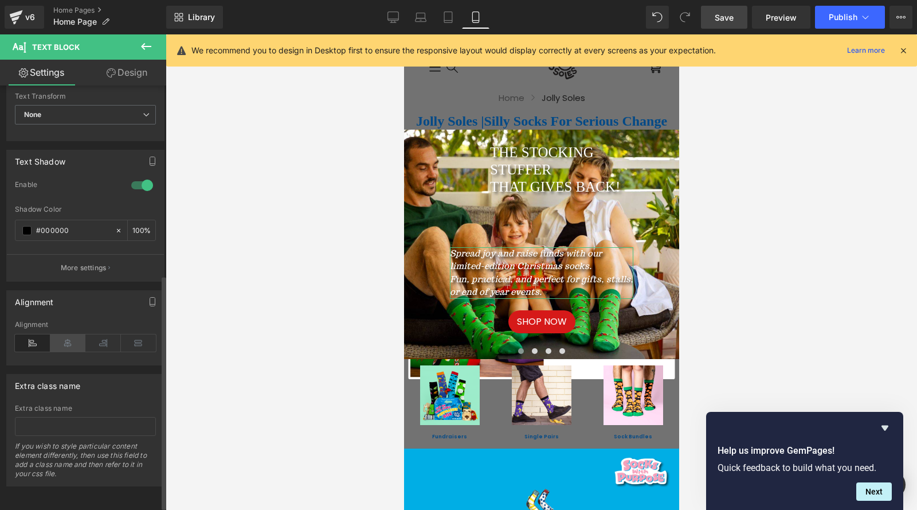
click at [70, 346] on icon at bounding box center [68, 342] width 36 height 17
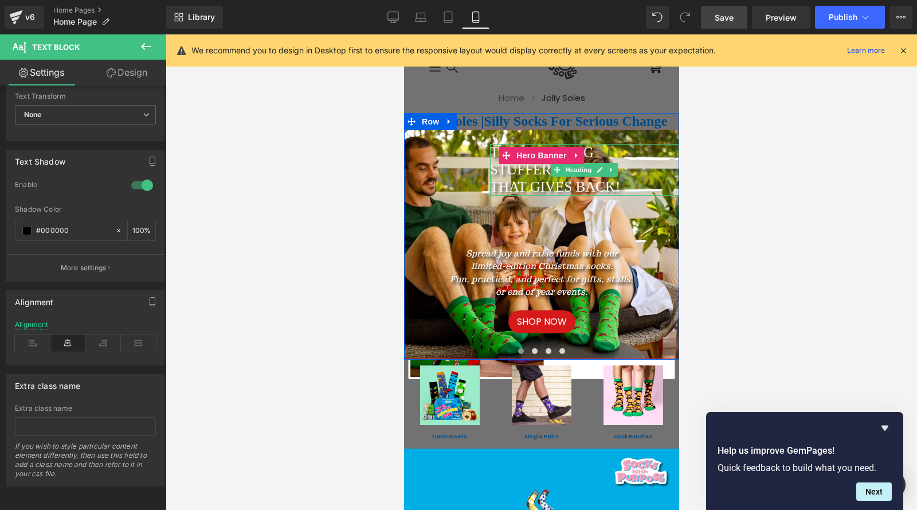
click at [497, 183] on h2 "THAT GIVES BACK!" at bounding box center [584, 186] width 189 height 17
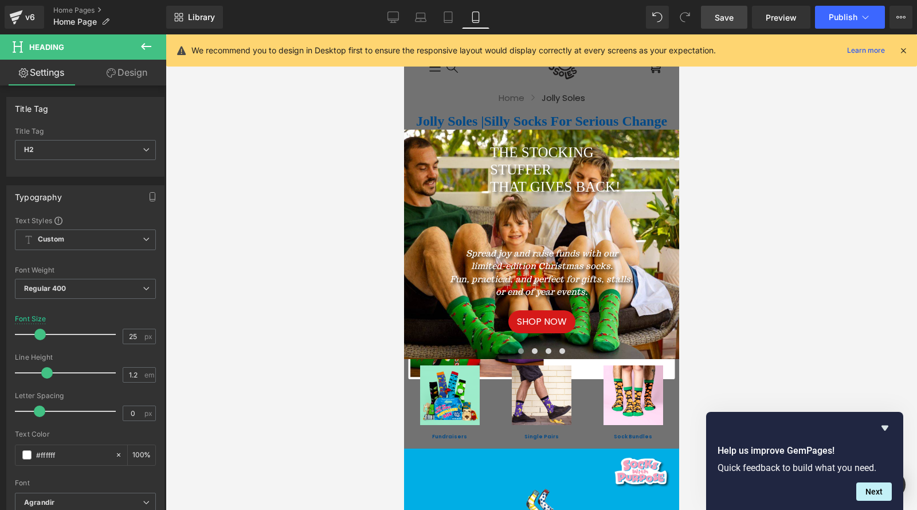
click at [134, 76] on link "Design" at bounding box center [126, 73] width 83 height 26
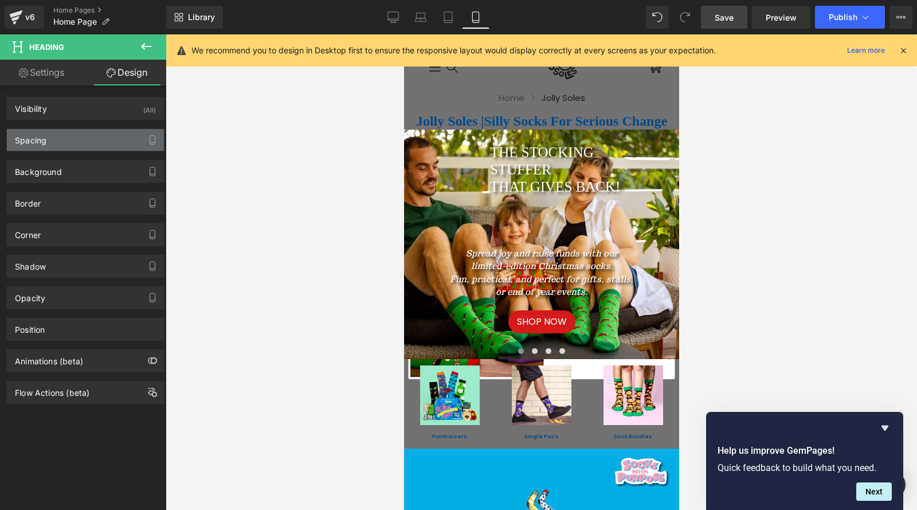
click at [40, 142] on div "Spacing" at bounding box center [31, 137] width 32 height 16
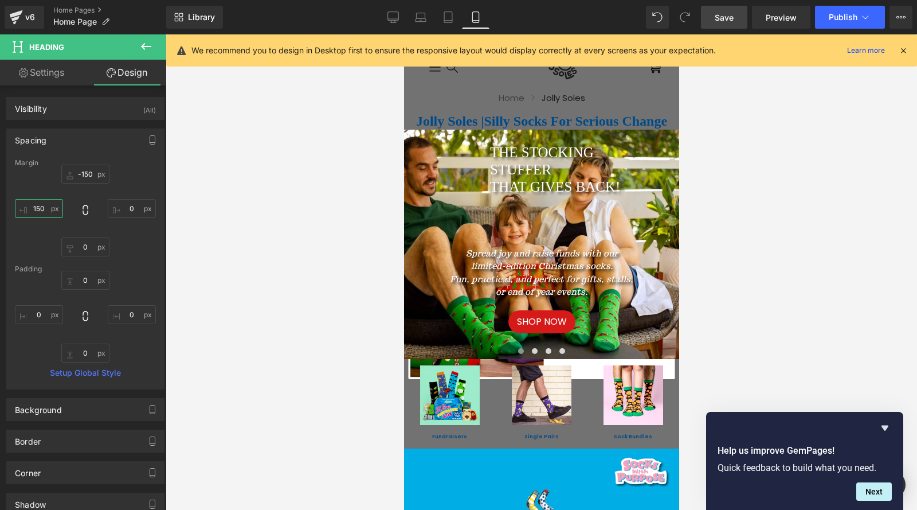
click at [45, 208] on input "150" at bounding box center [39, 208] width 48 height 19
type input "1"
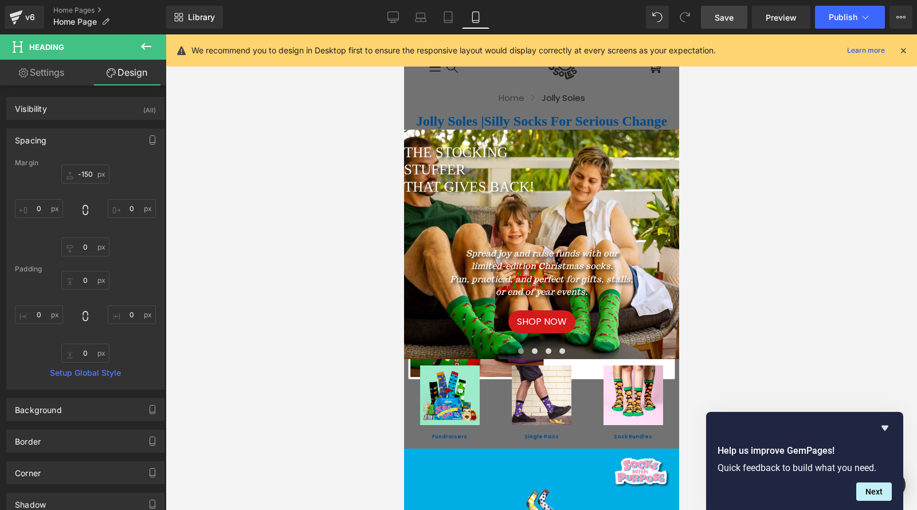
click at [49, 75] on link "Settings" at bounding box center [41, 73] width 83 height 26
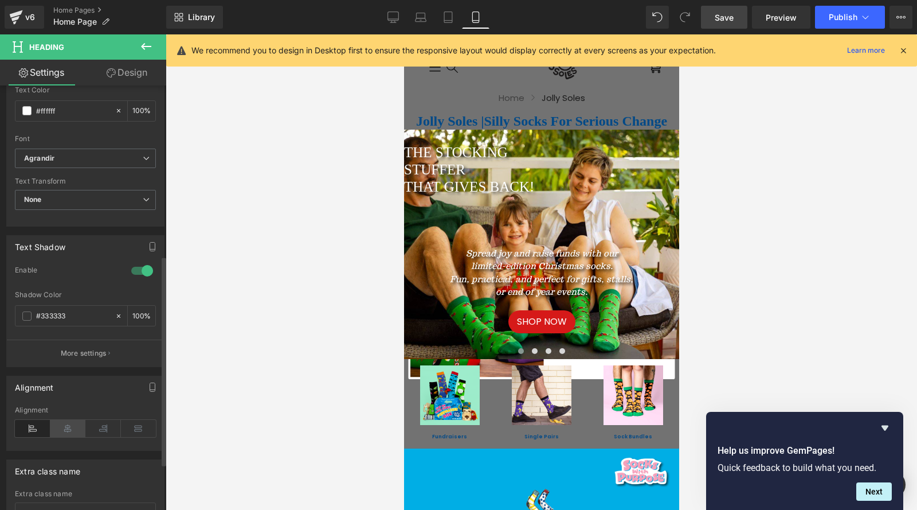
click at [67, 430] on icon at bounding box center [68, 428] width 36 height 17
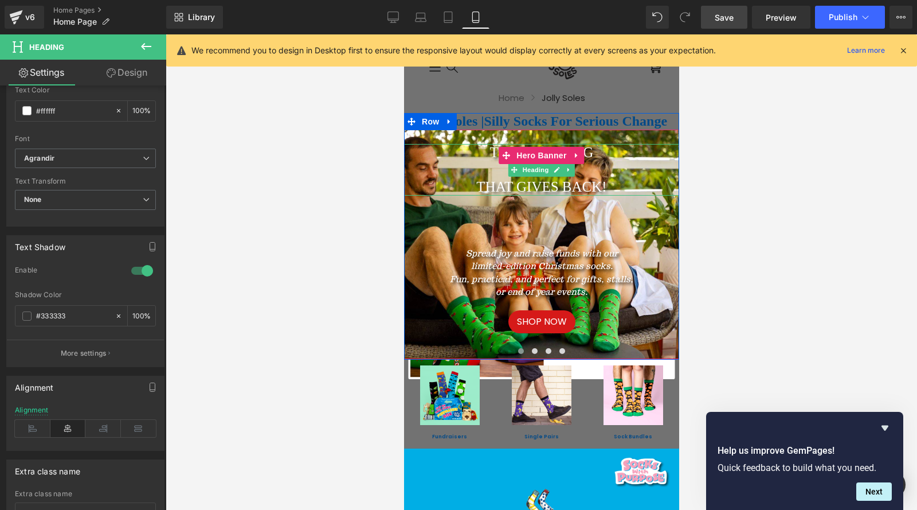
click at [470, 186] on h2 "THAT GIVES BACK!" at bounding box center [541, 186] width 275 height 17
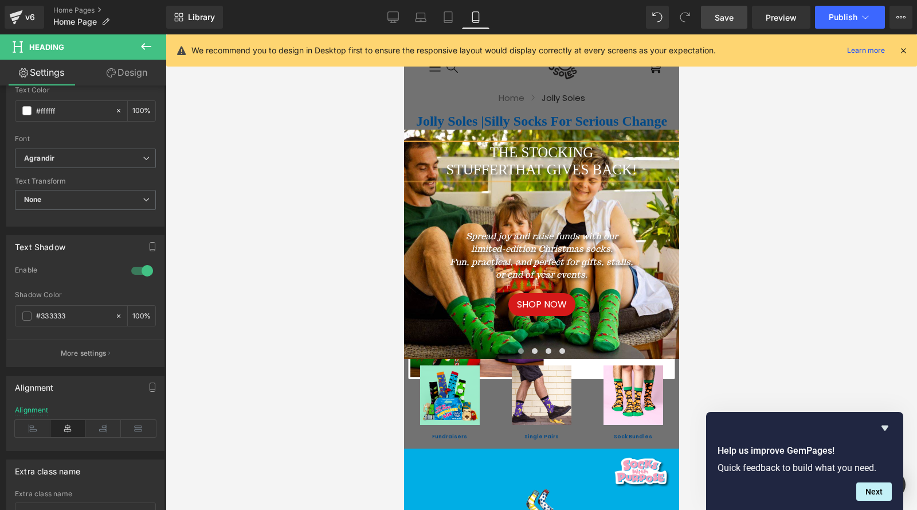
click at [544, 171] on span "THAT GIVES BACK!" at bounding box center [571, 169] width 130 height 15
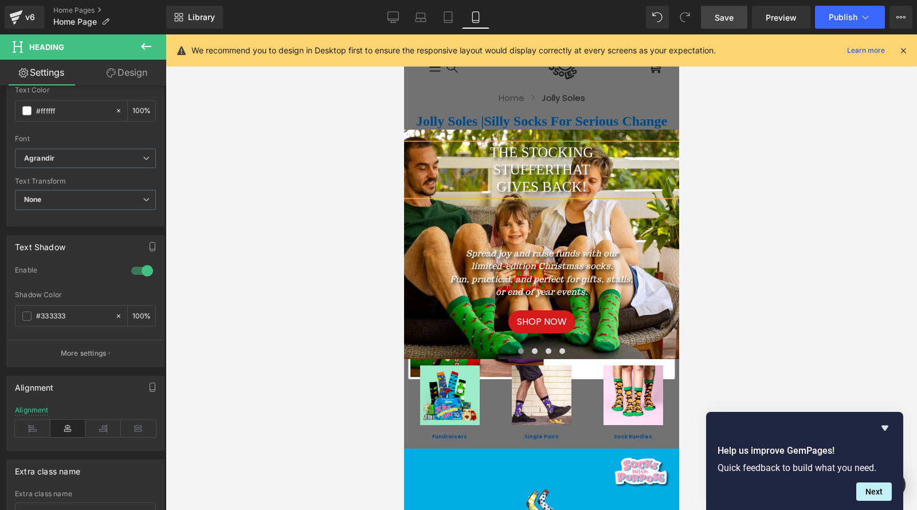
click at [486, 157] on h2 "THE STOCKING" at bounding box center [541, 152] width 275 height 17
click at [35, 430] on icon at bounding box center [33, 428] width 36 height 17
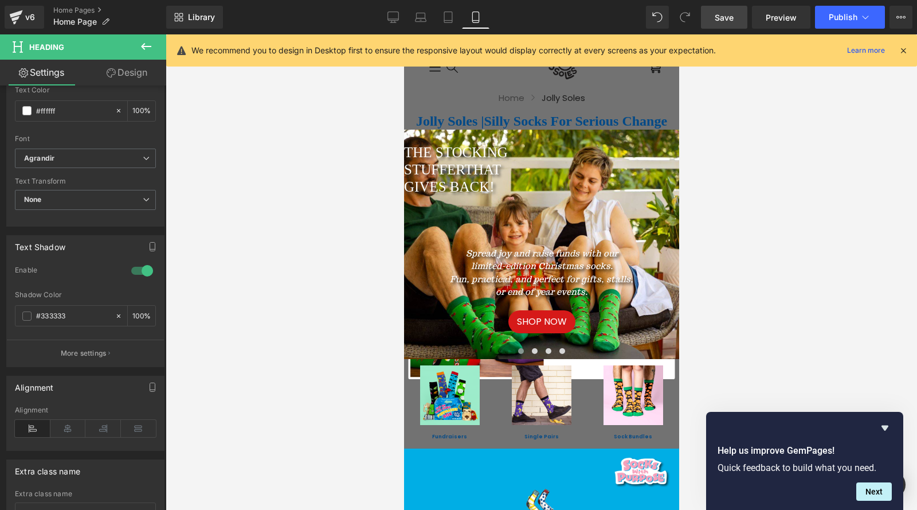
click at [120, 75] on link "Design" at bounding box center [126, 73] width 83 height 26
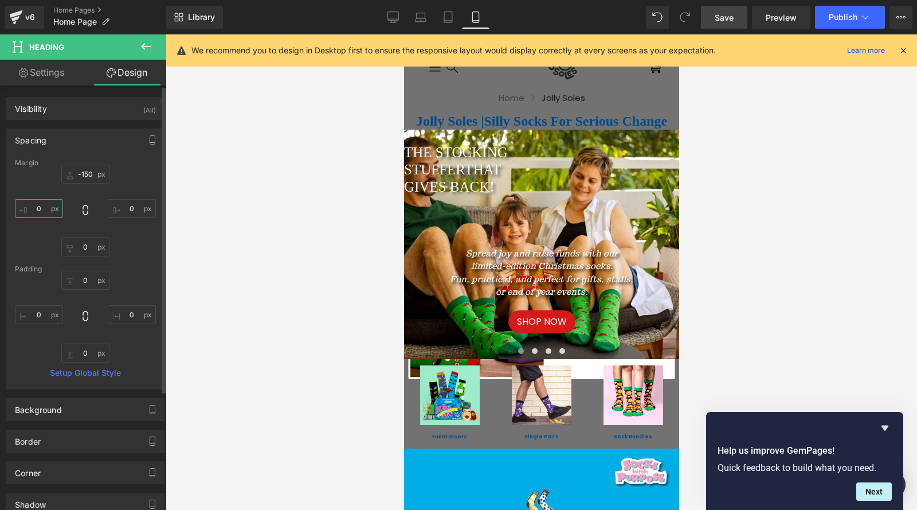
click at [46, 206] on input "text" at bounding box center [39, 208] width 48 height 19
type input "100"
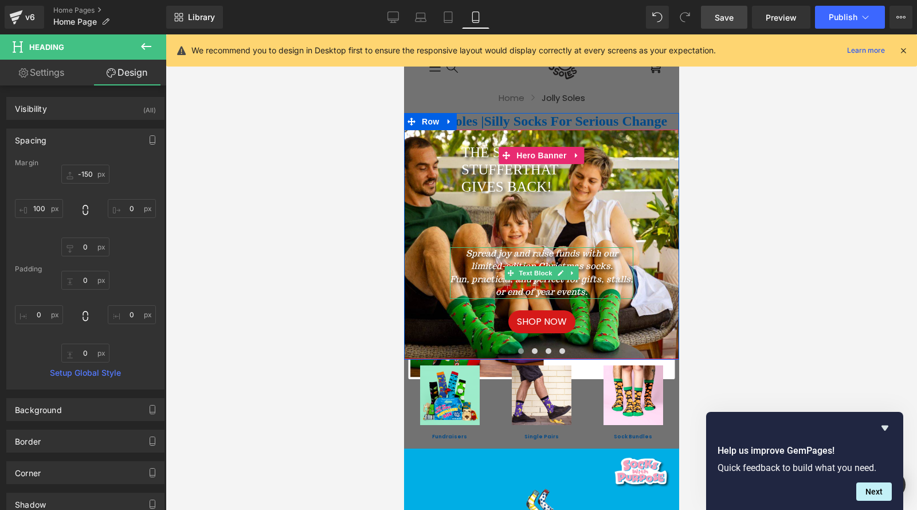
click at [466, 258] on icon "Spread joy and raise funds with our limited-edition Christmas socks." at bounding box center [542, 260] width 152 height 24
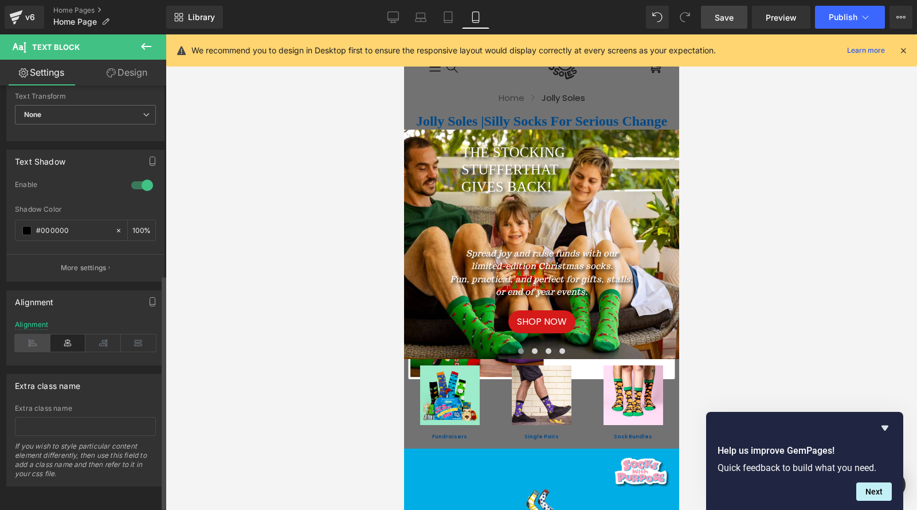
click at [27, 342] on icon at bounding box center [33, 342] width 36 height 17
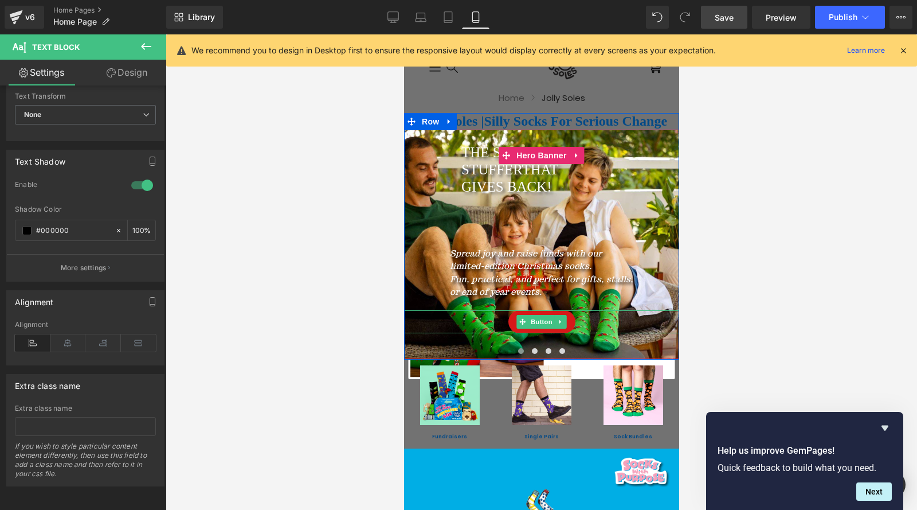
click at [498, 319] on div "SHOP NOW" at bounding box center [541, 321] width 275 height 23
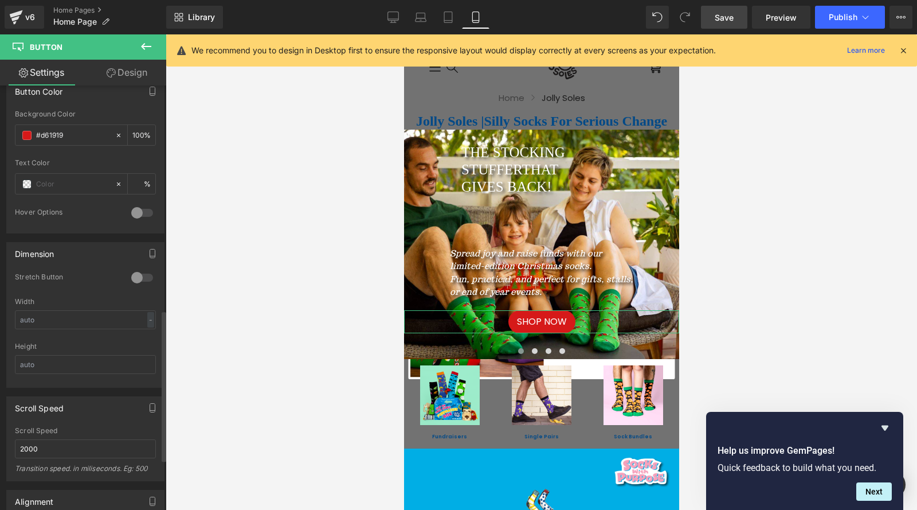
scroll to position [631, 0]
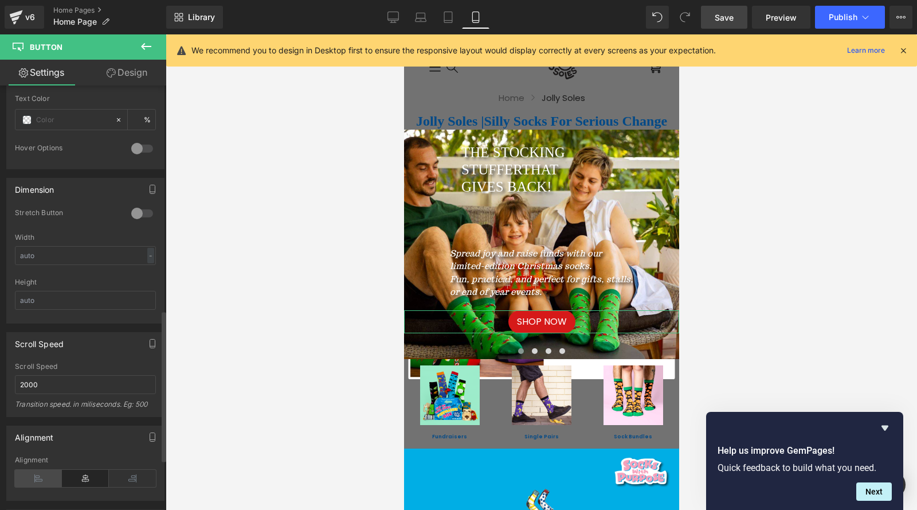
click at [40, 474] on icon at bounding box center [38, 478] width 47 height 17
click at [130, 76] on link "Design" at bounding box center [126, 73] width 83 height 26
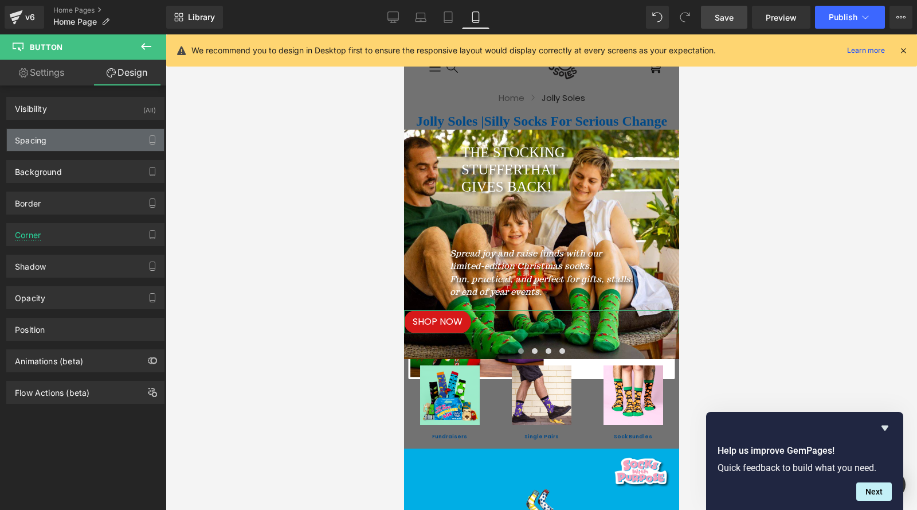
click at [26, 139] on div "Spacing" at bounding box center [31, 137] width 32 height 16
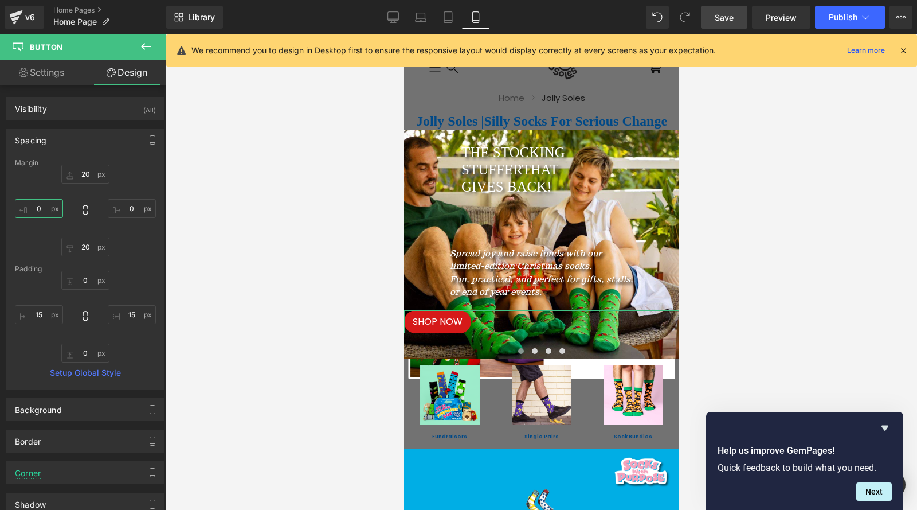
click at [43, 212] on input "0" at bounding box center [39, 208] width 48 height 19
type input "100"
click at [44, 79] on link "Settings" at bounding box center [41, 73] width 83 height 26
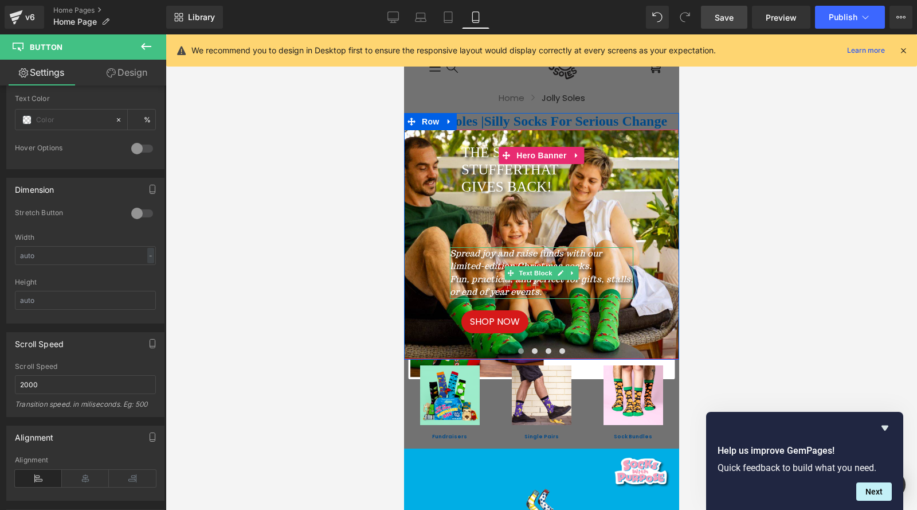
click at [466, 255] on icon "Spread joy and raise funds with our limited-edition Christmas socks." at bounding box center [526, 260] width 152 height 24
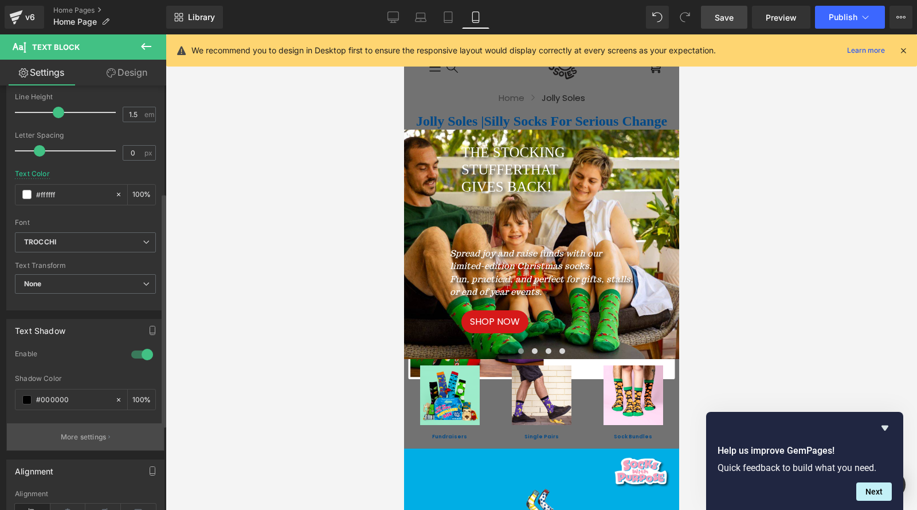
scroll to position [344, 0]
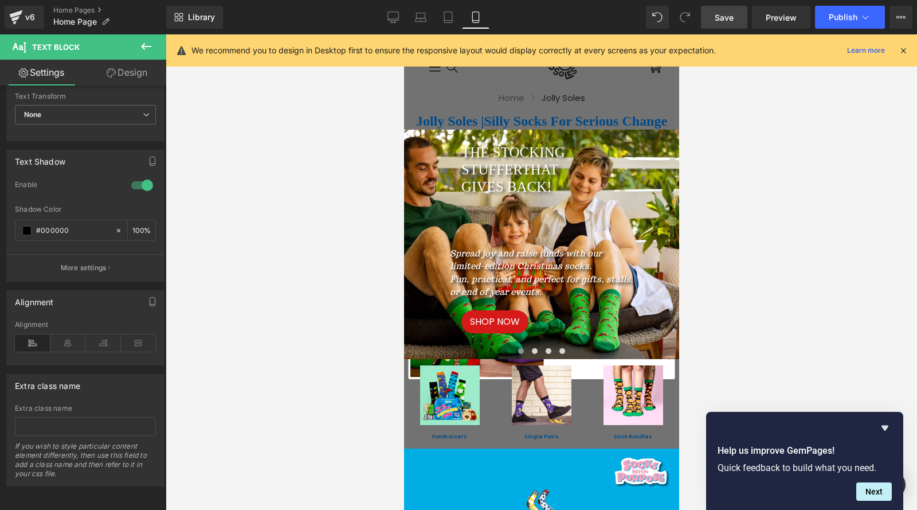
click at [128, 77] on link "Design" at bounding box center [126, 73] width 83 height 26
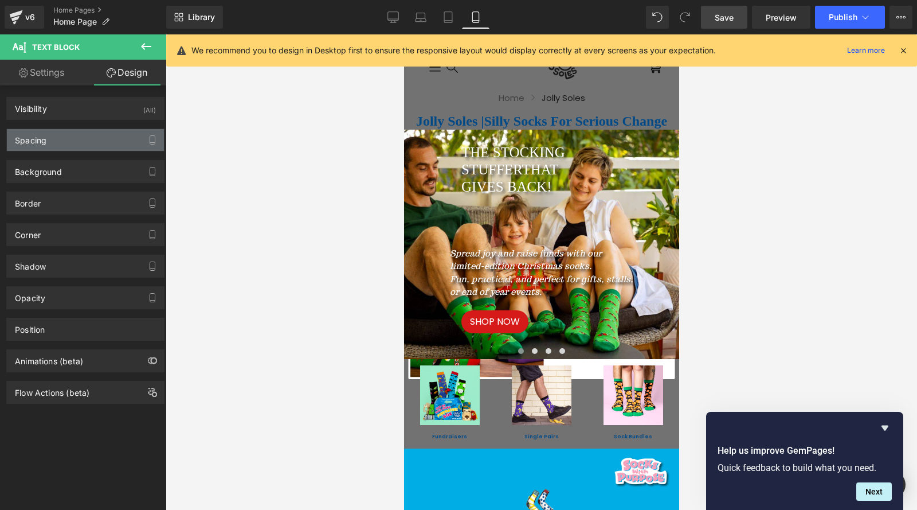
click at [38, 138] on div "Spacing" at bounding box center [31, 137] width 32 height 16
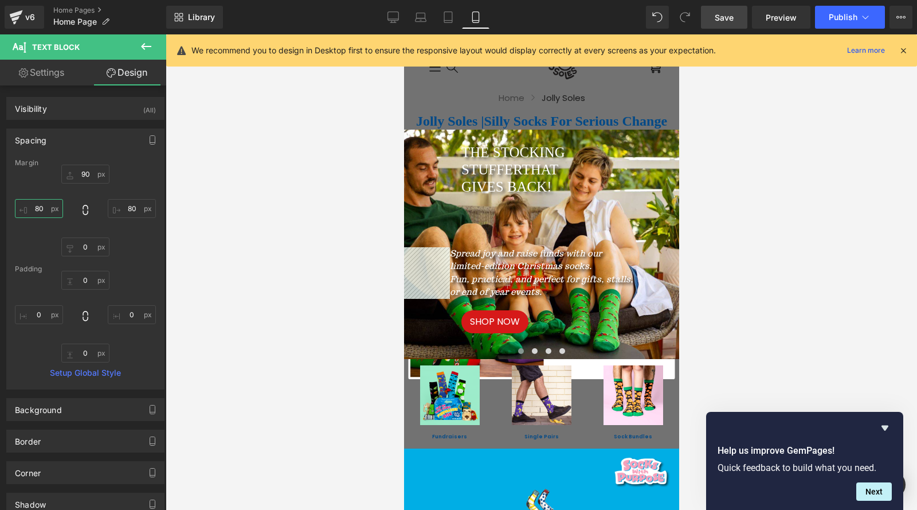
click at [42, 212] on input "80" at bounding box center [39, 208] width 48 height 19
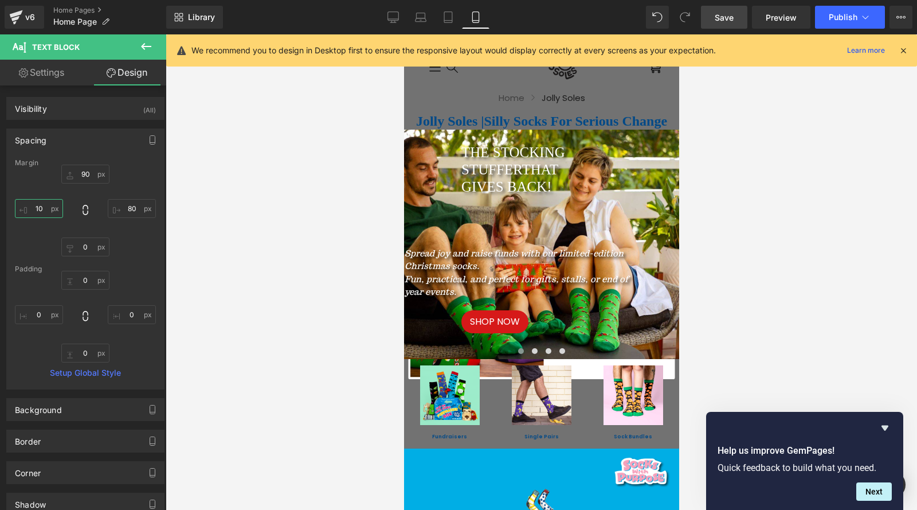
type input "100"
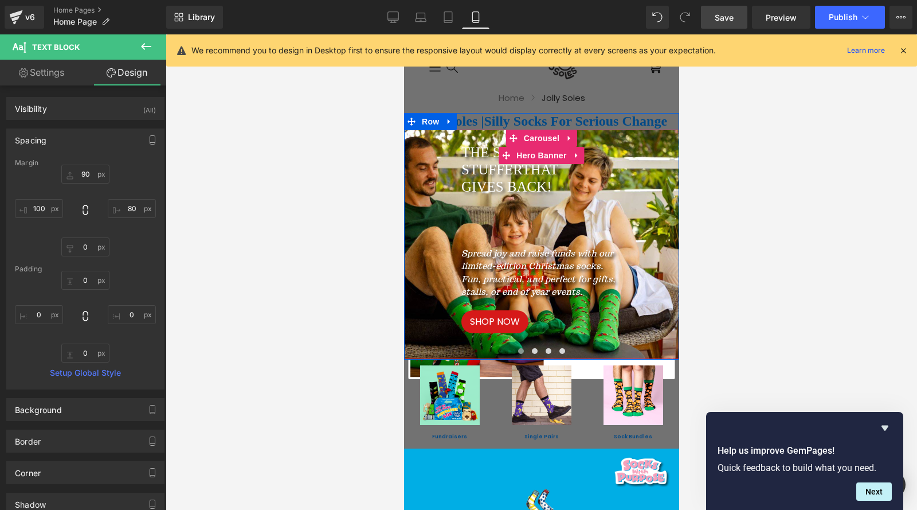
click at [463, 179] on span "GIVES BACK!" at bounding box center [506, 186] width 91 height 15
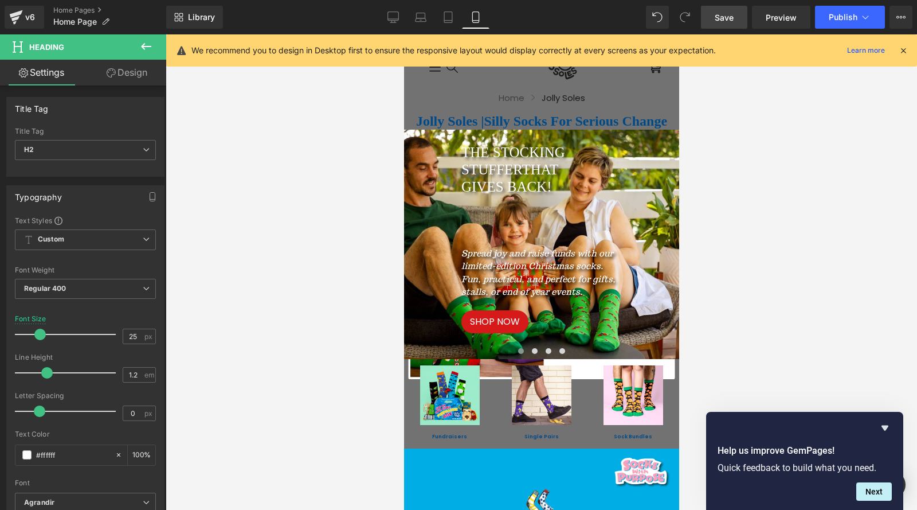
click at [133, 71] on link "Design" at bounding box center [126, 73] width 83 height 26
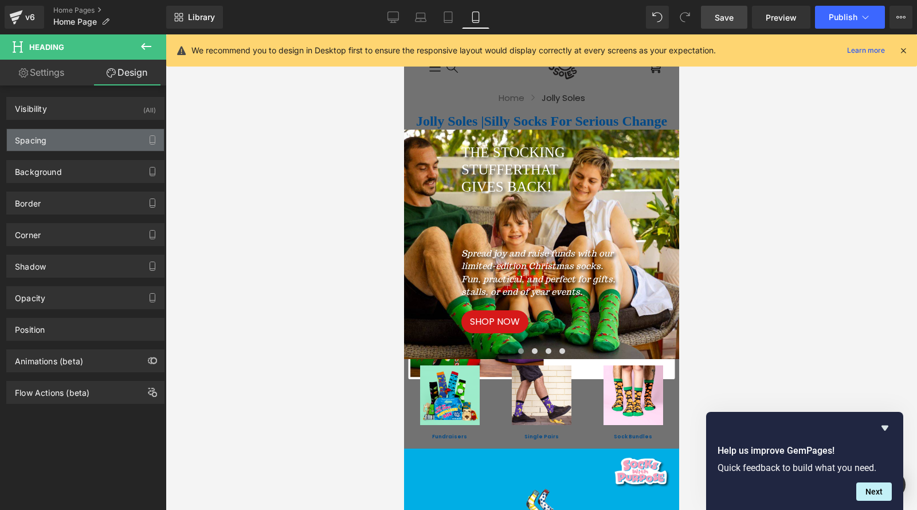
click at [46, 140] on div "Spacing" at bounding box center [31, 137] width 32 height 16
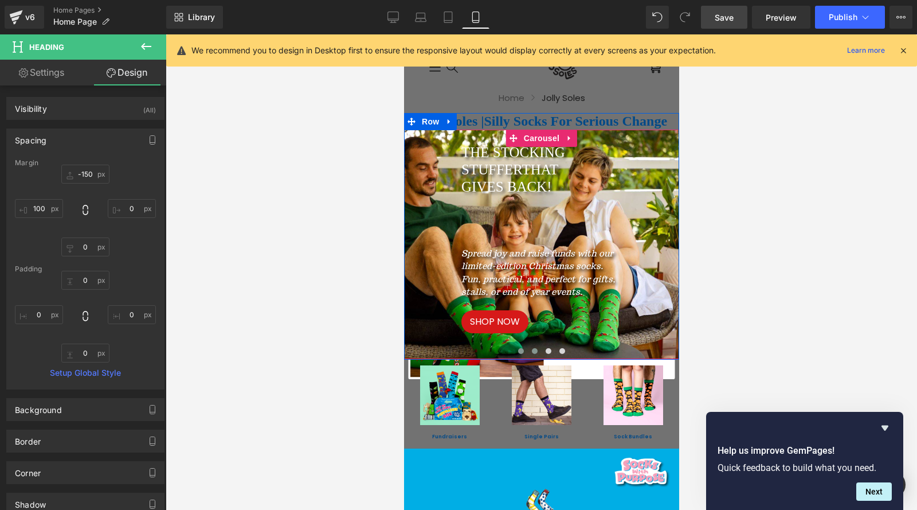
click at [532, 351] on span at bounding box center [535, 351] width 6 height 6
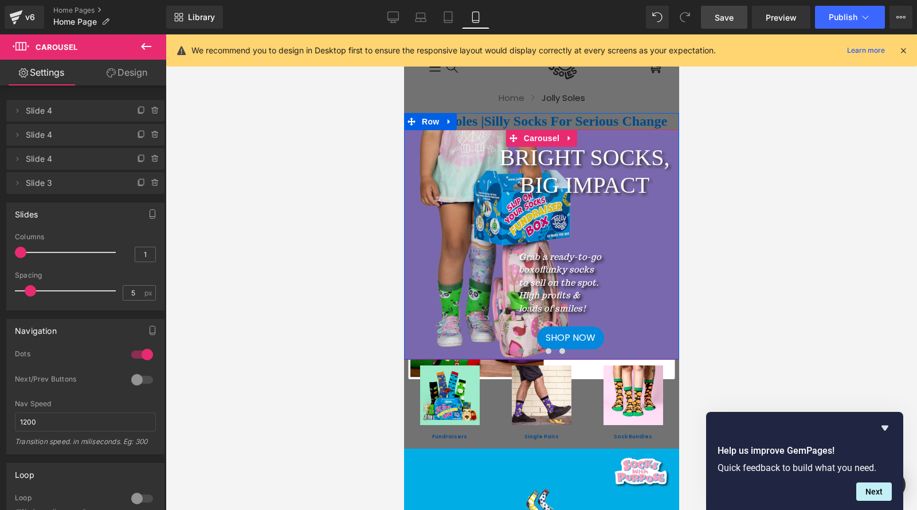
click at [519, 352] on button at bounding box center [521, 350] width 14 height 11
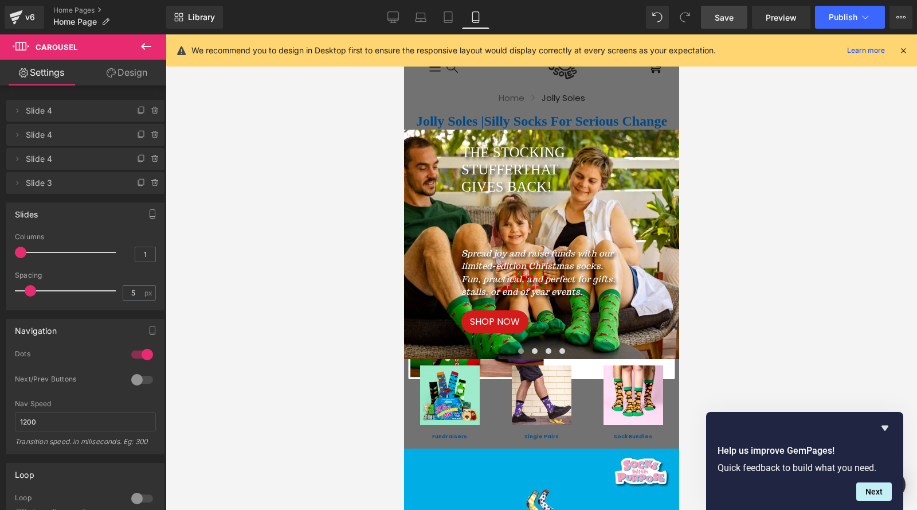
click at [731, 21] on span "Save" at bounding box center [724, 17] width 19 height 12
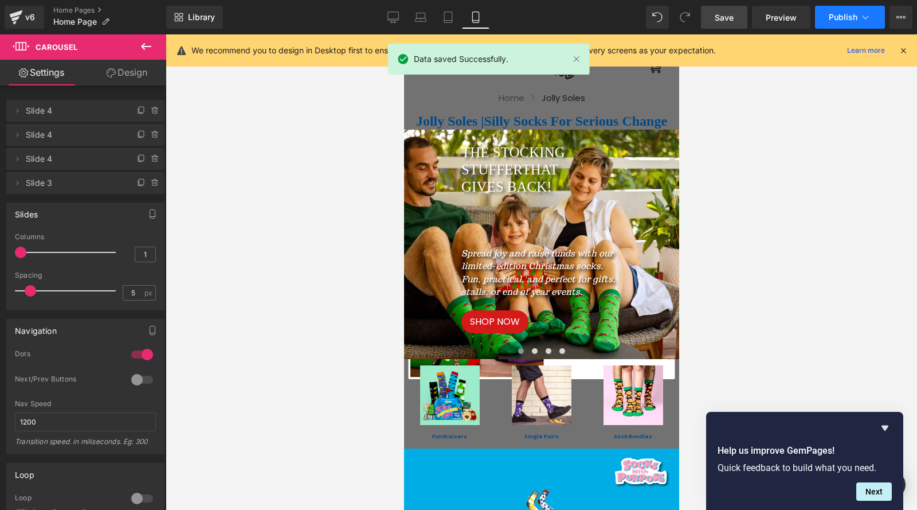
click at [844, 20] on span "Publish" at bounding box center [843, 17] width 29 height 9
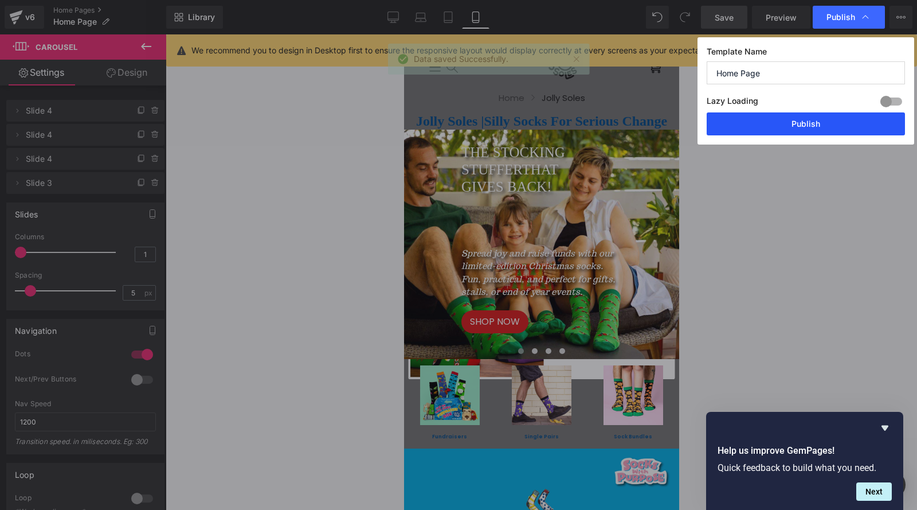
click at [802, 130] on button "Publish" at bounding box center [806, 123] width 198 height 23
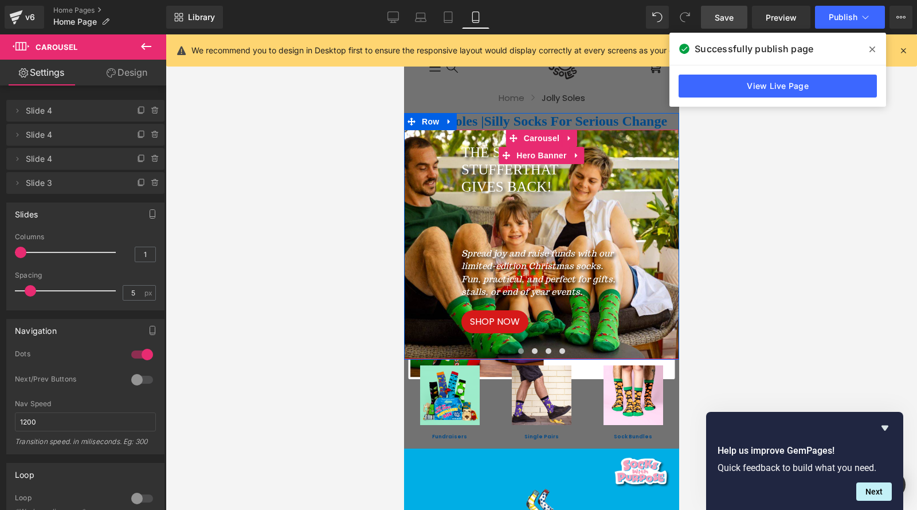
click at [446, 317] on span "THE STOCKING STUFFER THAT GIVES BACK! Heading Spread joy and raise funds with o…" at bounding box center [541, 287] width 275 height 115
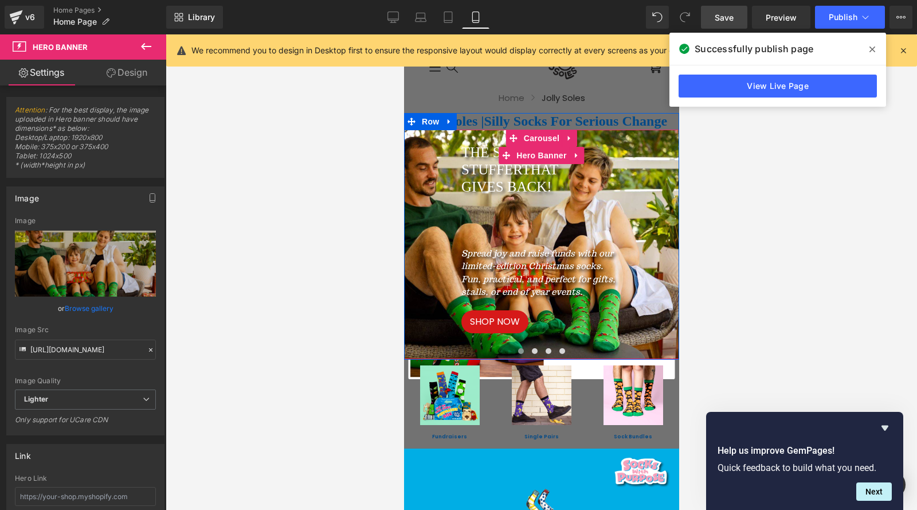
click at [471, 303] on span "THE STOCKING STUFFER THAT GIVES BACK! Heading Spread joy and raise funds with o…" at bounding box center [541, 287] width 275 height 115
click at [463, 322] on link "SHOP NOW" at bounding box center [494, 321] width 67 height 23
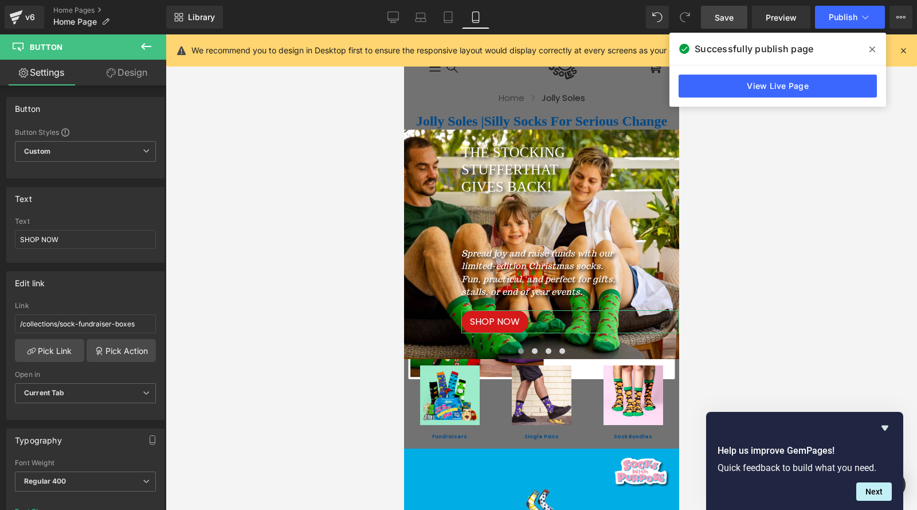
click at [130, 71] on link "Design" at bounding box center [126, 73] width 83 height 26
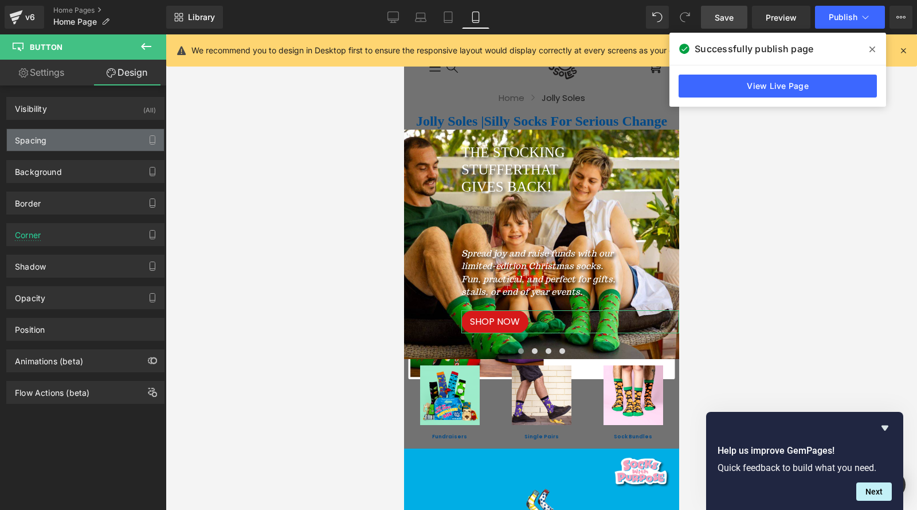
click at [39, 142] on div "Spacing" at bounding box center [31, 137] width 32 height 16
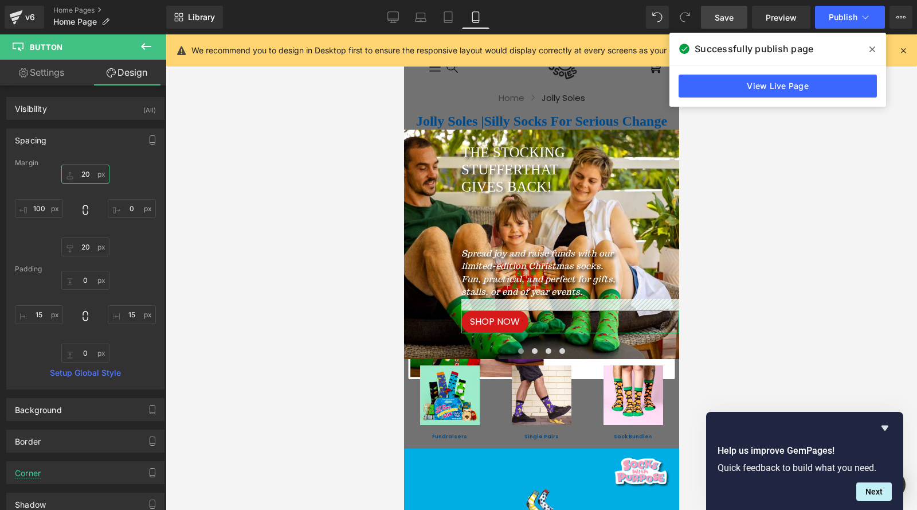
click at [90, 174] on input "20" at bounding box center [85, 174] width 48 height 19
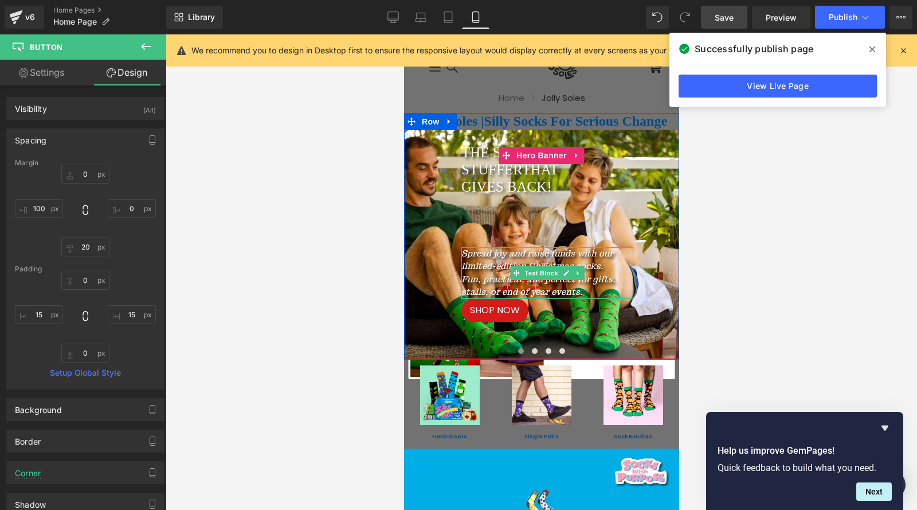
click at [575, 291] on icon "Fun, practical, and perfect for gifts, stalls, or end of year events." at bounding box center [538, 285] width 154 height 24
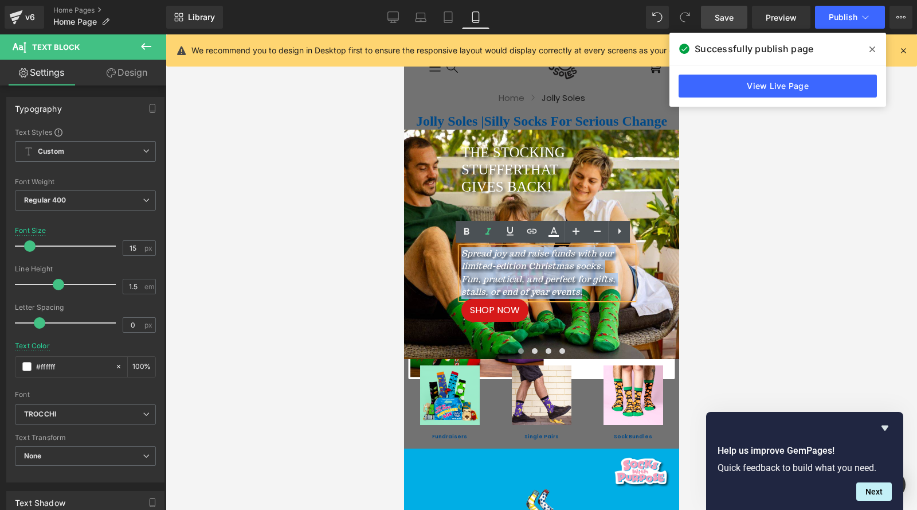
drag, startPoint x: 580, startPoint y: 292, endPoint x: 456, endPoint y: 254, distance: 129.5
click at [461, 254] on div "Spread joy and raise funds with our limited-edition Christmas socks. Fun, pract…" at bounding box center [547, 273] width 172 height 52
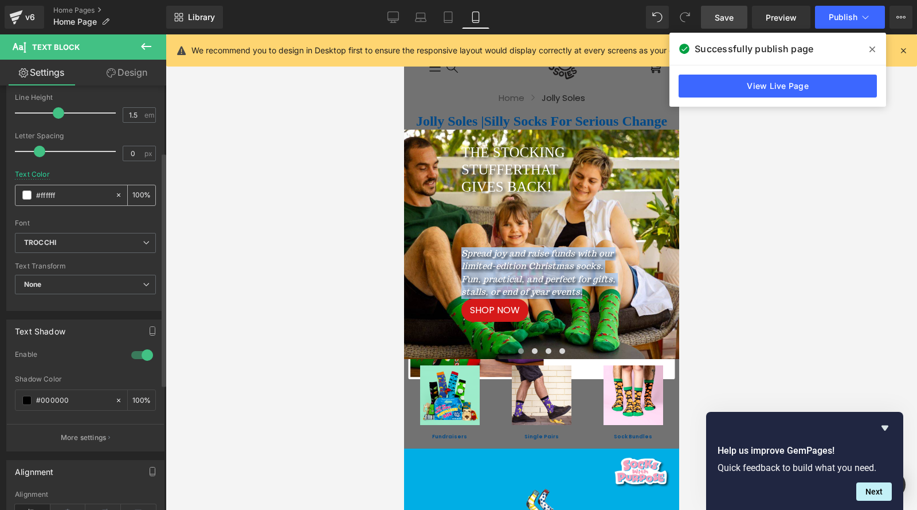
scroll to position [172, 0]
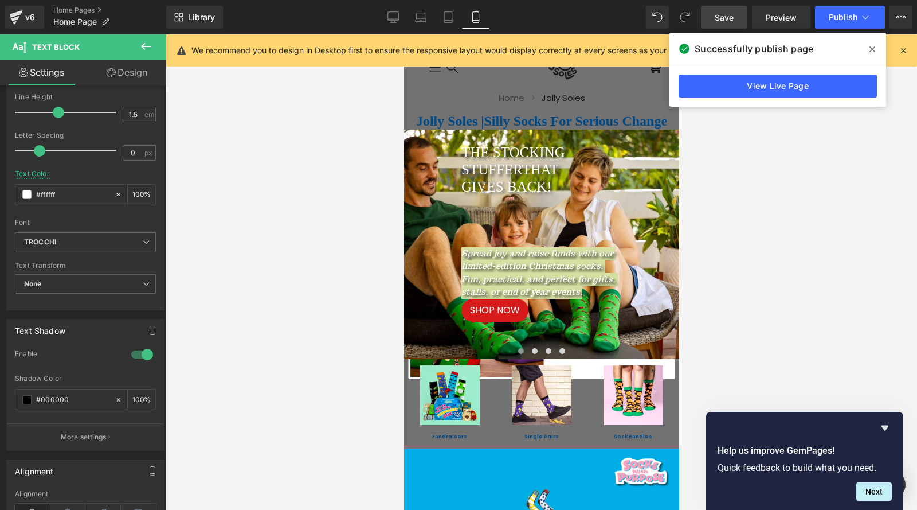
click at [288, 394] on div at bounding box center [542, 271] width 752 height 475
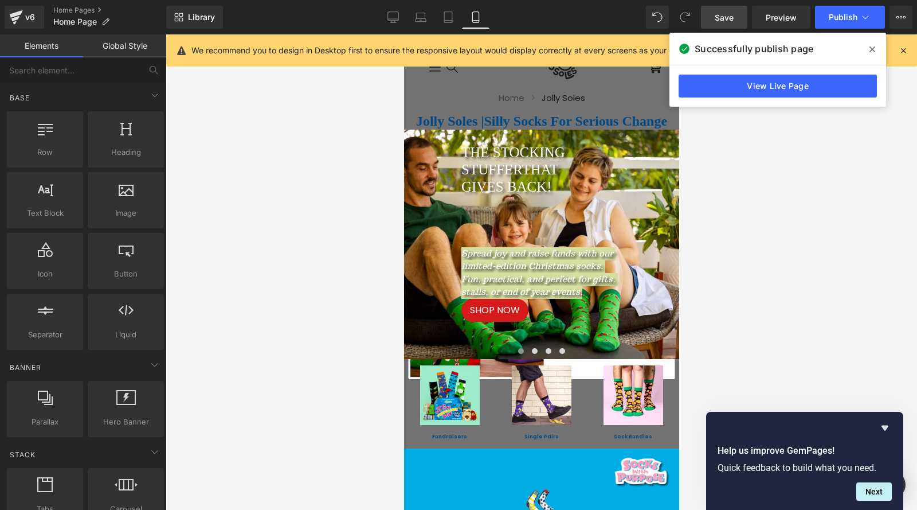
click at [785, 342] on div at bounding box center [542, 271] width 752 height 475
click at [729, 20] on span "Save" at bounding box center [724, 17] width 19 height 12
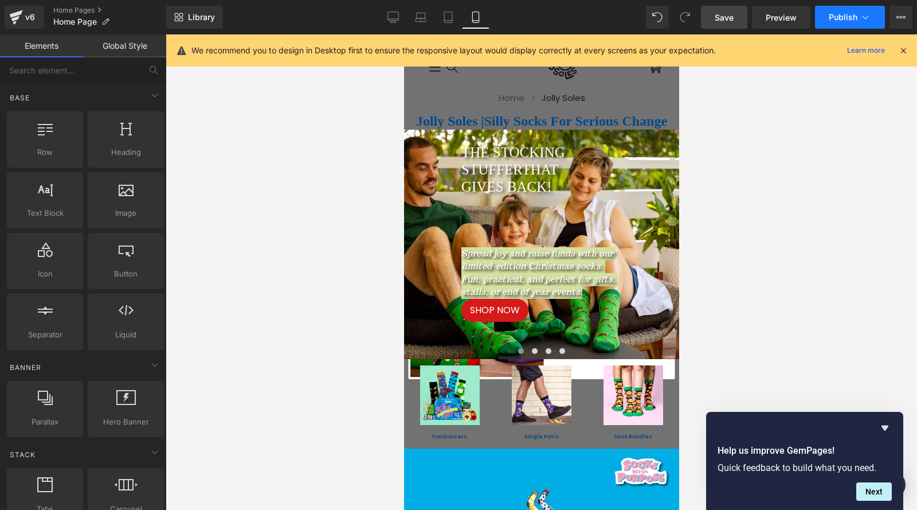
click at [839, 14] on span "Publish" at bounding box center [843, 17] width 29 height 9
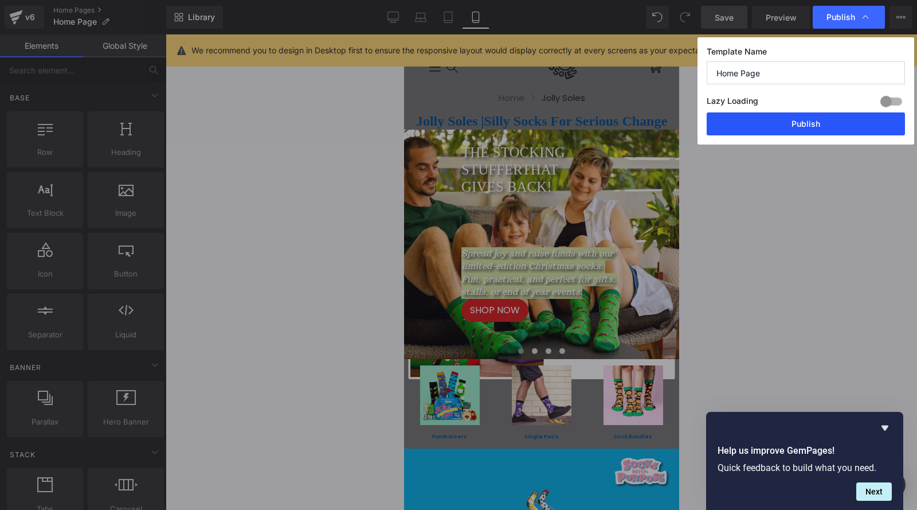
click at [791, 130] on button "Publish" at bounding box center [806, 123] width 198 height 23
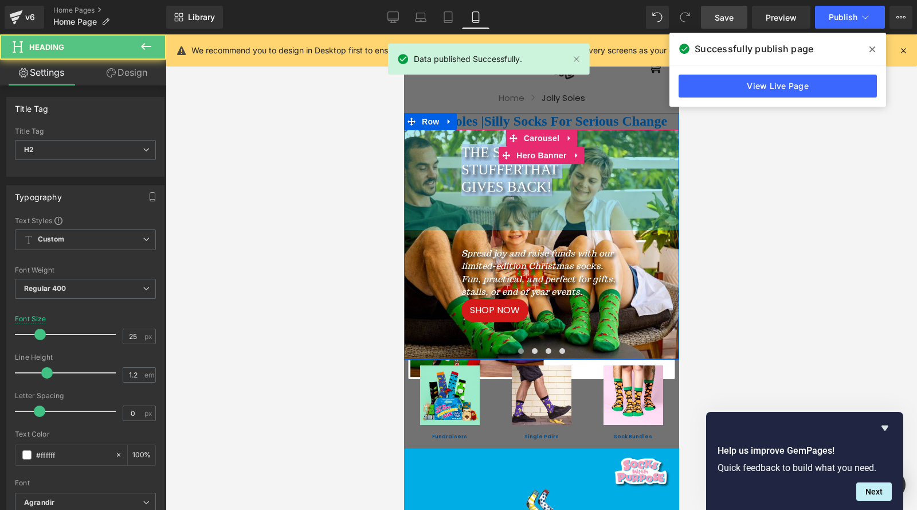
drag, startPoint x: 549, startPoint y: 185, endPoint x: 452, endPoint y: 157, distance: 101.4
click at [452, 157] on div "THE STOCKING STUFFER THAT GIVES BACK! Heading Spread joy and raise funds with o…" at bounding box center [541, 244] width 275 height 229
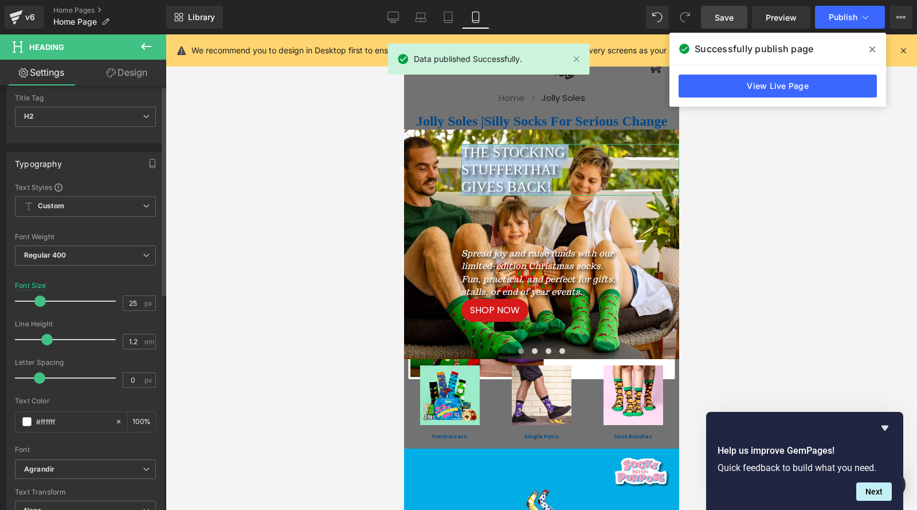
scroll to position [115, 0]
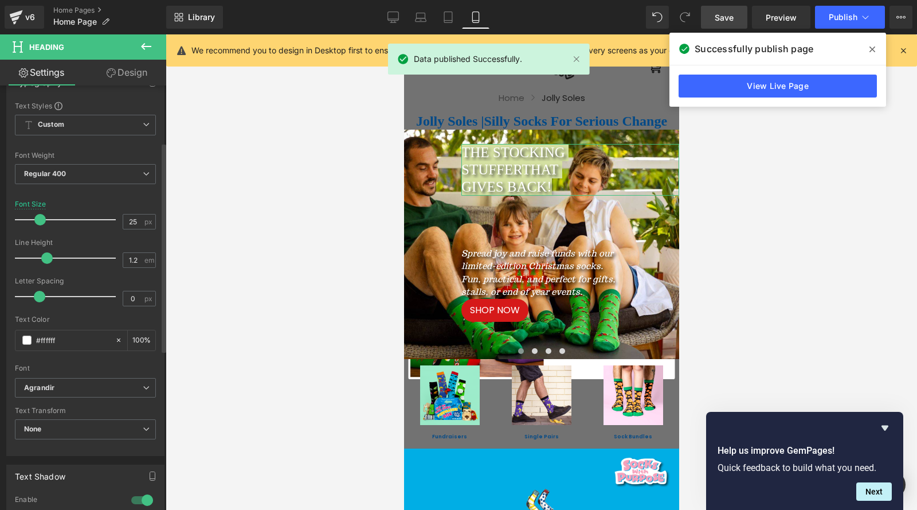
click at [67, 352] on div "Text Color #ffffff 100 %" at bounding box center [85, 339] width 141 height 49
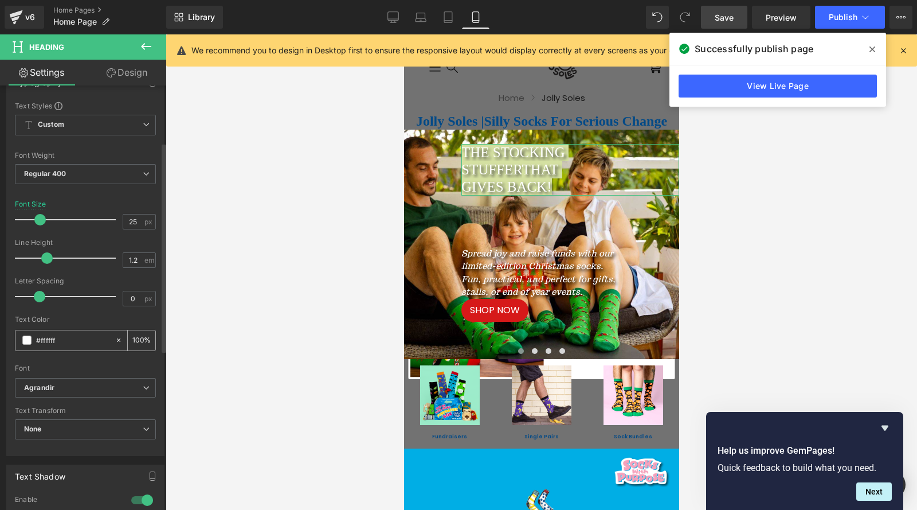
click at [68, 343] on input "#ffffff" at bounding box center [72, 340] width 73 height 13
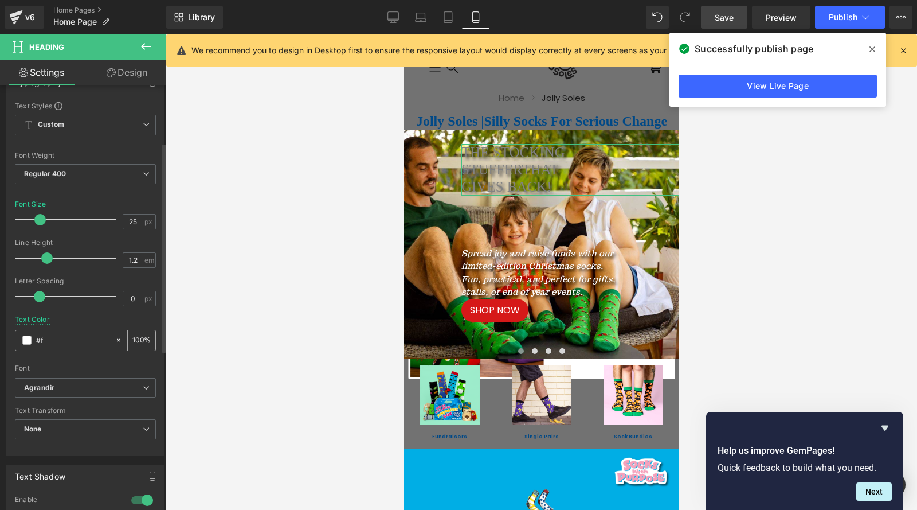
type input "#"
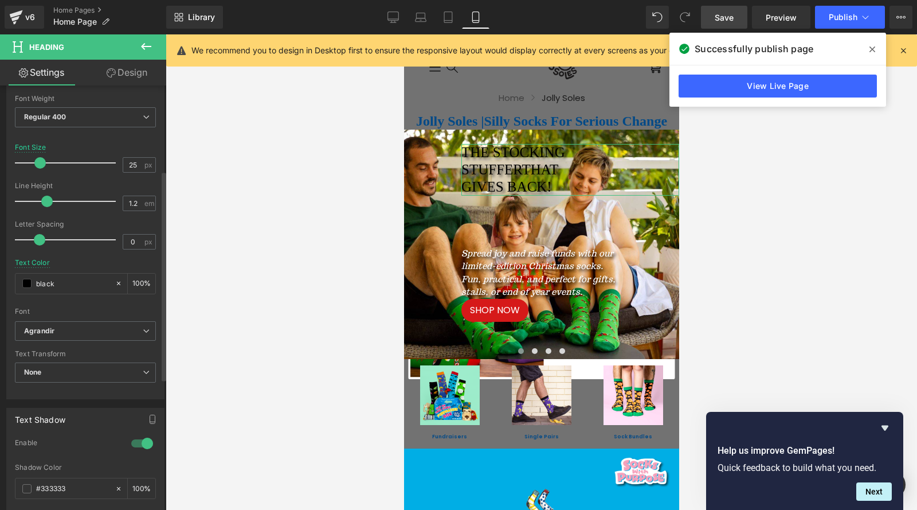
scroll to position [172, 0]
type input "black"
click at [91, 485] on input "#333333" at bounding box center [72, 488] width 73 height 13
type input "#"
type input "white"
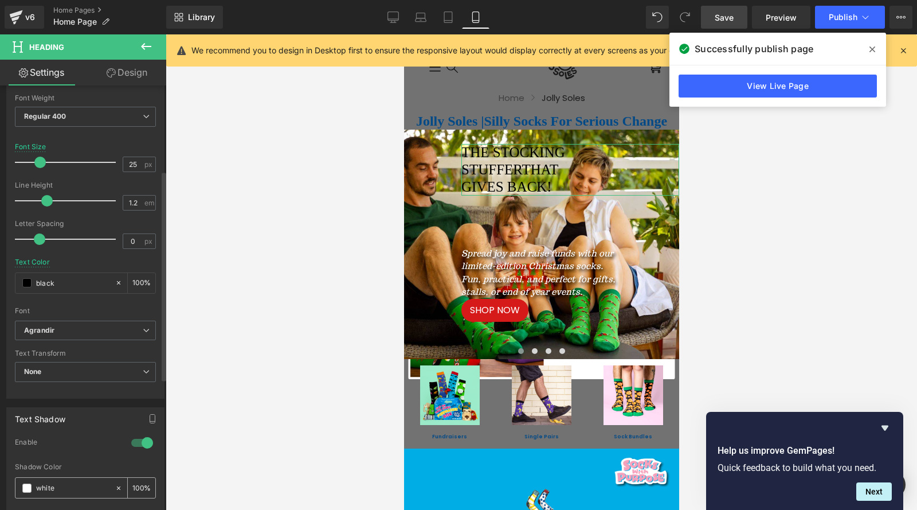
click at [27, 489] on span at bounding box center [26, 487] width 9 height 9
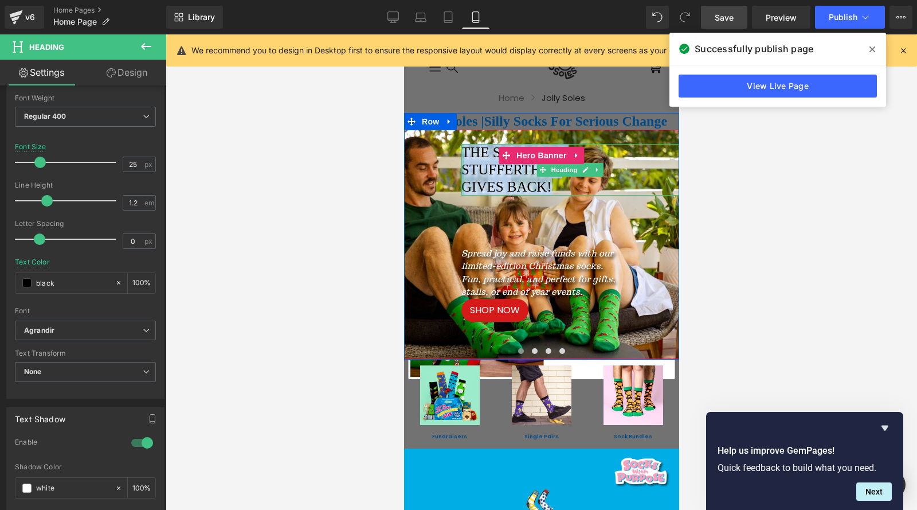
drag, startPoint x: 550, startPoint y: 187, endPoint x: 458, endPoint y: 155, distance: 97.2
click at [461, 155] on div "THE STOCKING STUFFER THAT GIVES BACK! Heading" at bounding box center [570, 170] width 218 height 52
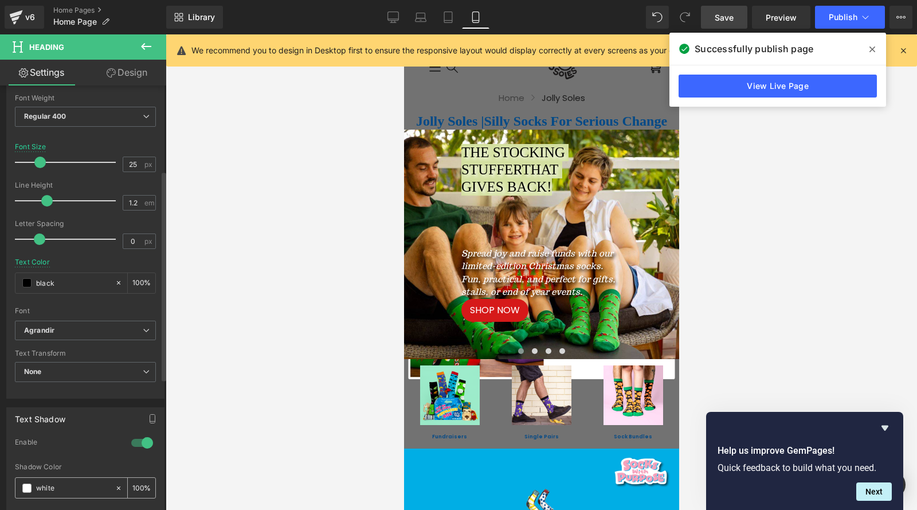
click at [90, 494] on input "white" at bounding box center [72, 488] width 73 height 13
click at [248, 355] on div at bounding box center [542, 271] width 752 height 475
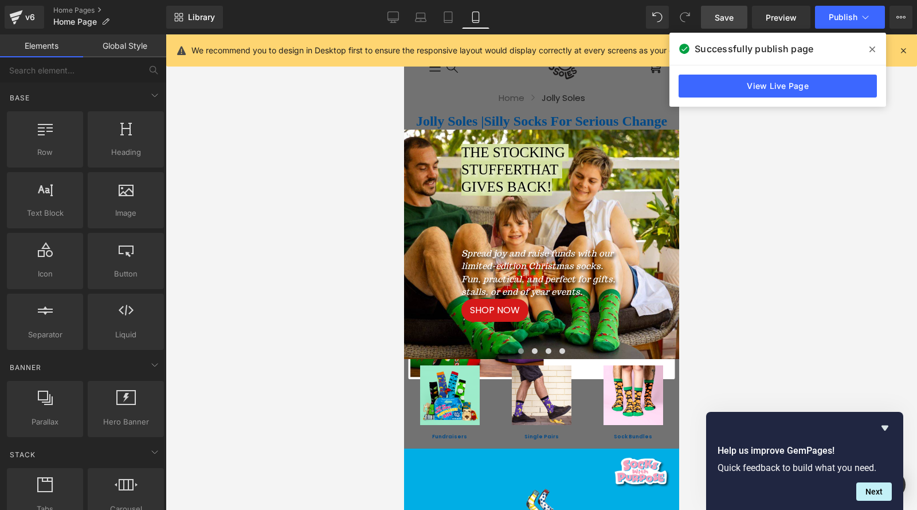
click at [744, 326] on div at bounding box center [542, 271] width 752 height 475
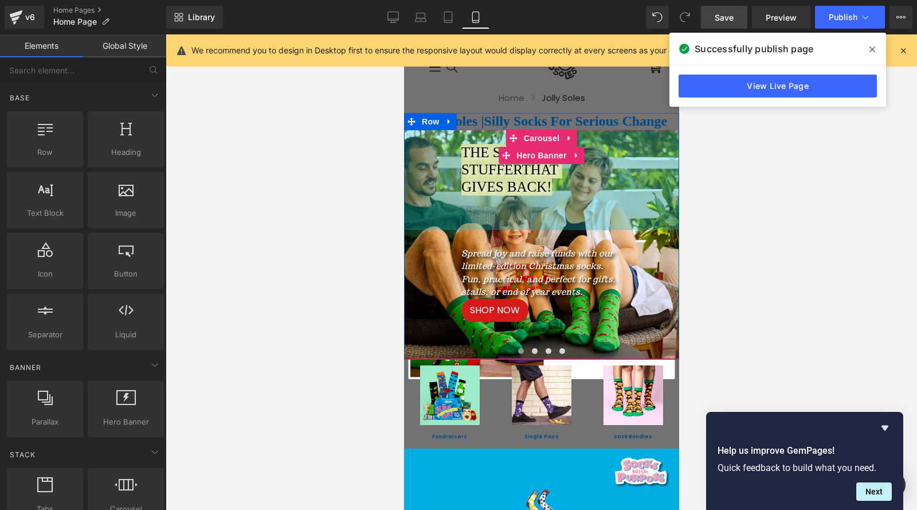
click at [634, 221] on div "175px" at bounding box center [541, 180] width 275 height 100
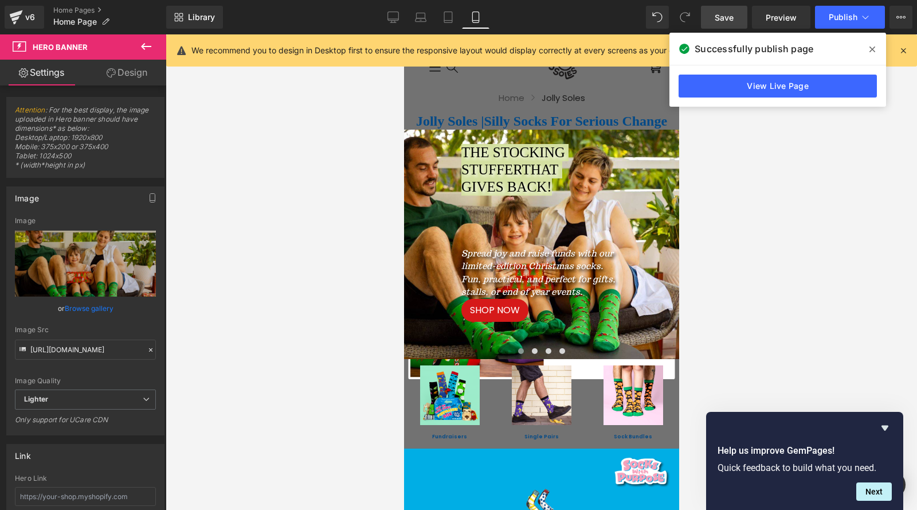
click at [759, 266] on div at bounding box center [542, 271] width 752 height 475
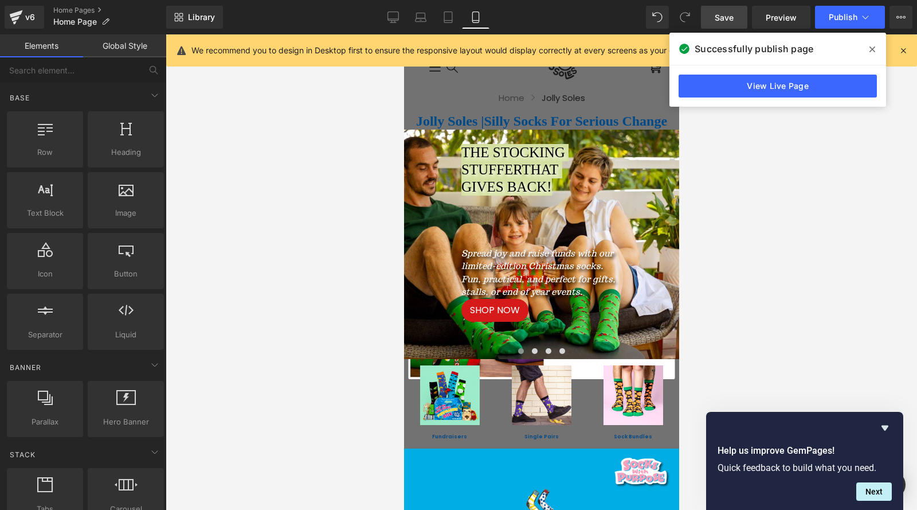
click at [374, 200] on div at bounding box center [542, 271] width 752 height 475
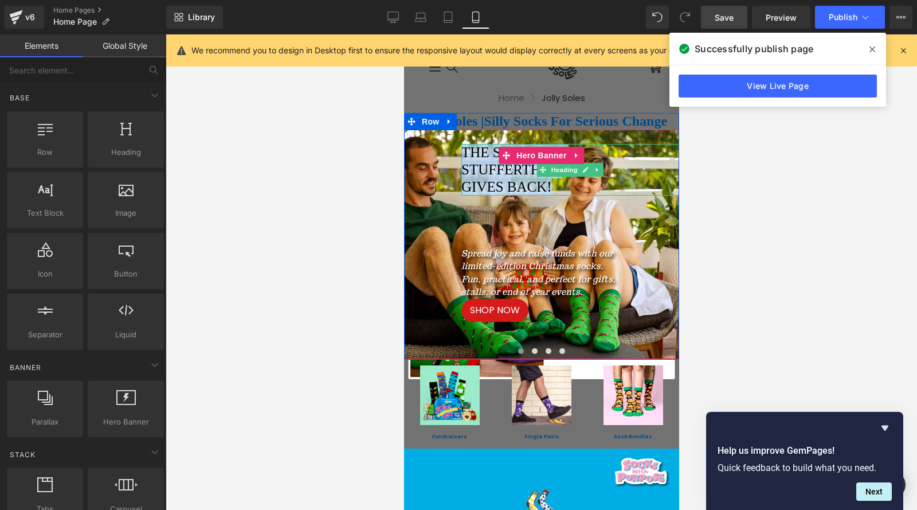
click at [493, 184] on span "GIVES BACK!" at bounding box center [506, 186] width 91 height 15
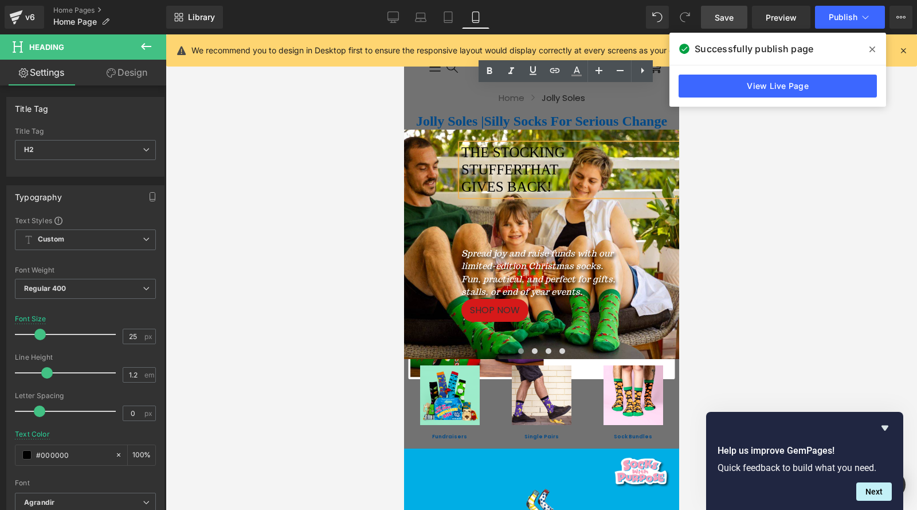
scroll to position [0, 0]
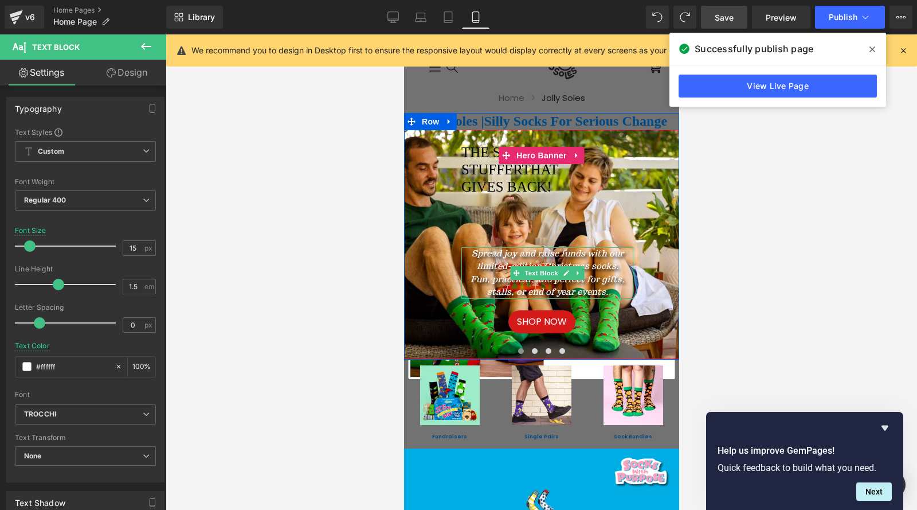
click at [501, 286] on icon "Fun, practical, and perfect for gifts, stalls, or end of year events." at bounding box center [547, 285] width 154 height 24
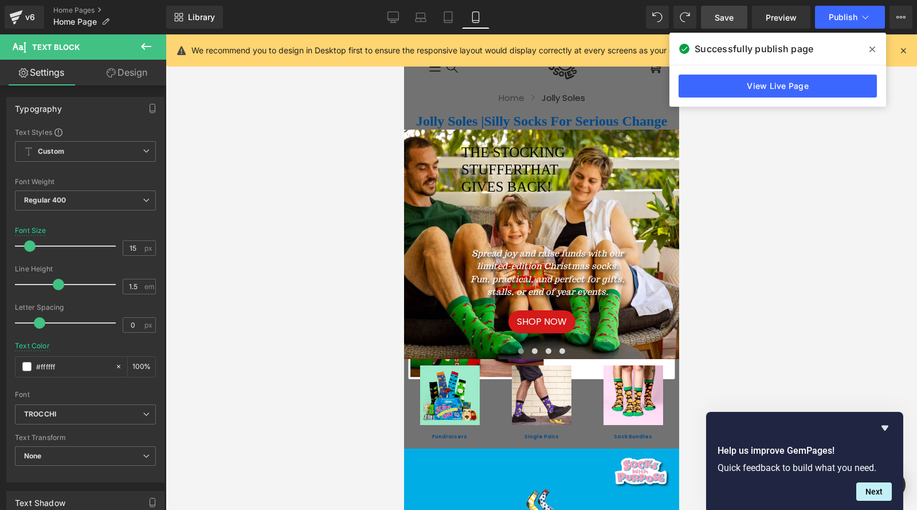
click at [124, 71] on link "Design" at bounding box center [126, 73] width 83 height 26
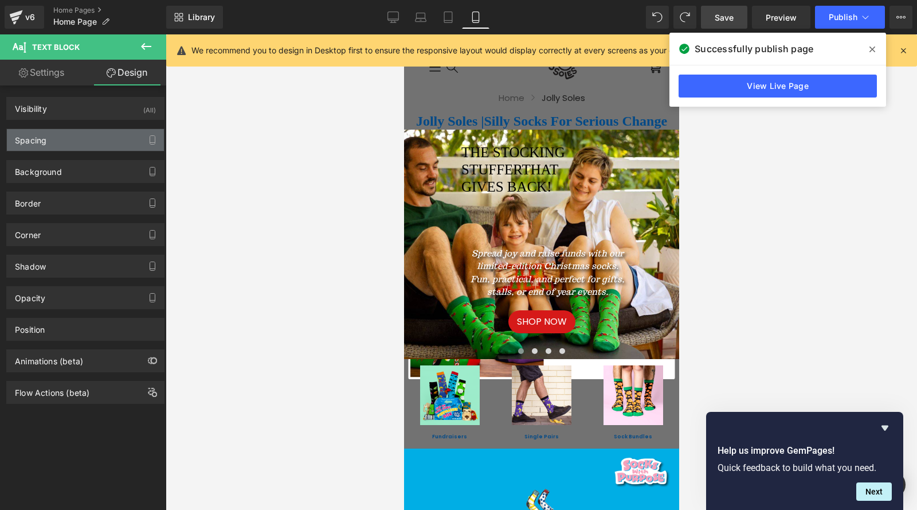
click at [46, 140] on div "Spacing" at bounding box center [31, 137] width 32 height 16
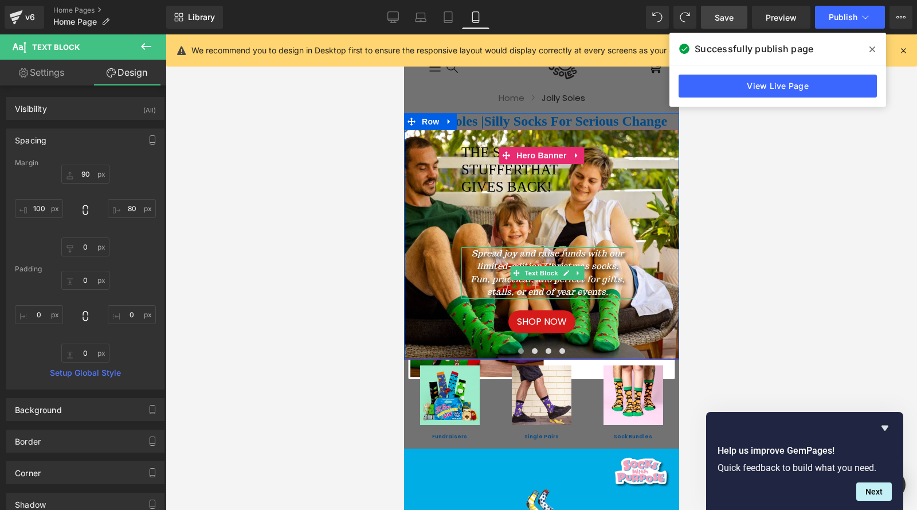
click at [468, 260] on div "Spread joy and raise funds with our limited-edition Christmas socks. Fun, pract…" at bounding box center [547, 273] width 172 height 52
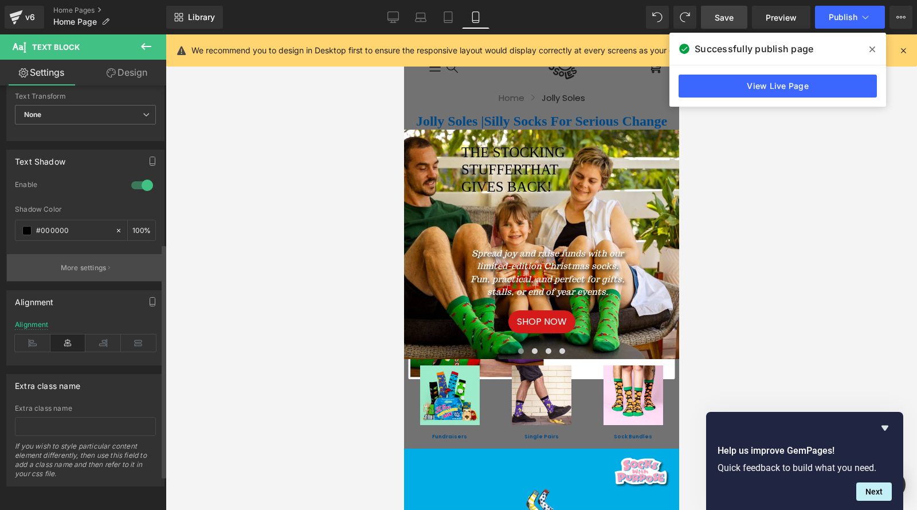
scroll to position [350, 0]
click at [29, 334] on icon at bounding box center [33, 342] width 36 height 17
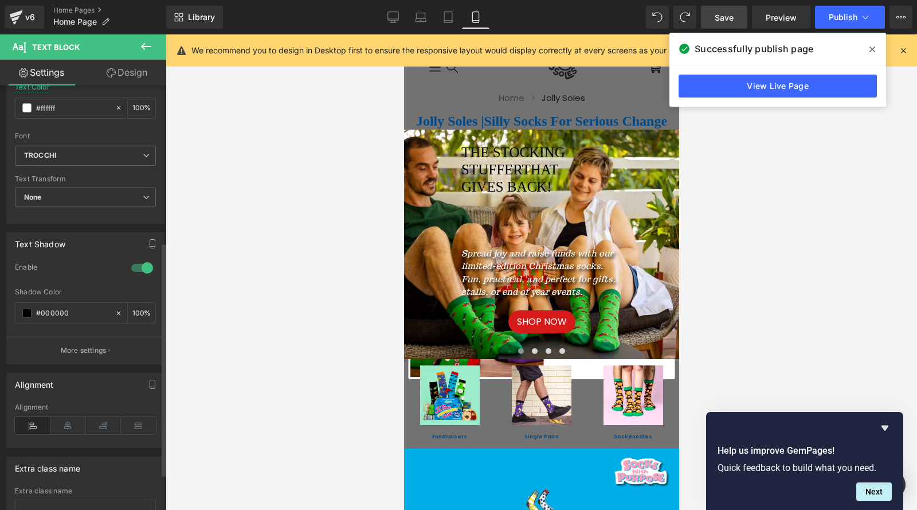
scroll to position [235, 0]
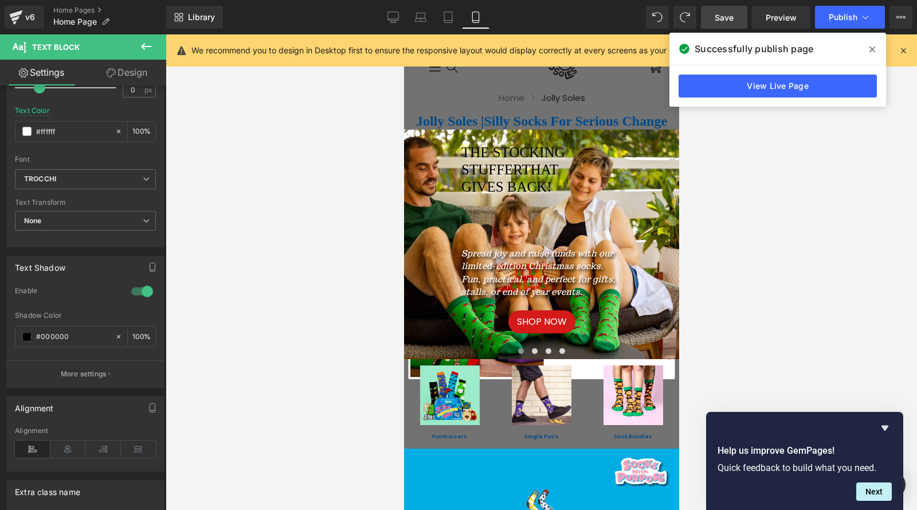
click at [131, 77] on link "Design" at bounding box center [126, 73] width 83 height 26
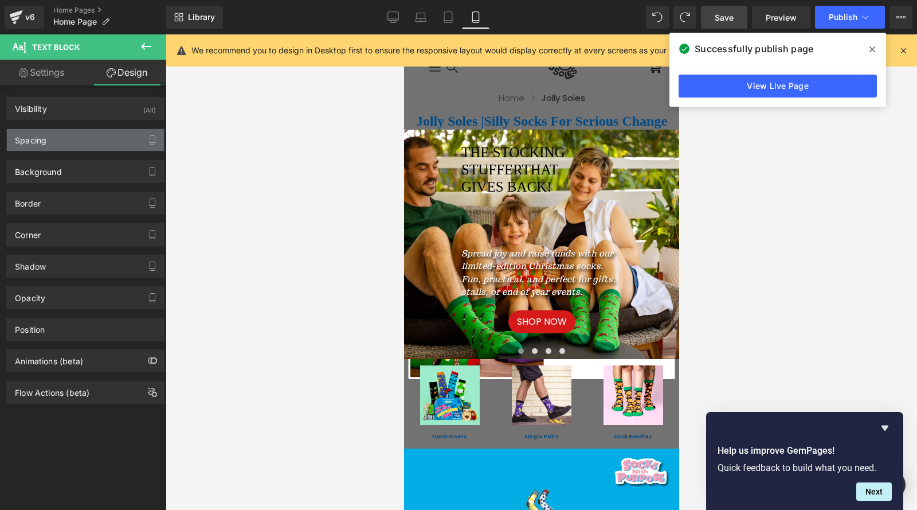
click at [51, 145] on div "Spacing" at bounding box center [85, 140] width 157 height 22
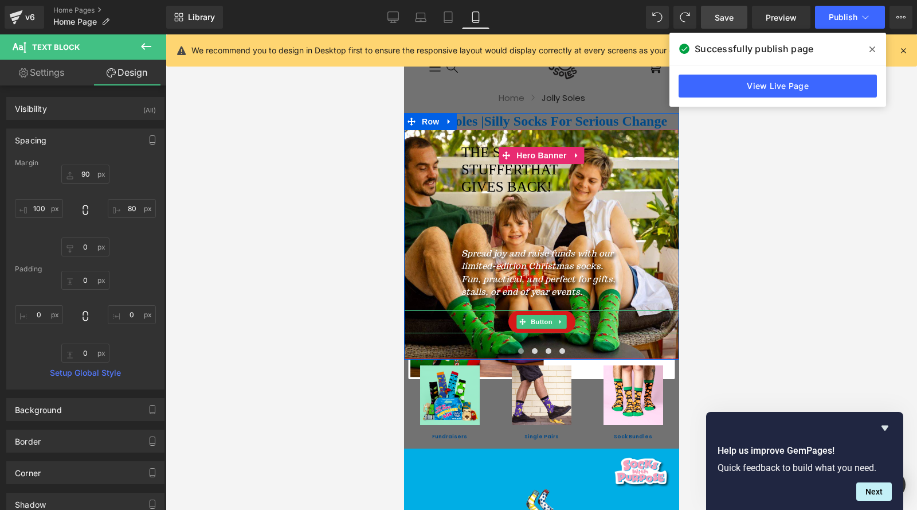
click at [494, 316] on div "SHOP NOW" at bounding box center [541, 321] width 275 height 23
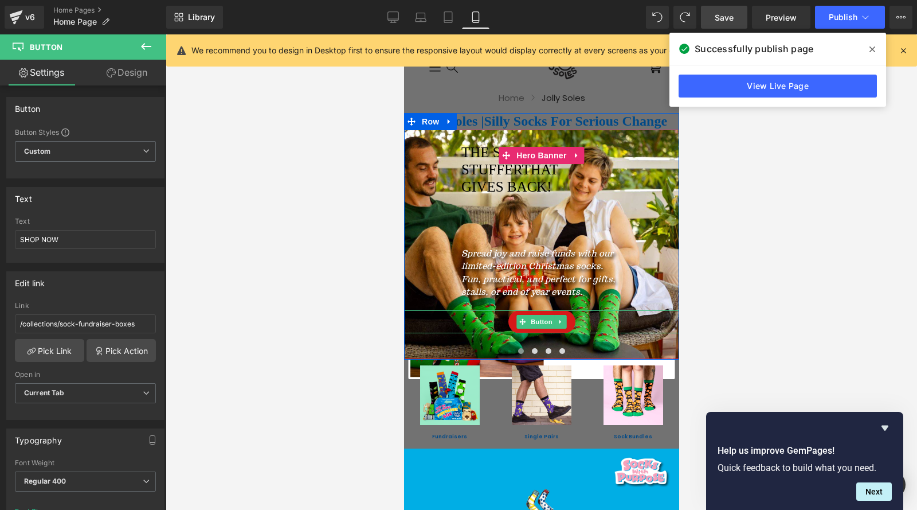
click at [500, 318] on div "SHOP NOW" at bounding box center [541, 321] width 275 height 23
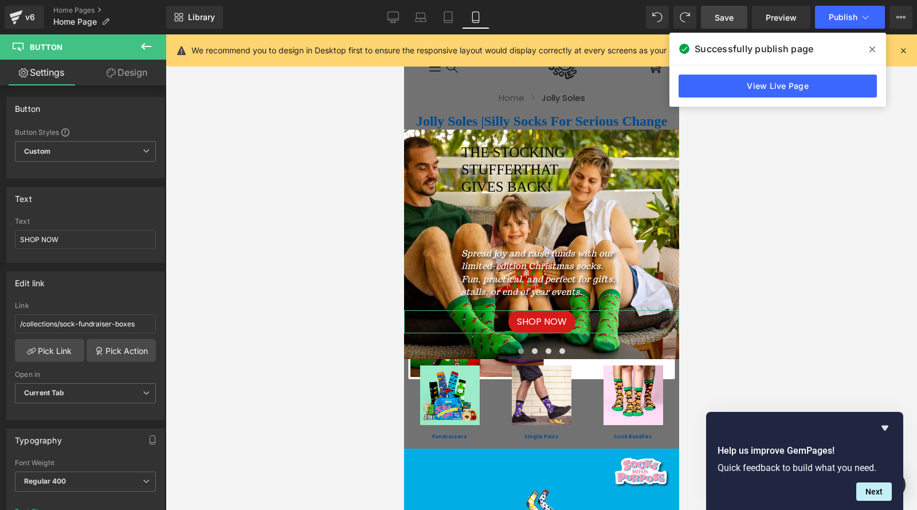
click at [123, 73] on link "Design" at bounding box center [126, 73] width 83 height 26
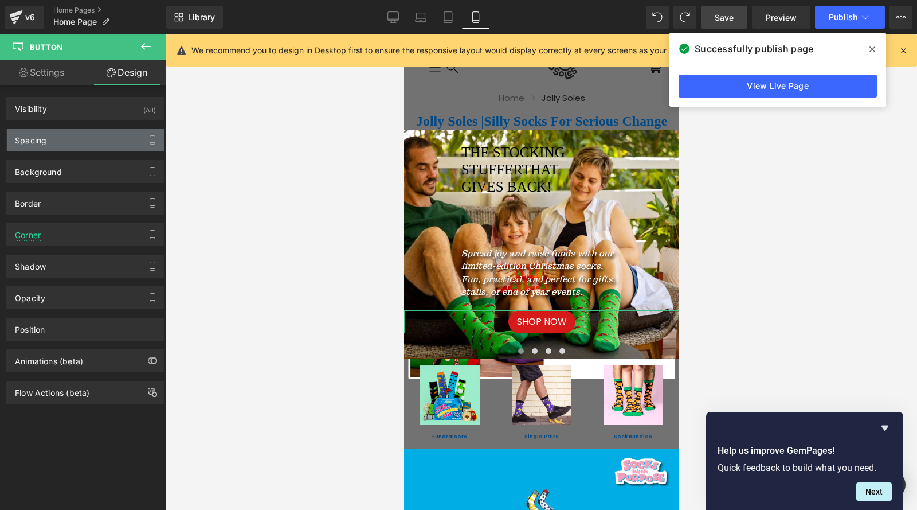
click at [45, 139] on div "Spacing" at bounding box center [31, 137] width 32 height 16
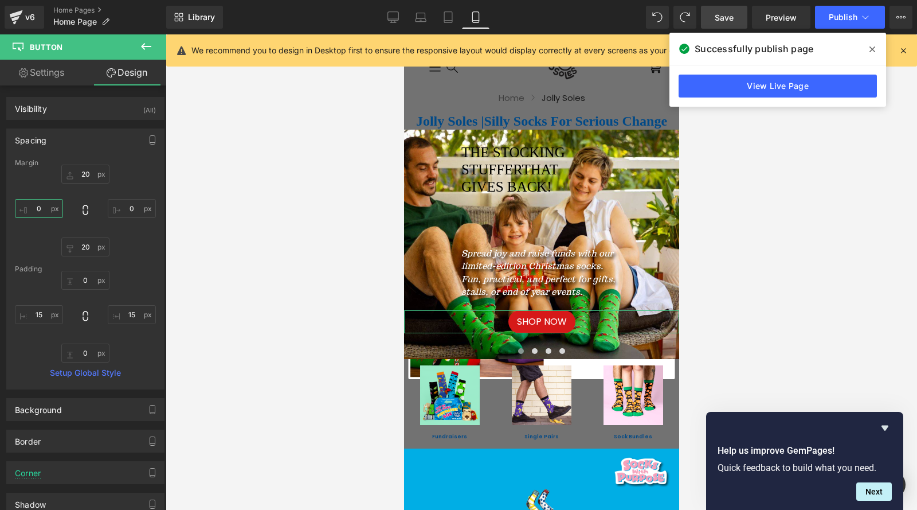
click at [45, 210] on input "text" at bounding box center [39, 208] width 48 height 19
type input "100"
click at [56, 77] on link "Settings" at bounding box center [41, 73] width 83 height 26
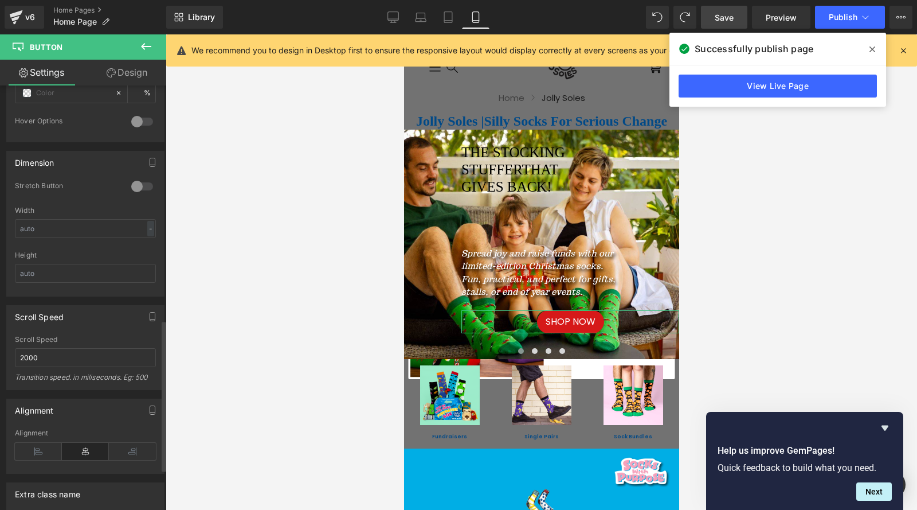
scroll to position [658, 0]
click at [44, 451] on icon at bounding box center [38, 450] width 47 height 17
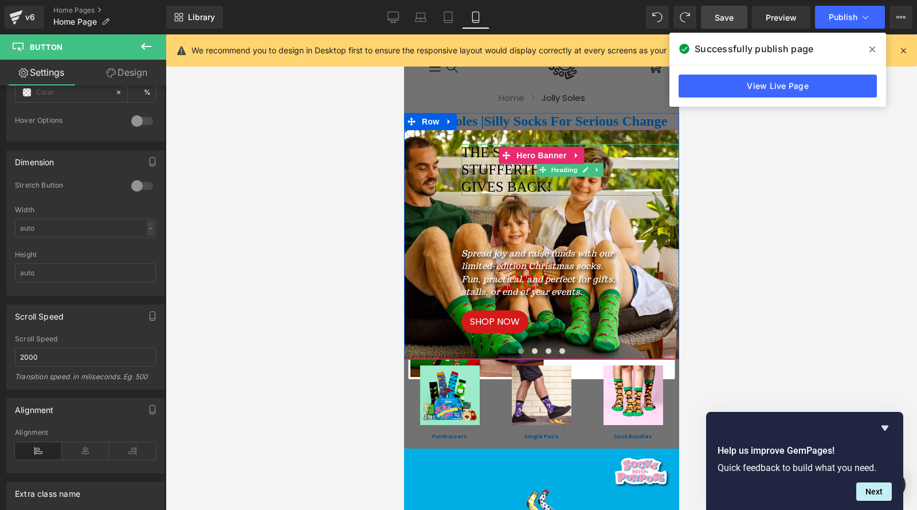
click at [486, 175] on h2 "STUFFER THAT" at bounding box center [570, 169] width 218 height 17
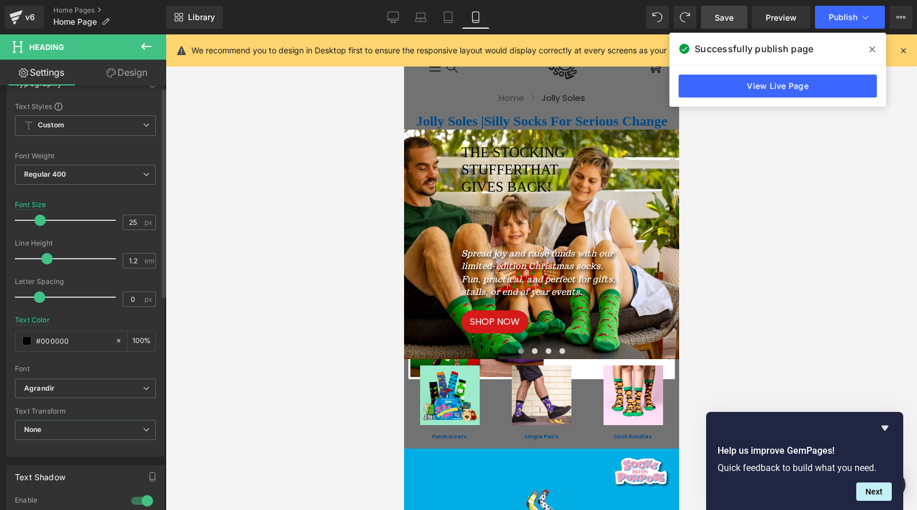
scroll to position [115, 0]
click at [89, 338] on input "#000000" at bounding box center [72, 340] width 73 height 13
click at [78, 342] on input "#white" at bounding box center [72, 340] width 73 height 13
click at [42, 338] on input "#white" at bounding box center [72, 340] width 73 height 13
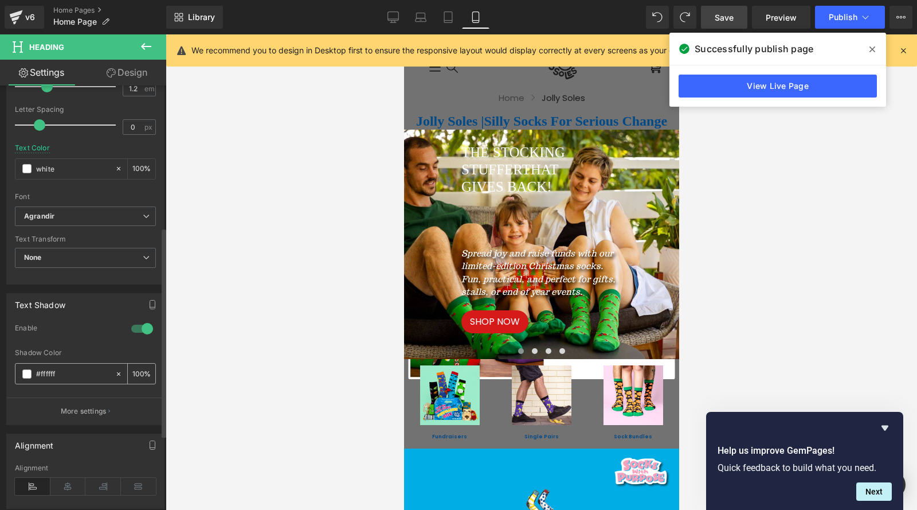
scroll to position [287, 0]
type input "white"
click at [69, 367] on input "#ffffff" at bounding box center [72, 373] width 73 height 13
type input "black"
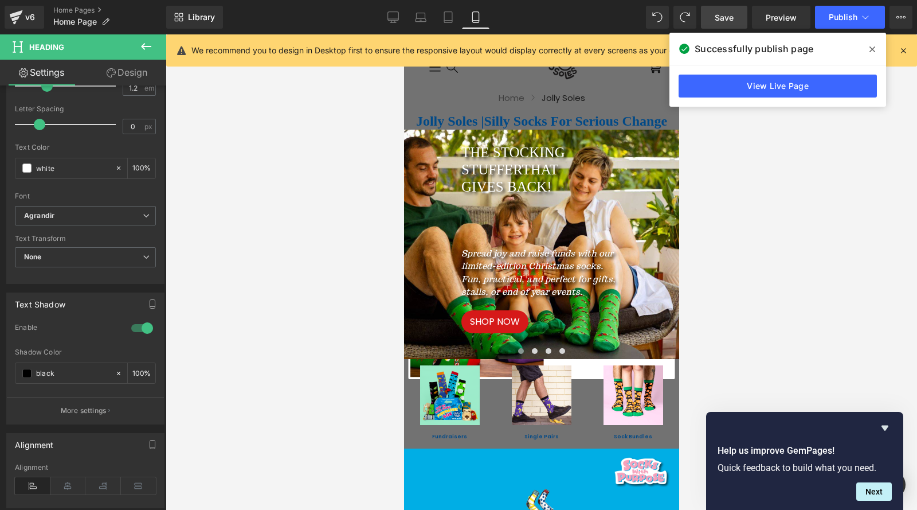
click at [320, 331] on div at bounding box center [542, 271] width 752 height 475
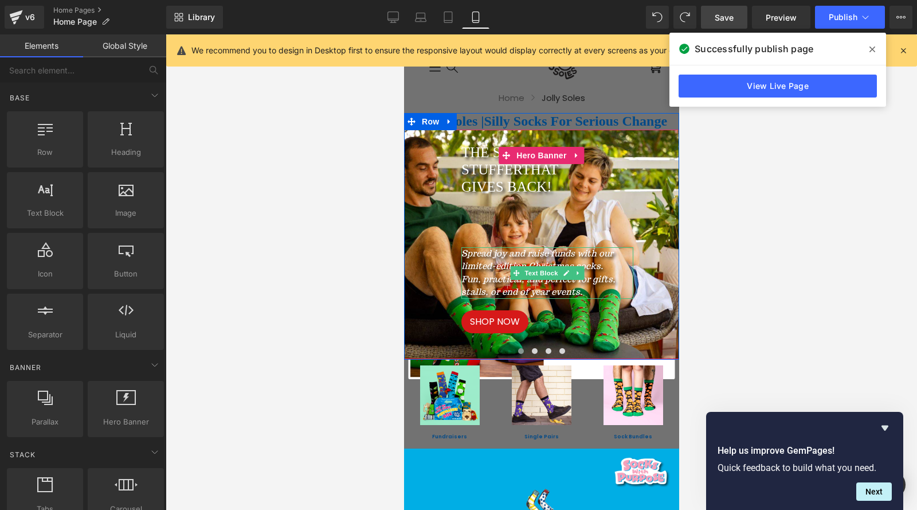
click at [469, 288] on icon "Fun, practical, and perfect for gifts, stalls, or end of year events." at bounding box center [538, 285] width 154 height 24
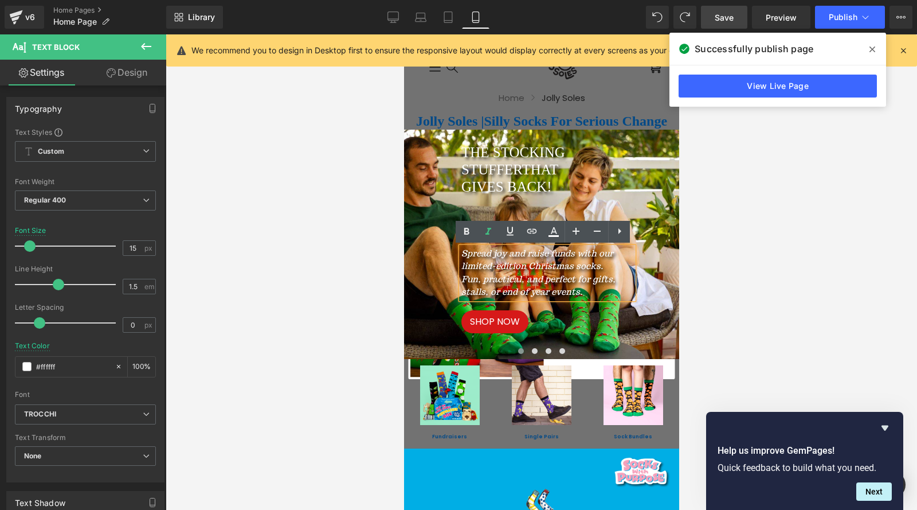
click at [720, 21] on span "Save" at bounding box center [724, 17] width 19 height 12
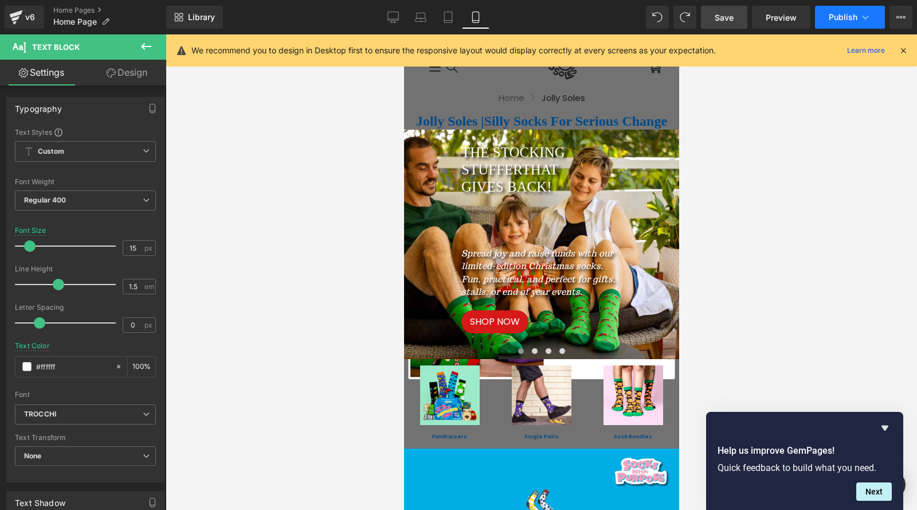
click at [836, 14] on span "Publish" at bounding box center [843, 17] width 29 height 9
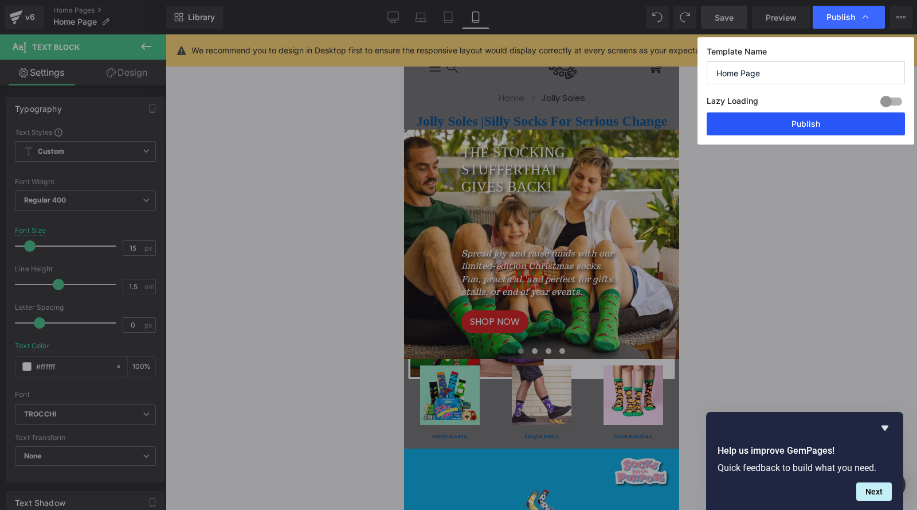
click at [795, 128] on button "Publish" at bounding box center [806, 123] width 198 height 23
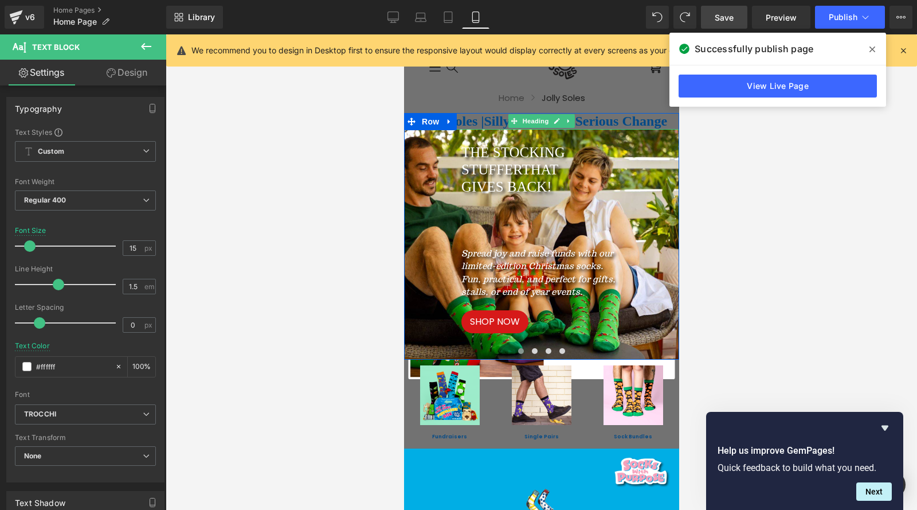
click at [475, 123] on h1 "Jolly Soles | Silly Socks For Serious Change" at bounding box center [541, 121] width 275 height 17
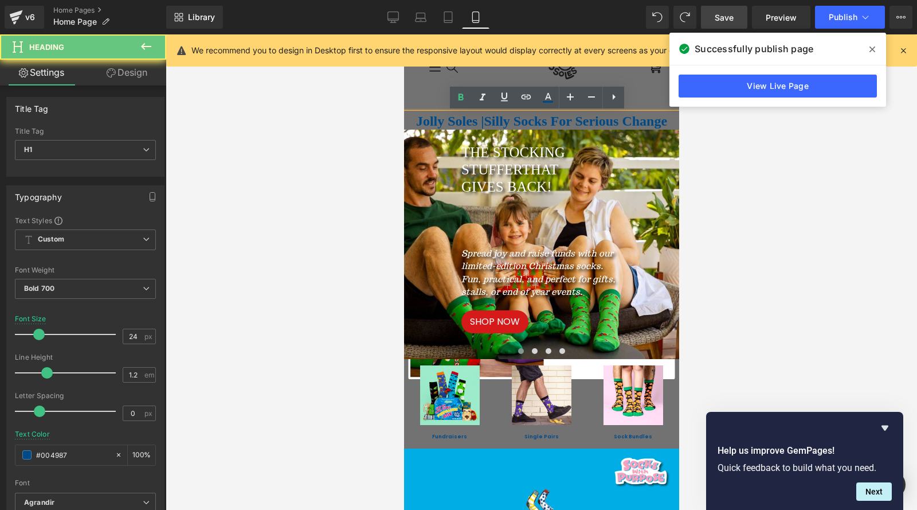
click at [479, 121] on h1 "Jolly Soles | Silly Socks For Serious Change" at bounding box center [541, 121] width 275 height 17
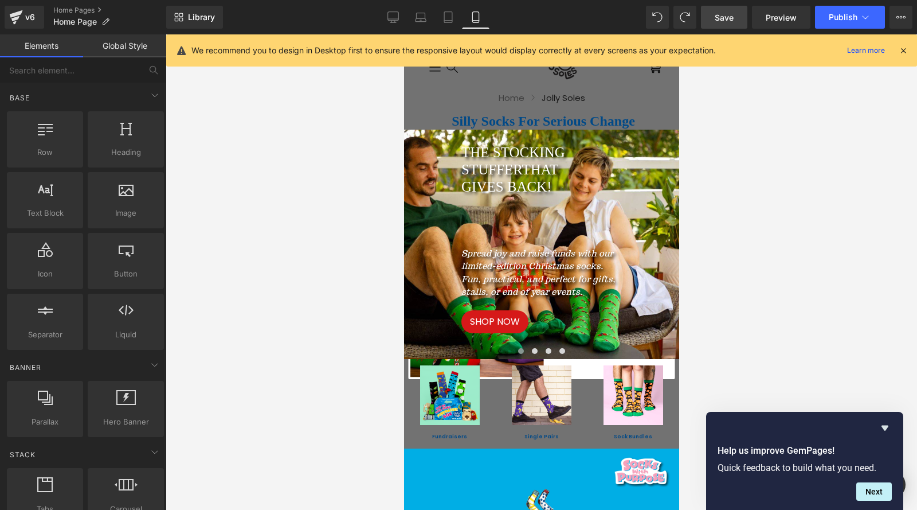
click at [361, 181] on div at bounding box center [542, 271] width 752 height 475
click at [724, 17] on span "Save" at bounding box center [724, 17] width 19 height 12
click at [838, 22] on button "Publish" at bounding box center [850, 17] width 70 height 23
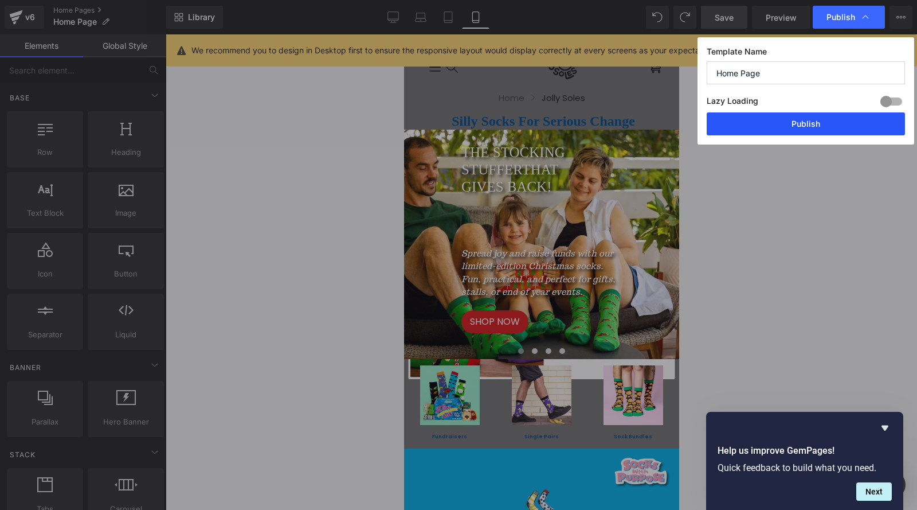
click at [810, 127] on button "Publish" at bounding box center [806, 123] width 198 height 23
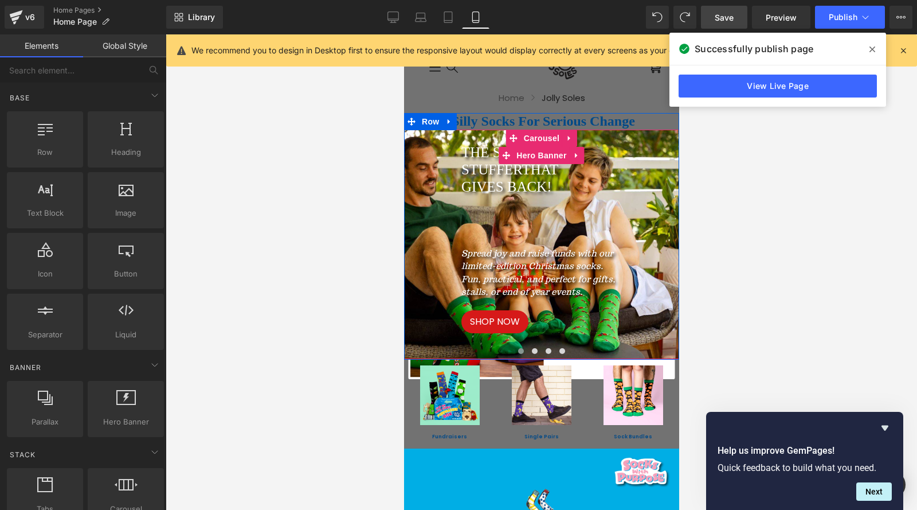
click at [482, 303] on span "THE STOCKING STUFFER THAT GIVES BACK! Heading Spread joy and raise funds with o…" at bounding box center [541, 287] width 275 height 115
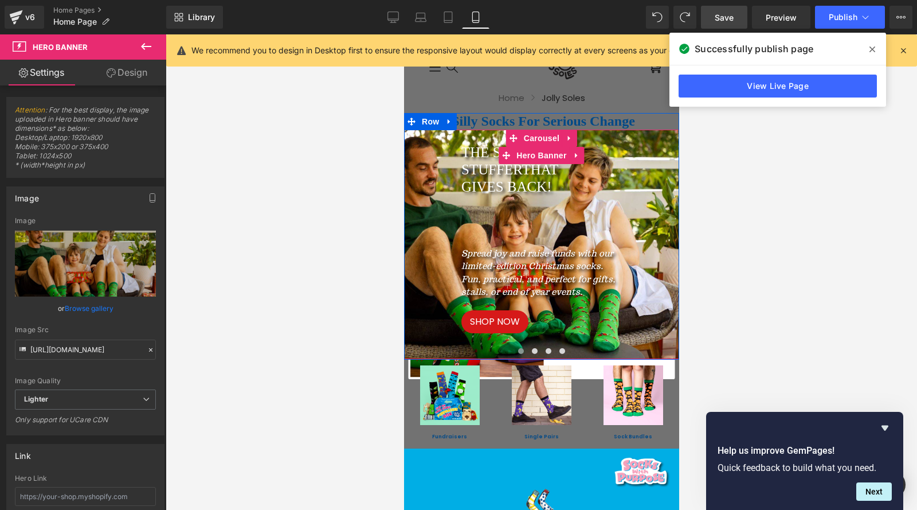
click at [480, 301] on span "THE STOCKING STUFFER THAT GIVES BACK! Heading Spread joy and raise funds with o…" at bounding box center [541, 287] width 275 height 115
click at [481, 321] on span "Button" at bounding box center [494, 322] width 26 height 14
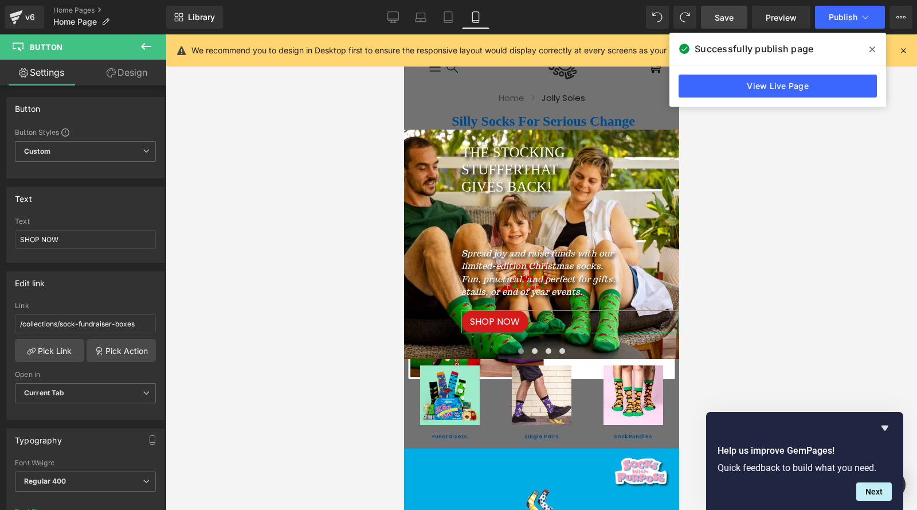
click at [131, 75] on link "Design" at bounding box center [126, 73] width 83 height 26
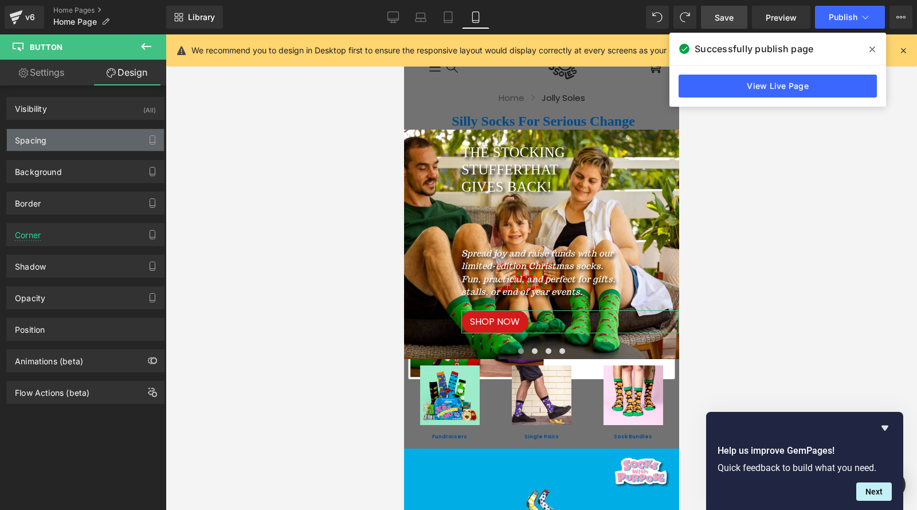
click at [49, 142] on div "Spacing" at bounding box center [85, 140] width 157 height 22
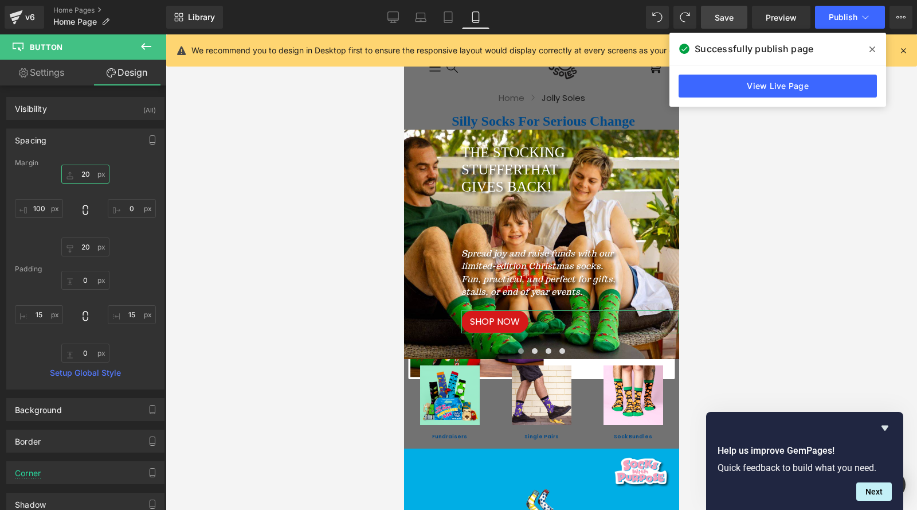
click at [89, 178] on input "text" at bounding box center [85, 174] width 48 height 19
type input "20"
click at [714, 10] on link "Save" at bounding box center [724, 17] width 46 height 23
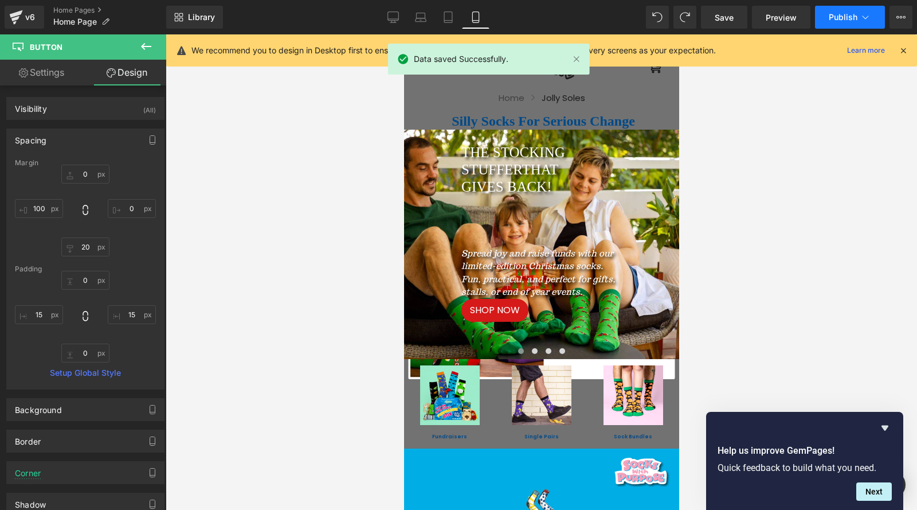
click at [833, 18] on span "Publish" at bounding box center [843, 17] width 29 height 9
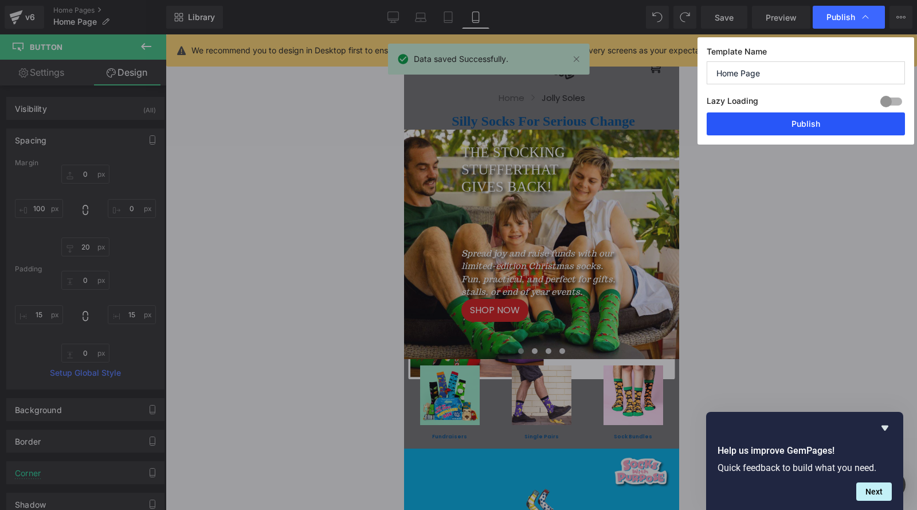
click at [807, 124] on button "Publish" at bounding box center [806, 123] width 198 height 23
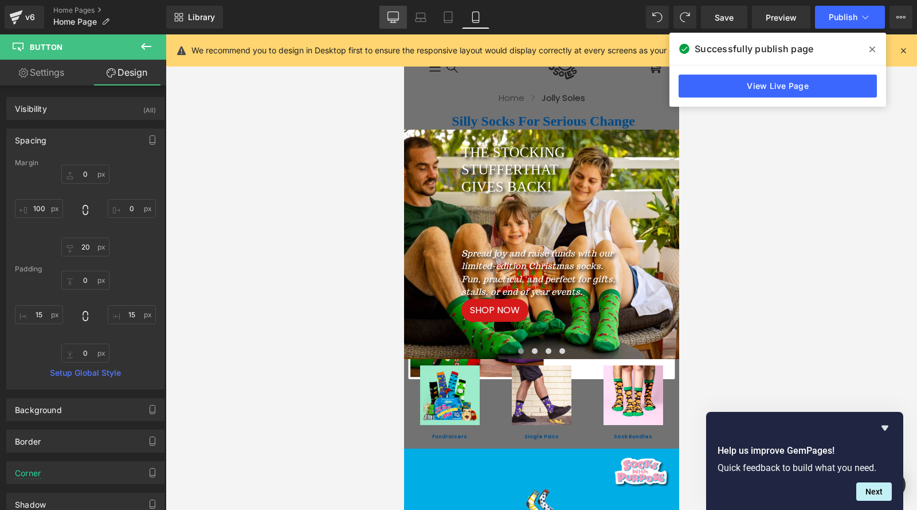
click at [397, 14] on icon at bounding box center [393, 16] width 11 height 11
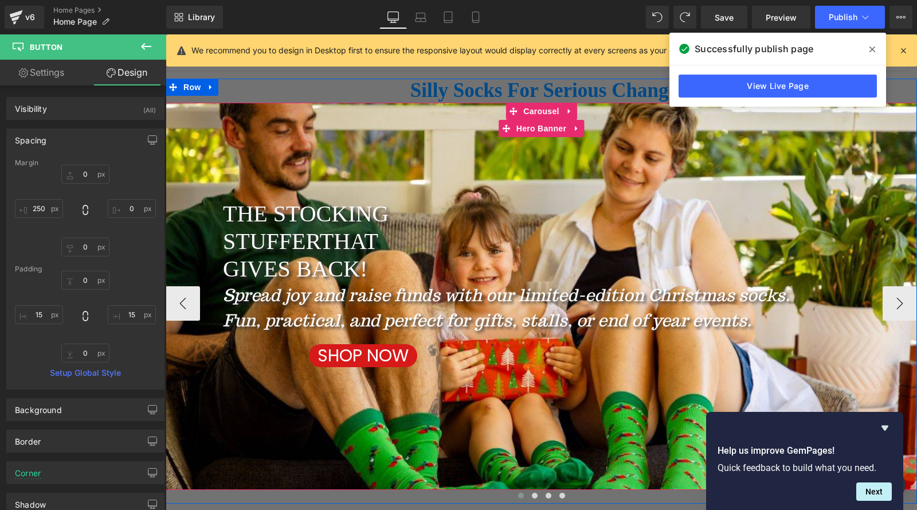
scroll to position [57, 0]
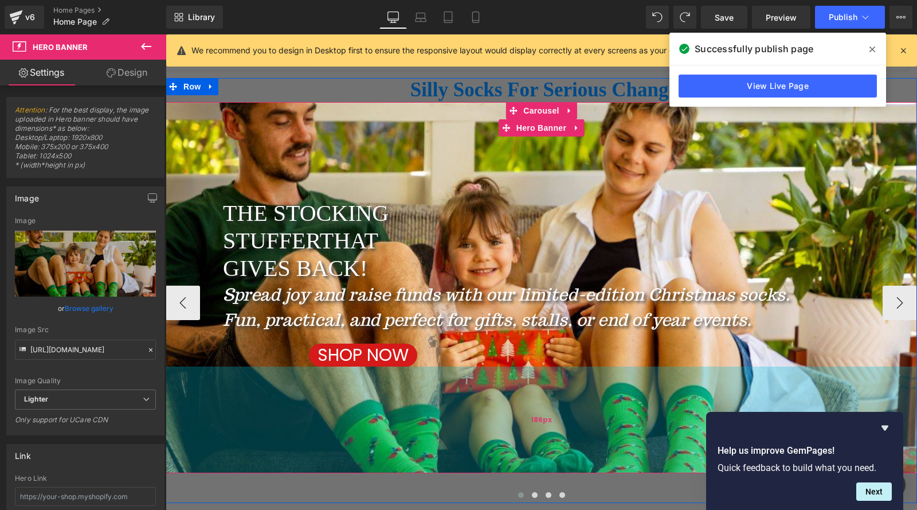
drag, startPoint x: 540, startPoint y: 473, endPoint x: 540, endPoint y: 456, distance: 16.6
click at [540, 456] on div "186px" at bounding box center [542, 419] width 752 height 107
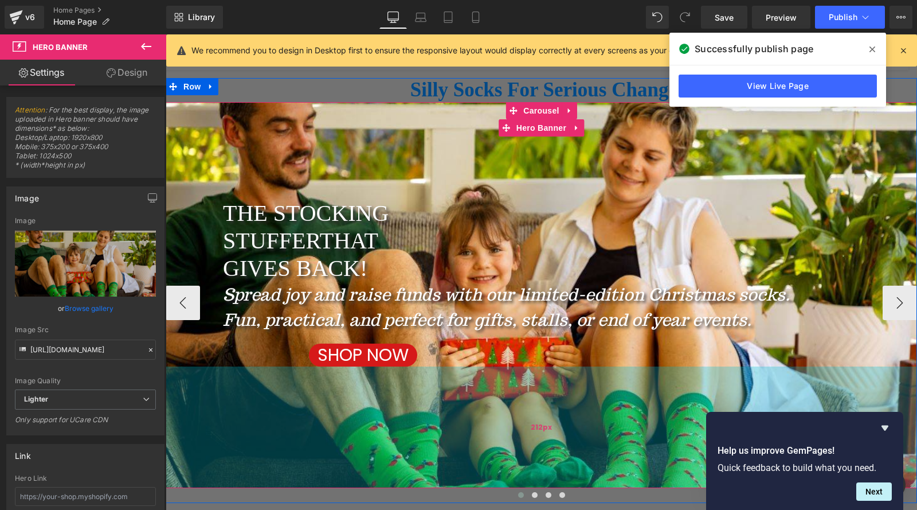
drag, startPoint x: 547, startPoint y: 472, endPoint x: 550, endPoint y: 487, distance: 15.7
click at [550, 487] on div "212px" at bounding box center [542, 427] width 752 height 122
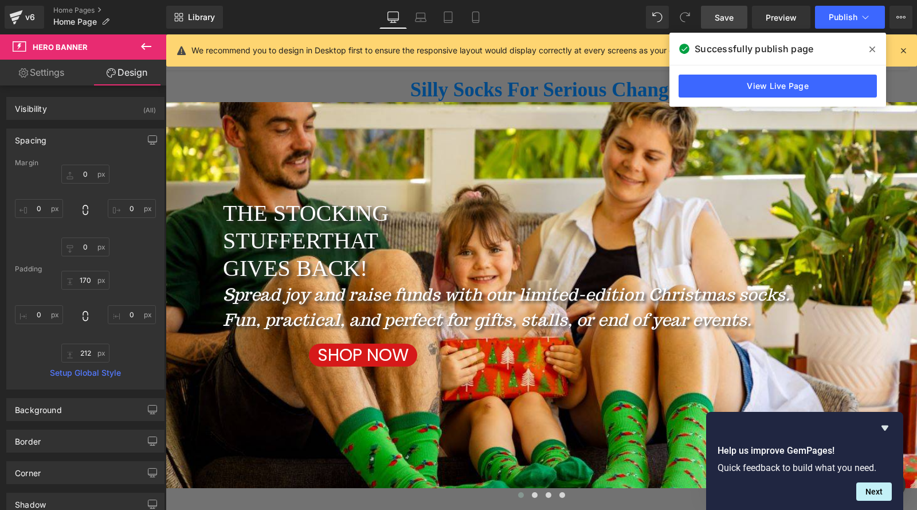
click at [736, 21] on link "Save" at bounding box center [724, 17] width 46 height 23
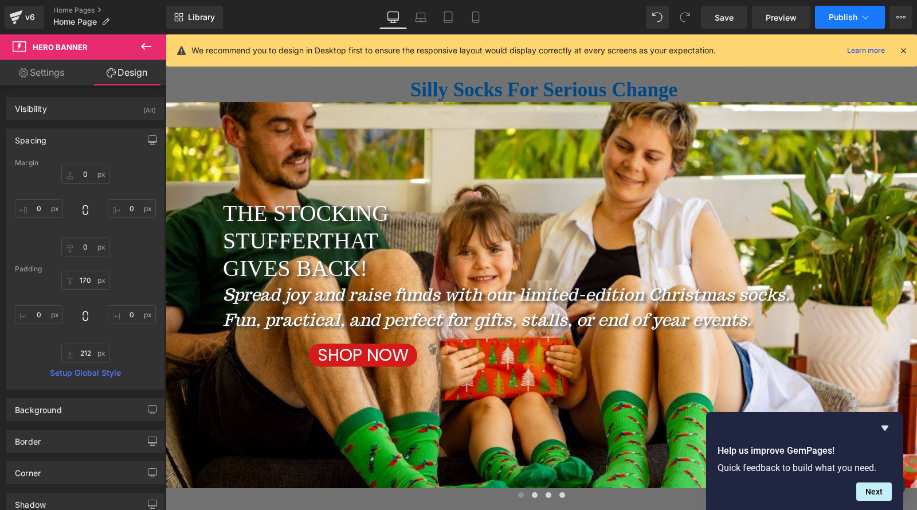
click at [843, 17] on span "Publish" at bounding box center [843, 17] width 29 height 9
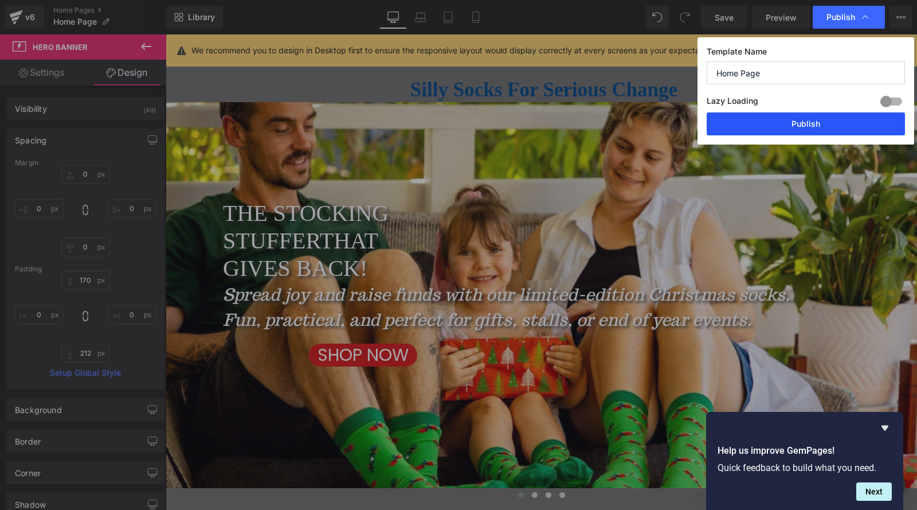
click at [804, 127] on button "Publish" at bounding box center [806, 123] width 198 height 23
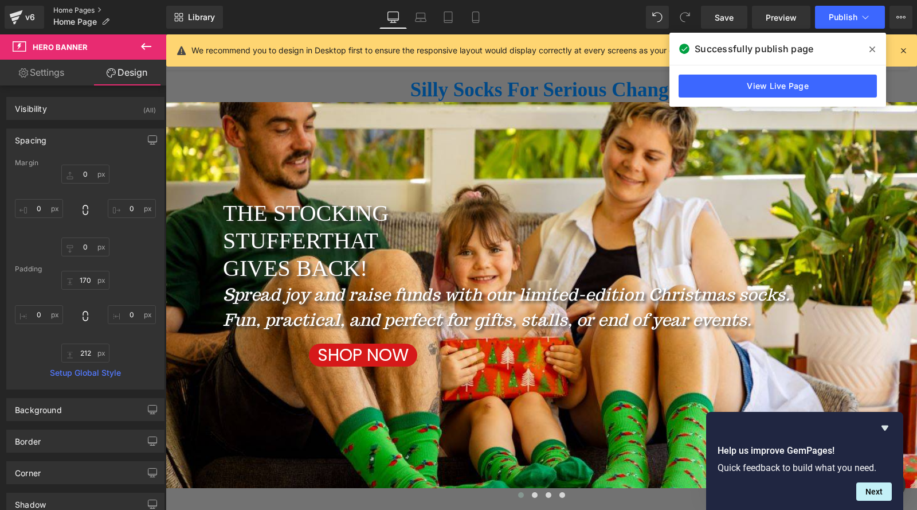
click at [56, 12] on link "Home Pages" at bounding box center [109, 10] width 113 height 9
